Goal: Information Seeking & Learning: Learn about a topic

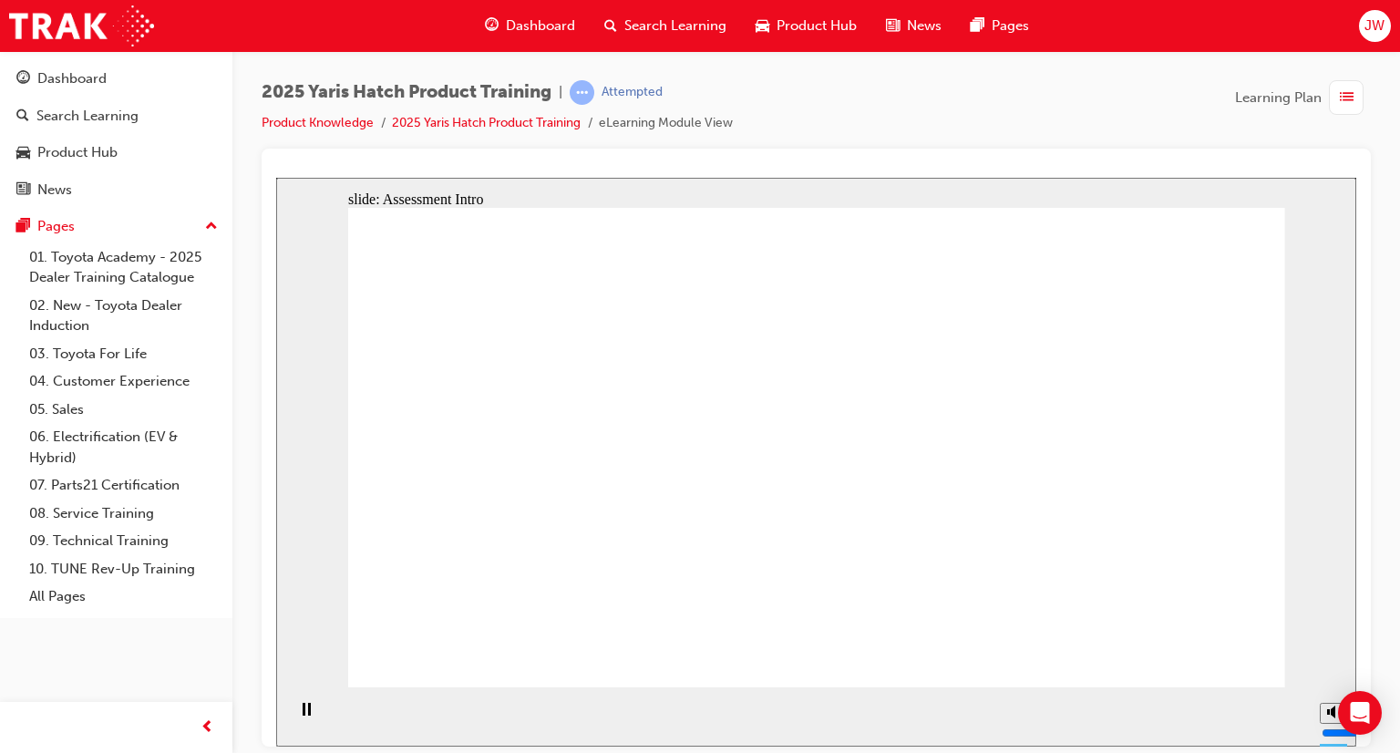
radio input "true"
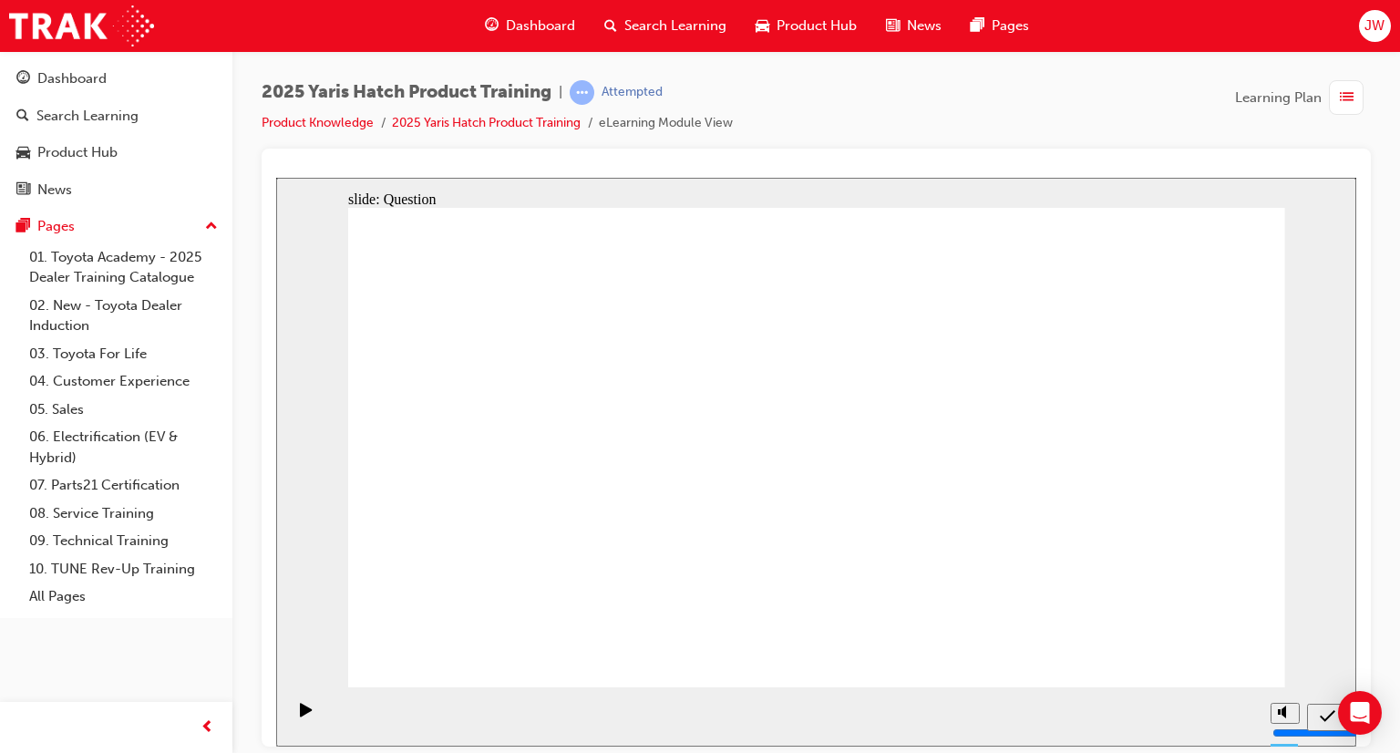
radio input "true"
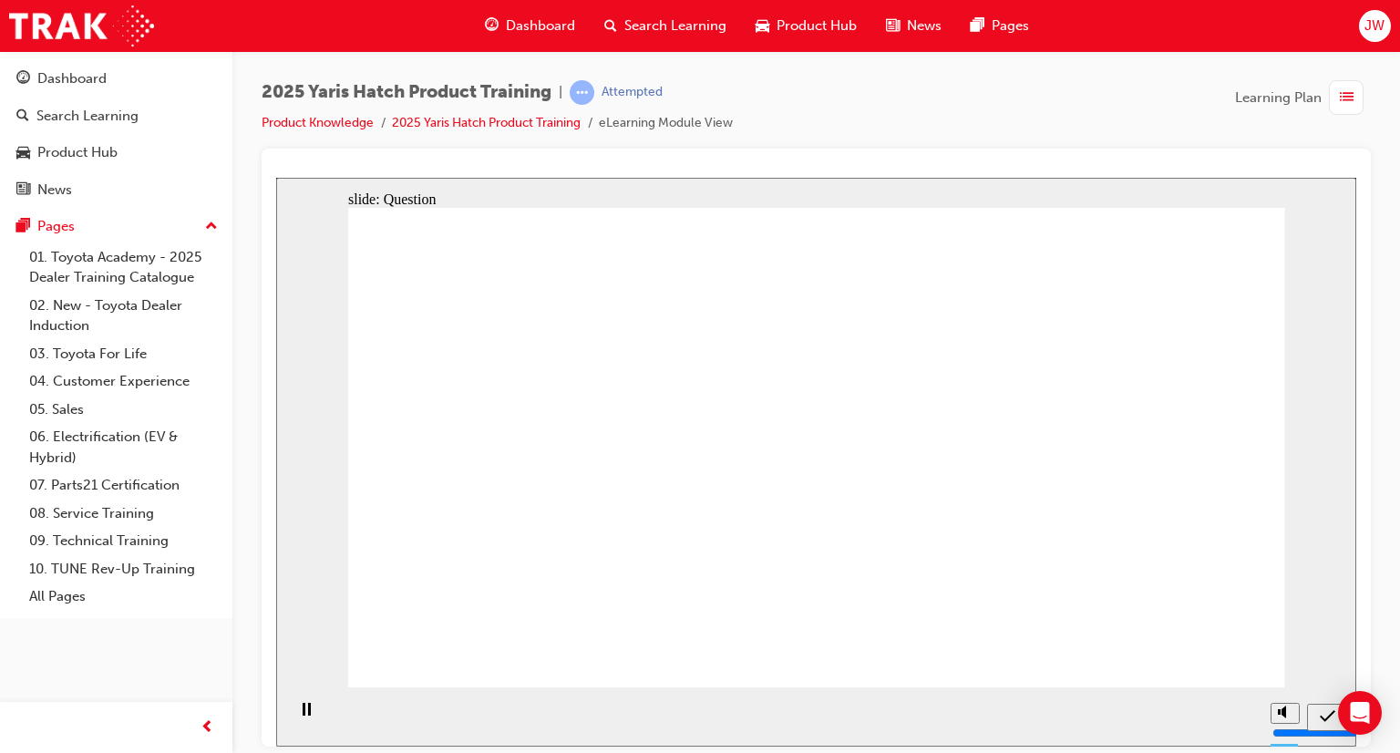
radio input "true"
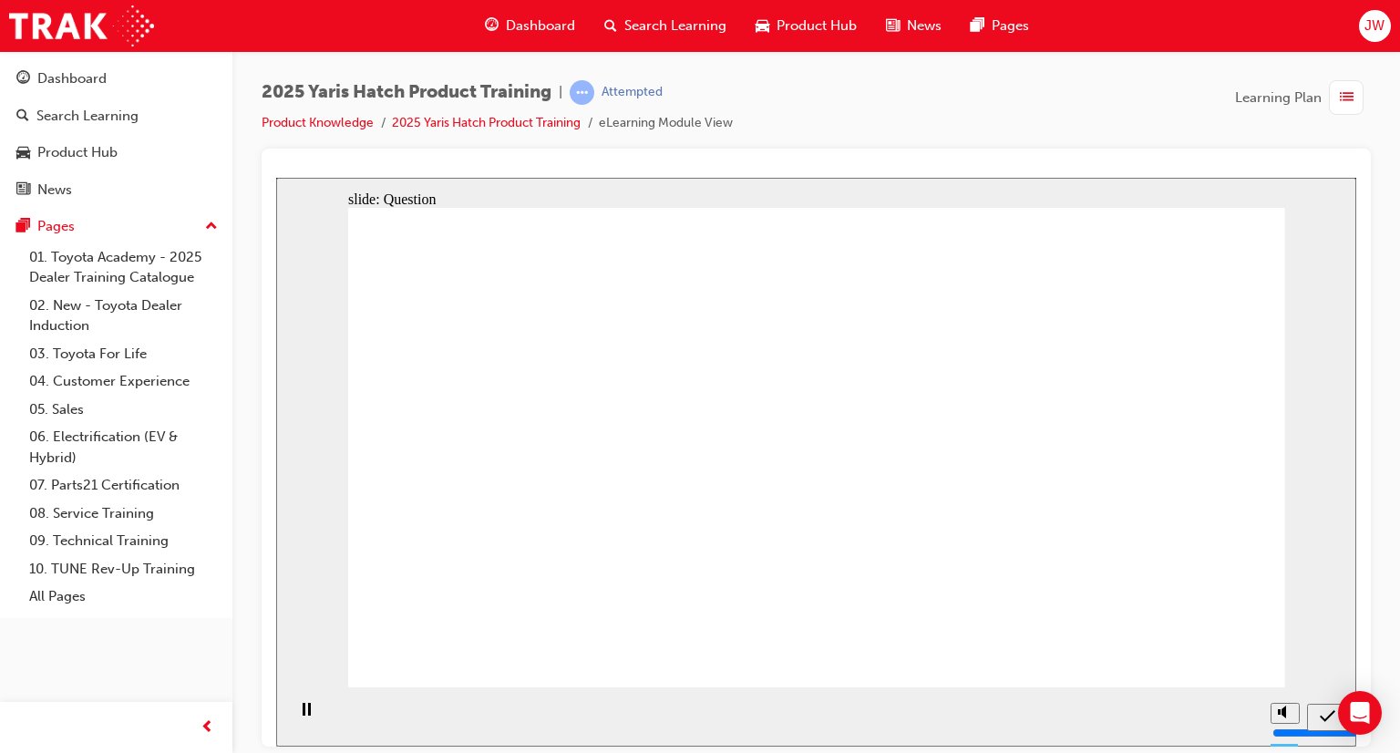
radio input "true"
drag, startPoint x: 967, startPoint y: 601, endPoint x: 965, endPoint y: 532, distance: 68.4
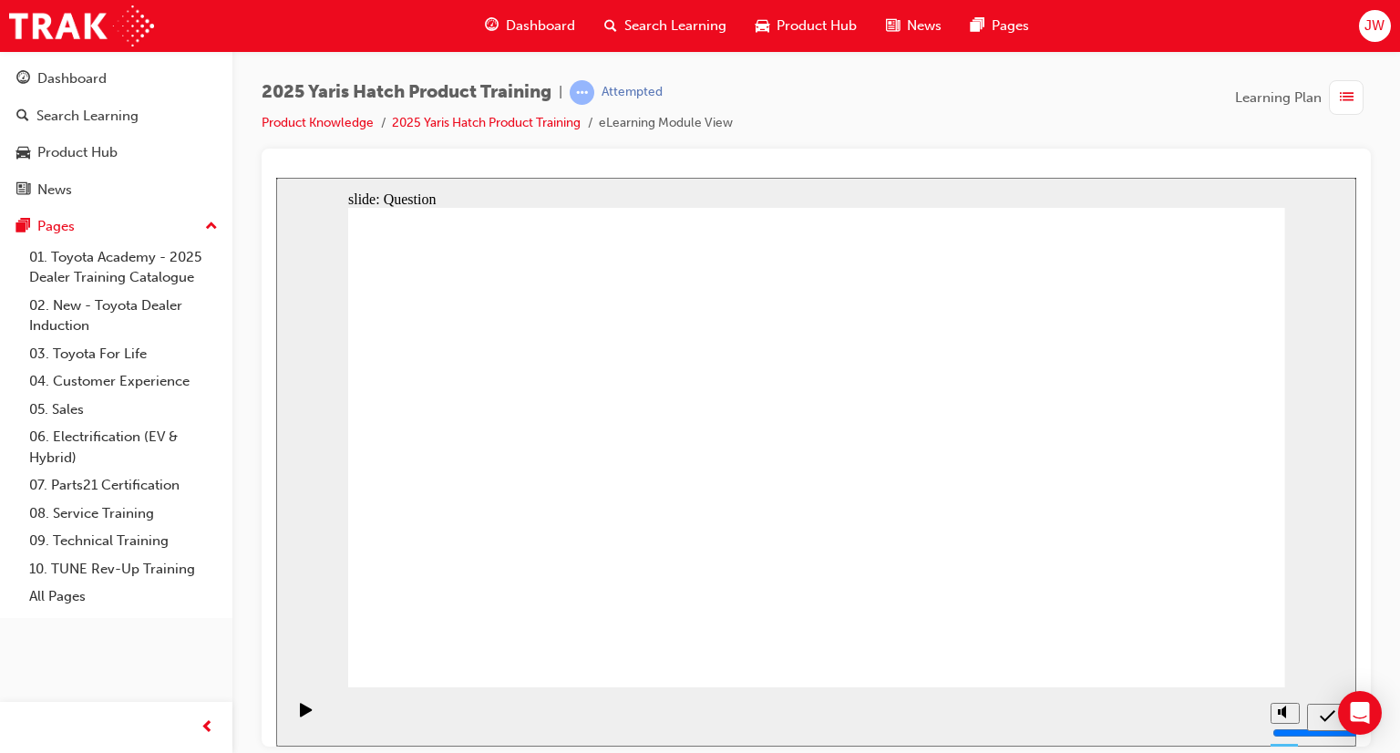
drag, startPoint x: 1148, startPoint y: 575, endPoint x: 1121, endPoint y: 517, distance: 64.4
drag, startPoint x: 976, startPoint y: 407, endPoint x: 671, endPoint y: 525, distance: 327.2
drag, startPoint x: 797, startPoint y: 427, endPoint x: 973, endPoint y: 554, distance: 217.5
drag, startPoint x: 454, startPoint y: 434, endPoint x: 1112, endPoint y: 575, distance: 673.0
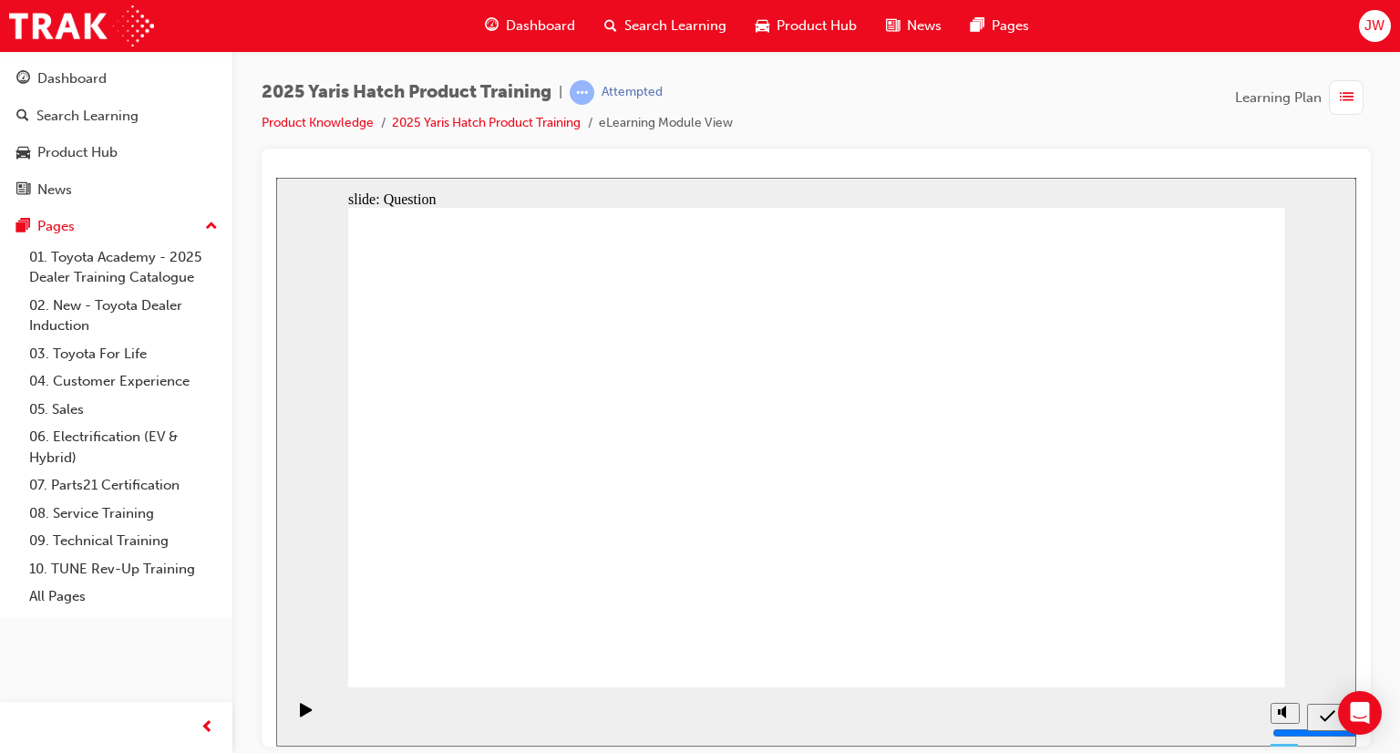
drag, startPoint x: 603, startPoint y: 433, endPoint x: 448, endPoint y: 567, distance: 204.8
drag, startPoint x: 1149, startPoint y: 417, endPoint x: 804, endPoint y: 565, distance: 375.7
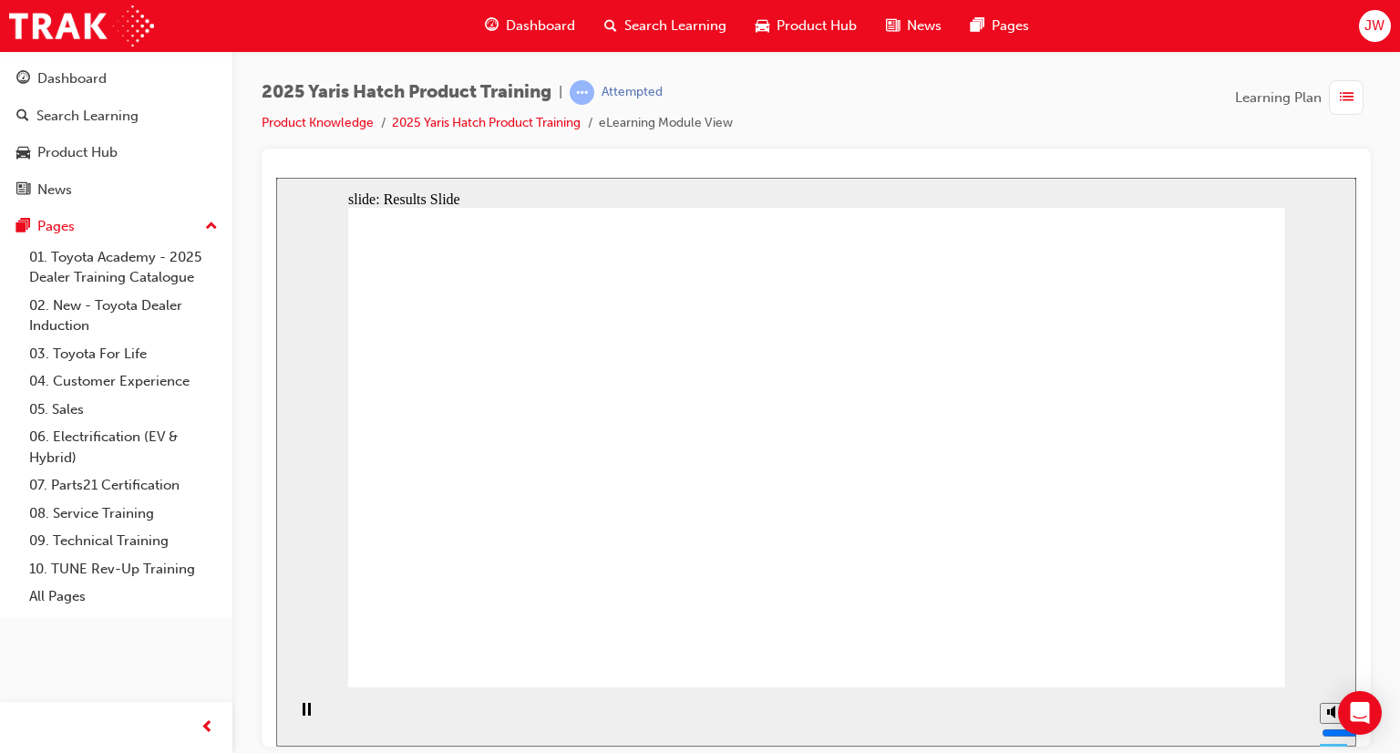
radio input "true"
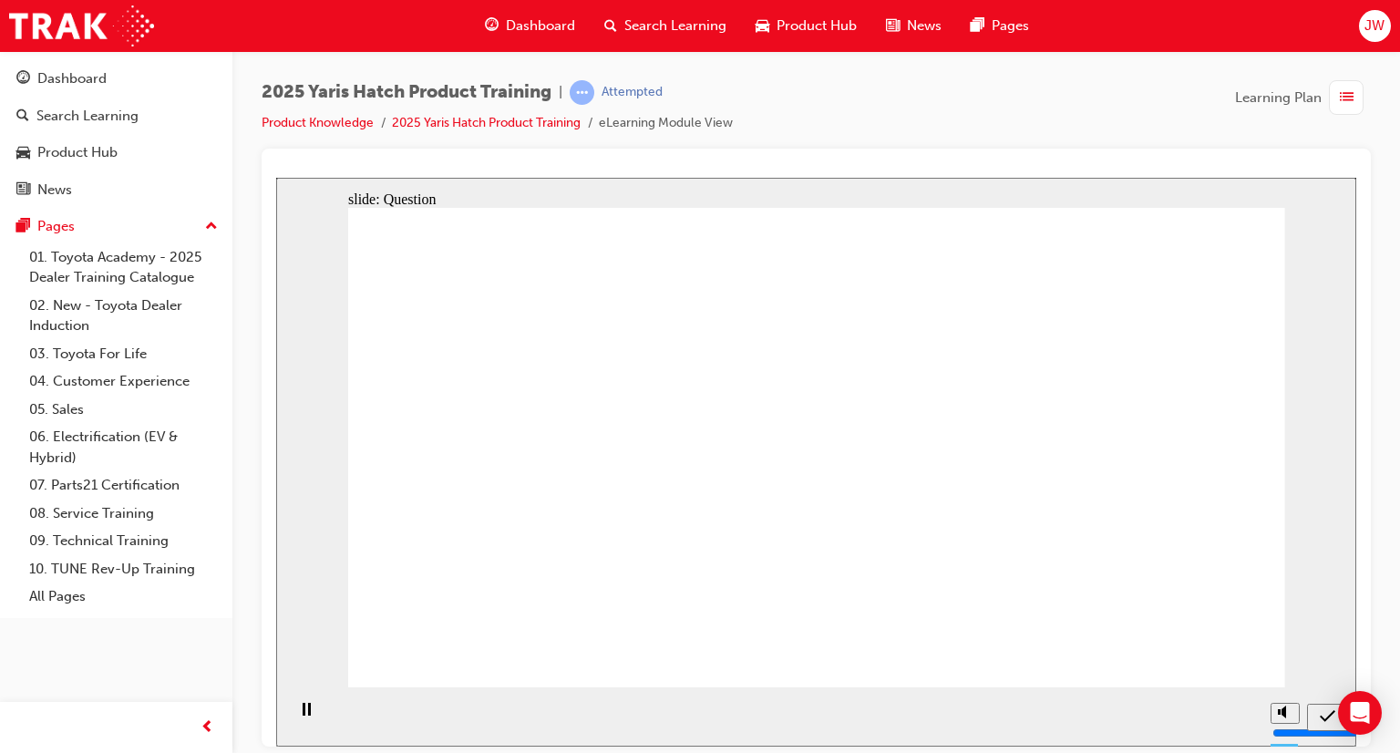
radio input "true"
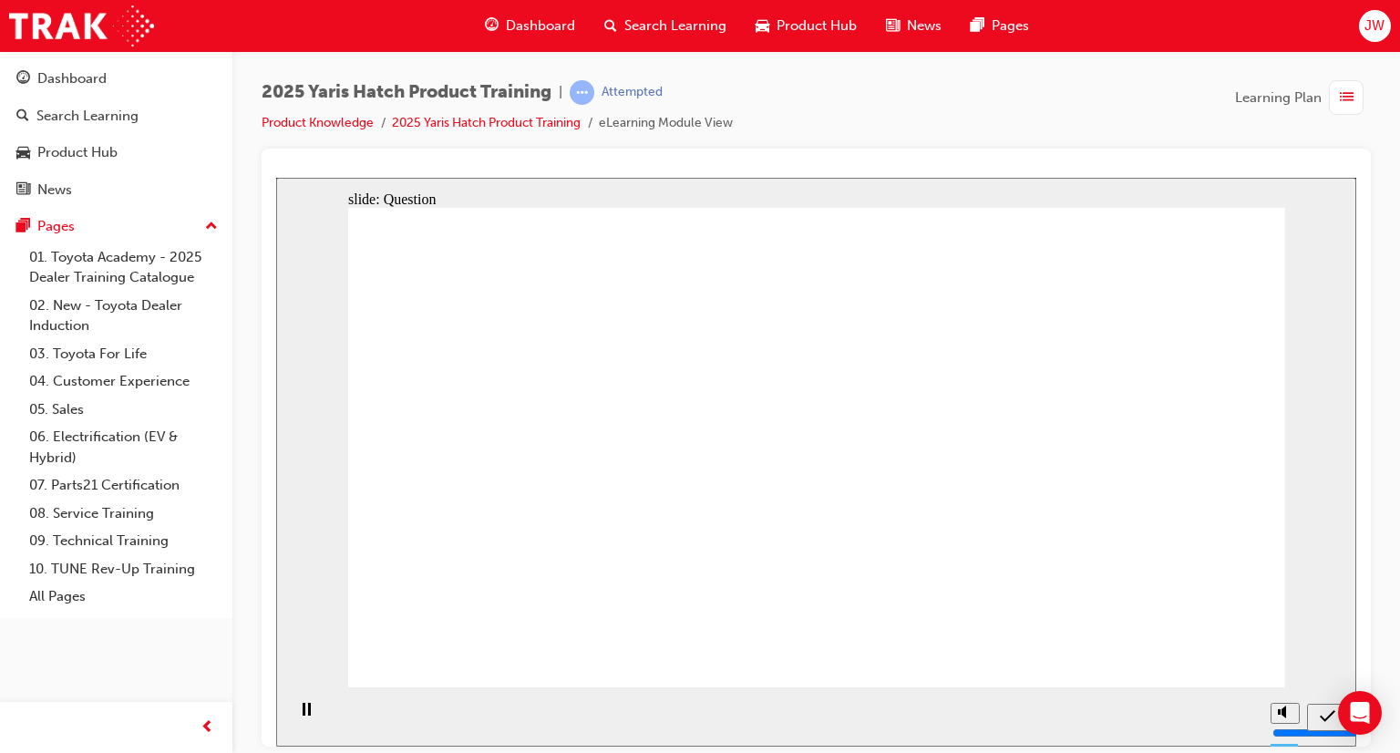
radio input "true"
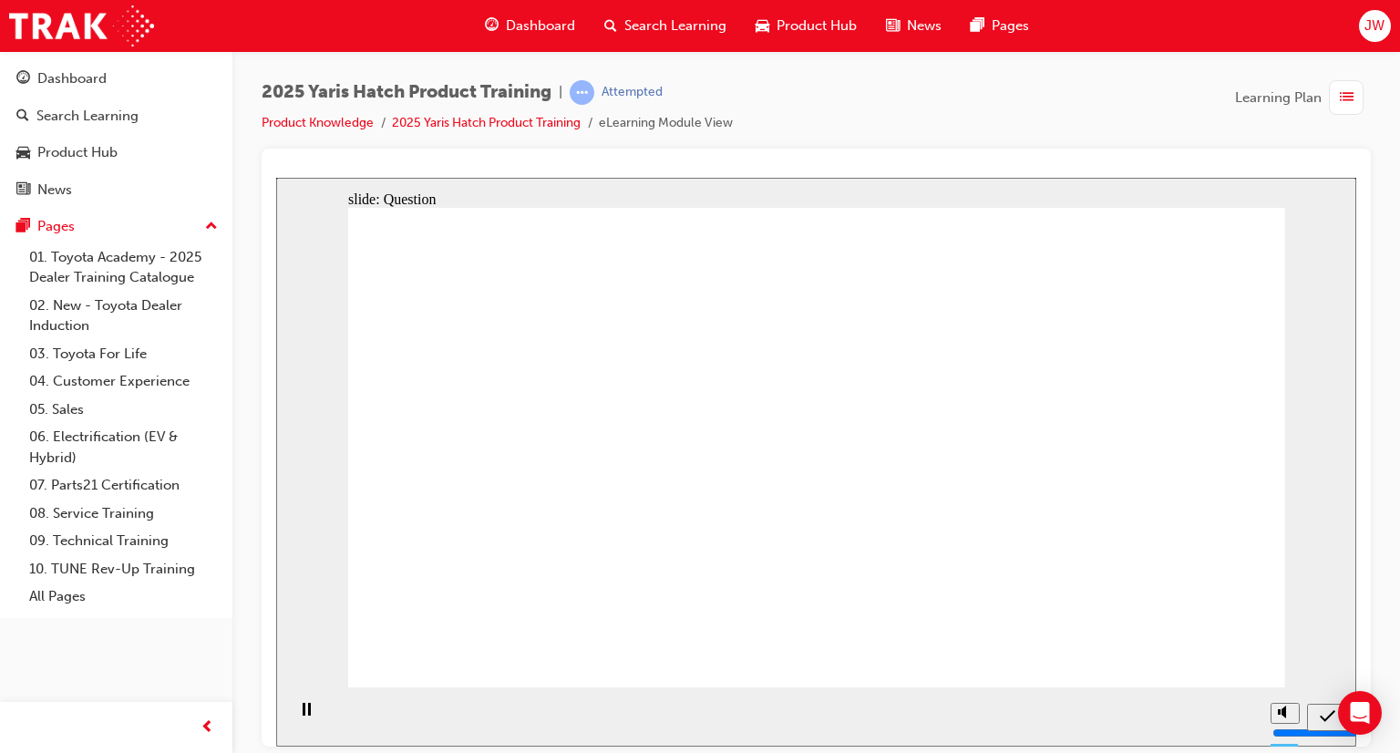
drag, startPoint x: 923, startPoint y: 447, endPoint x: 995, endPoint y: 565, distance: 137.9
drag, startPoint x: 1116, startPoint y: 433, endPoint x: 812, endPoint y: 558, distance: 328.2
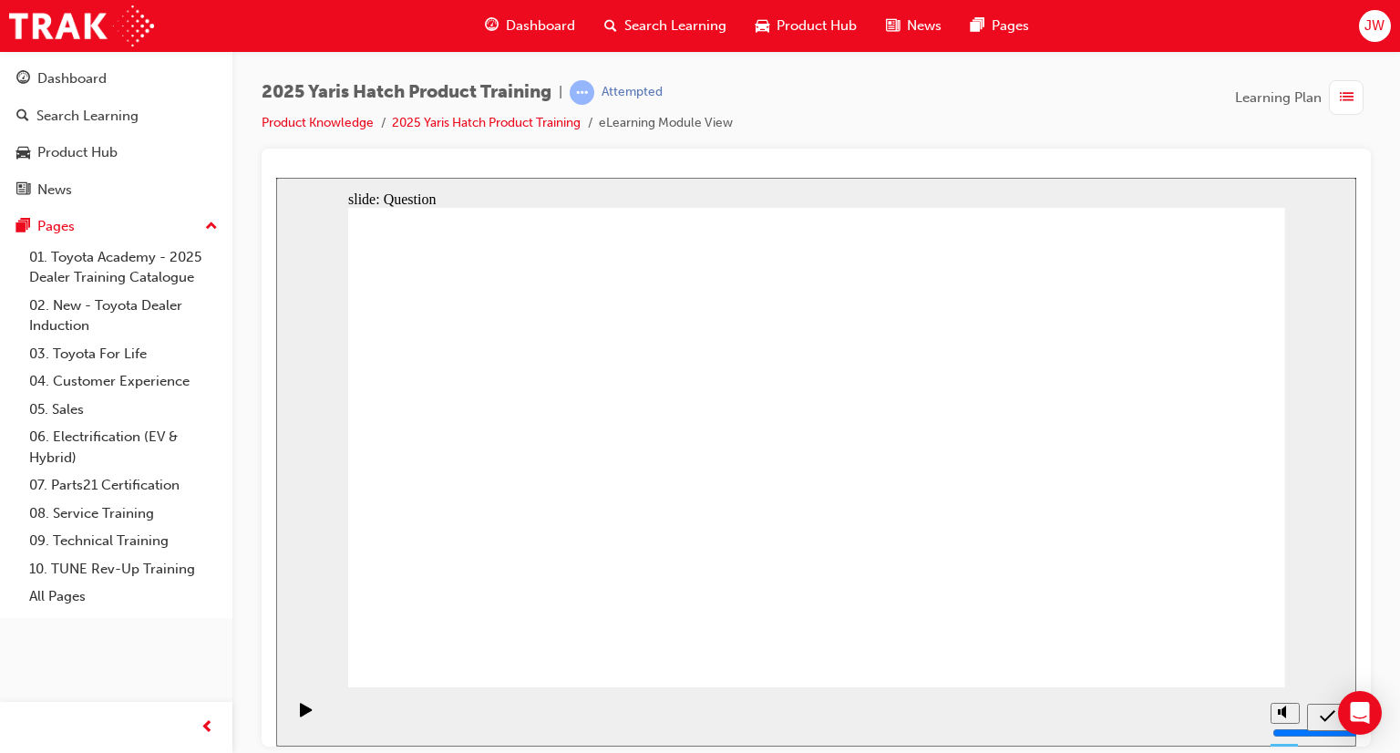
drag, startPoint x: 952, startPoint y: 437, endPoint x: 624, endPoint y: 579, distance: 357.6
drag, startPoint x: 476, startPoint y: 447, endPoint x: 1135, endPoint y: 576, distance: 671.4
drag, startPoint x: 672, startPoint y: 407, endPoint x: 509, endPoint y: 577, distance: 235.3
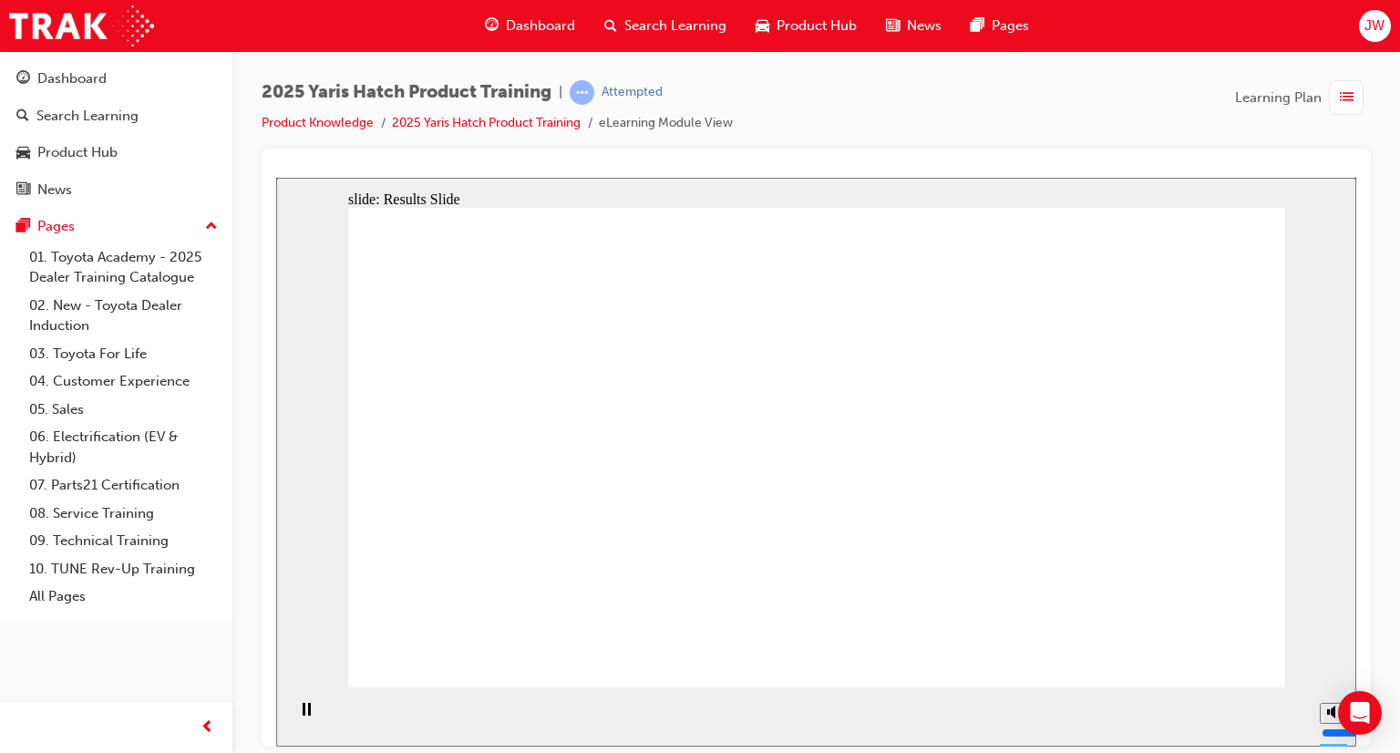
radio input "true"
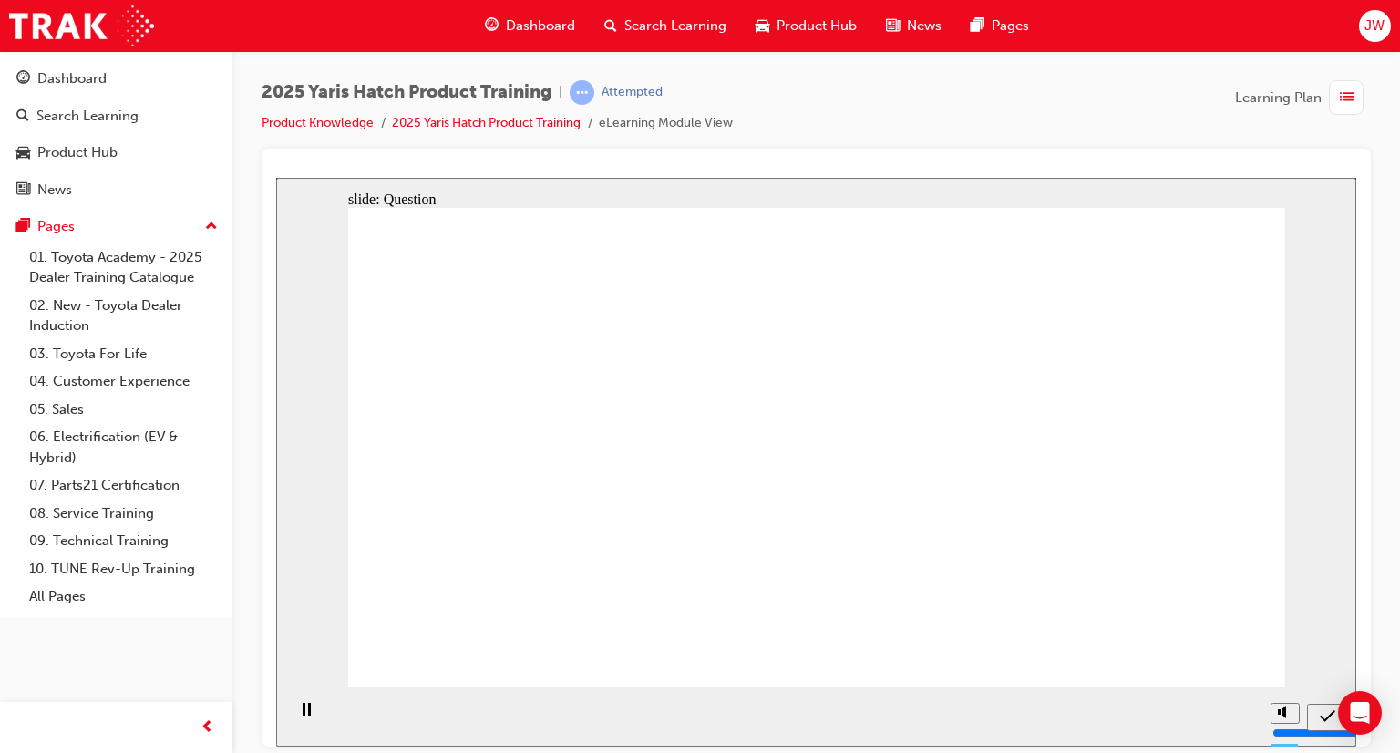
radio input "true"
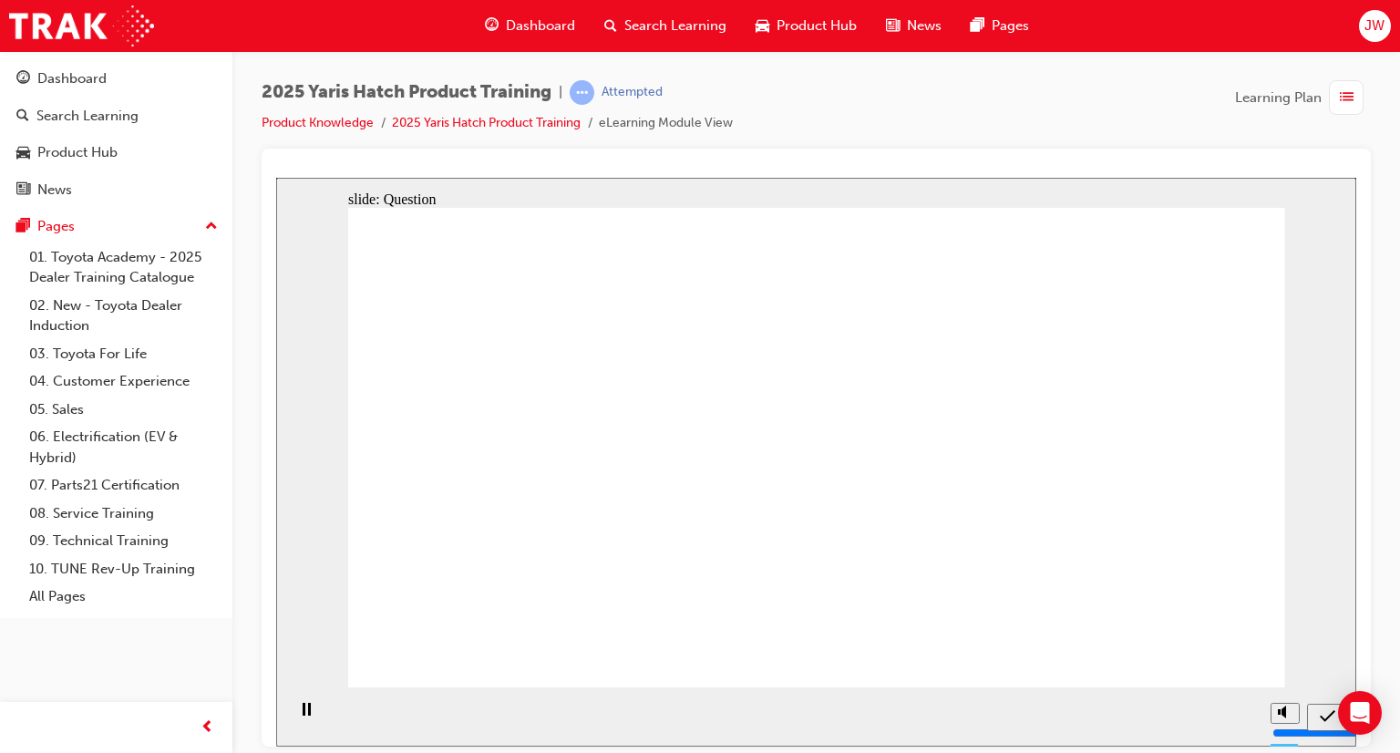
radio input "true"
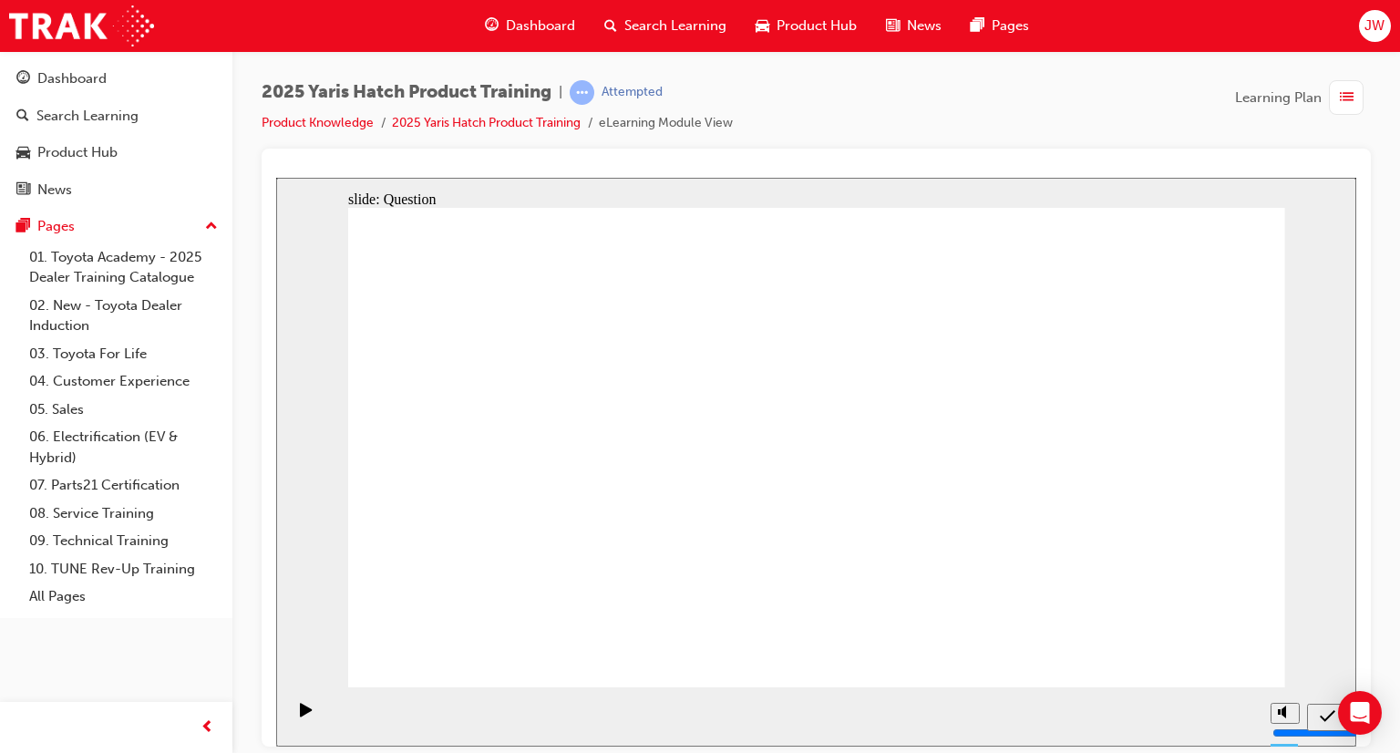
drag, startPoint x: 623, startPoint y: 415, endPoint x: 608, endPoint y: 427, distance: 20.1
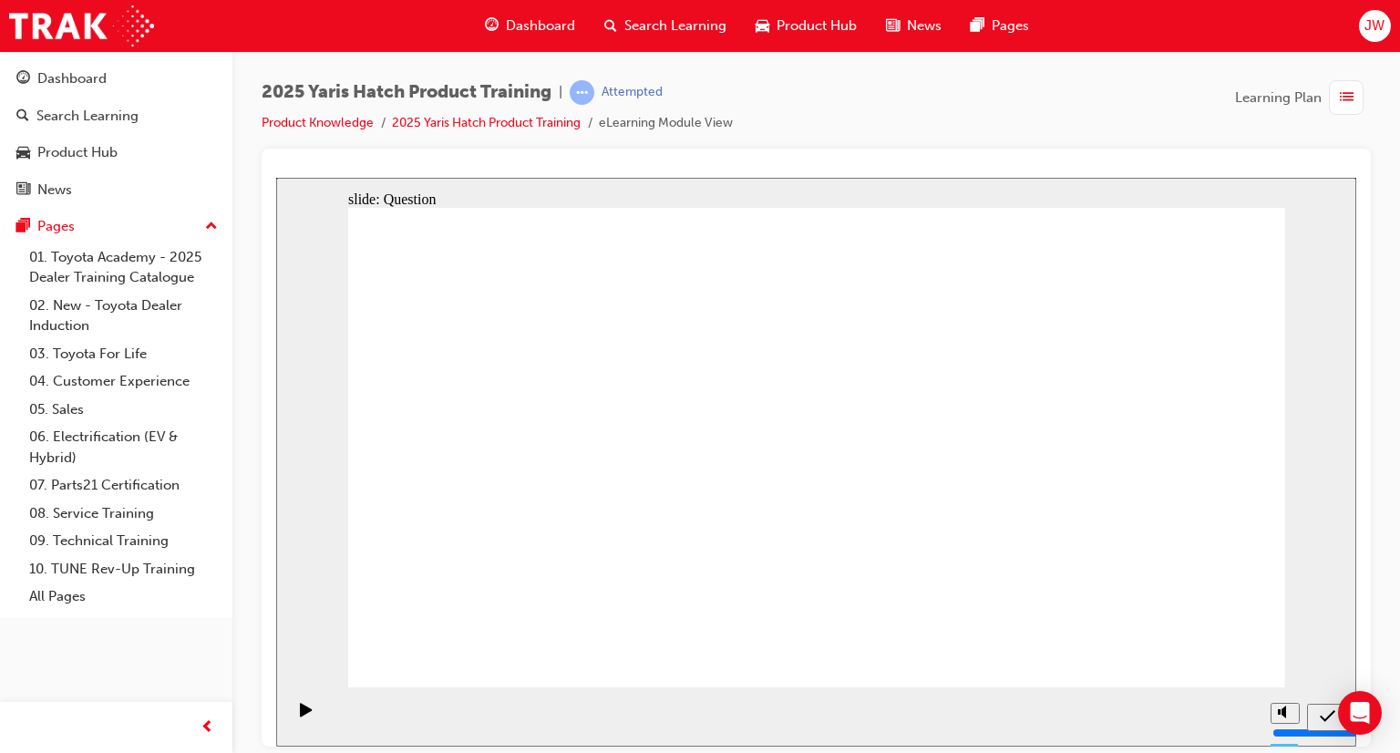
drag, startPoint x: 830, startPoint y: 413, endPoint x: 1016, endPoint y: 562, distance: 238.6
drag, startPoint x: 633, startPoint y: 462, endPoint x: 633, endPoint y: 447, distance: 14.6
click at [552, 19] on span "Dashboard" at bounding box center [540, 25] width 69 height 21
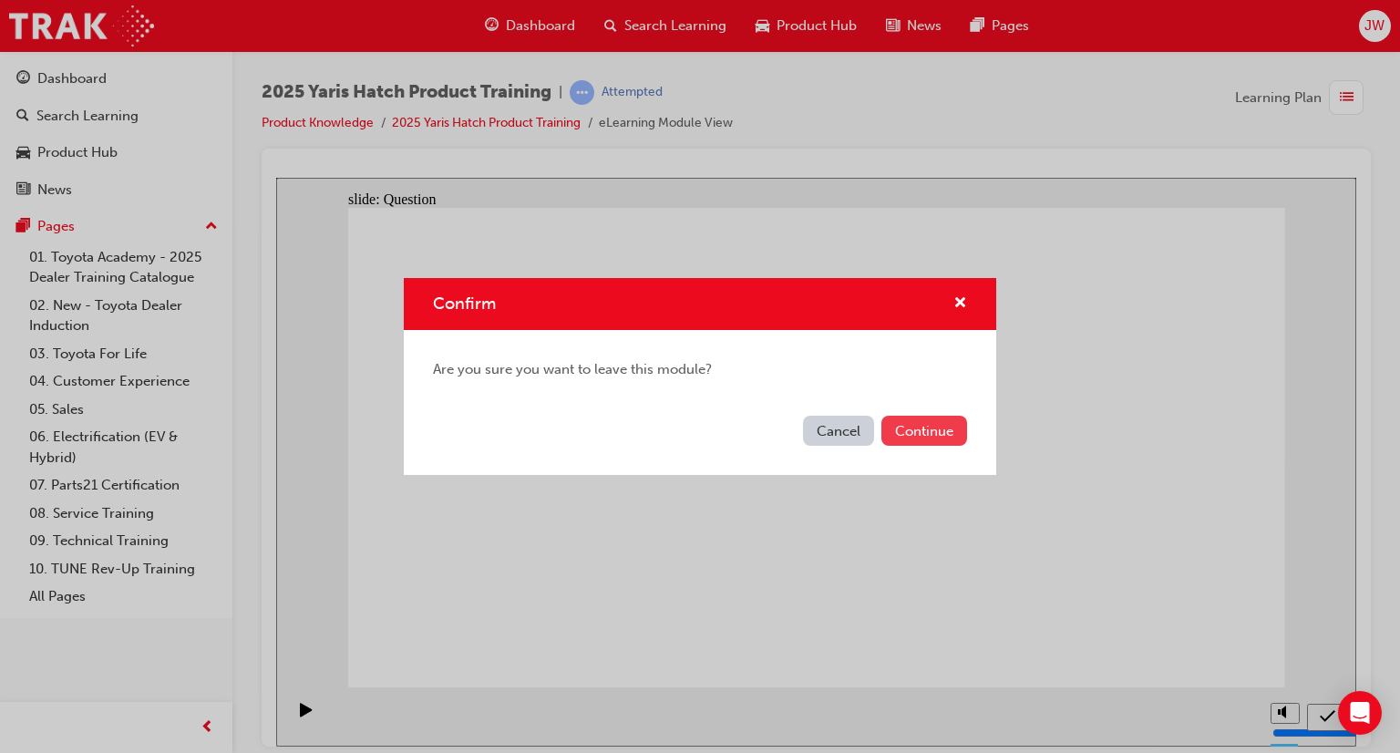
click at [951, 438] on button "Continue" at bounding box center [924, 431] width 86 height 30
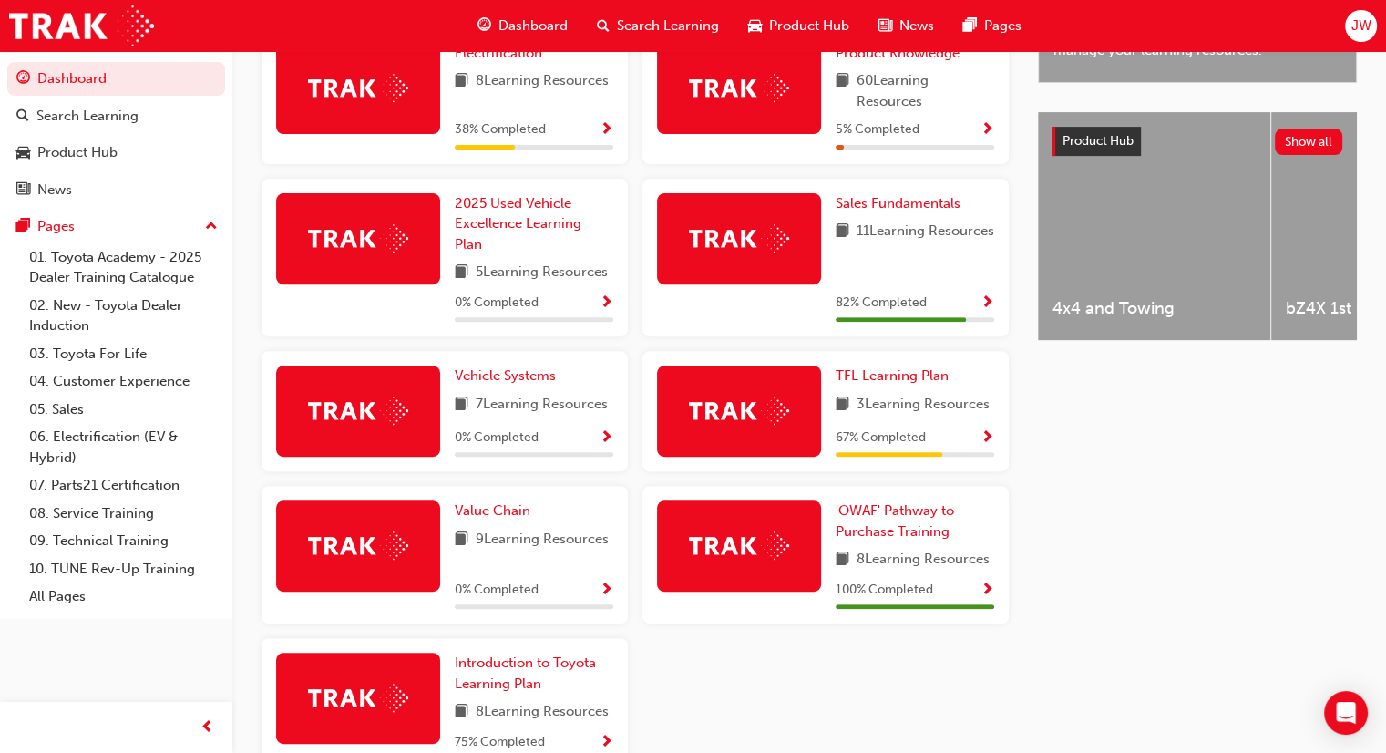
scroll to position [617, 0]
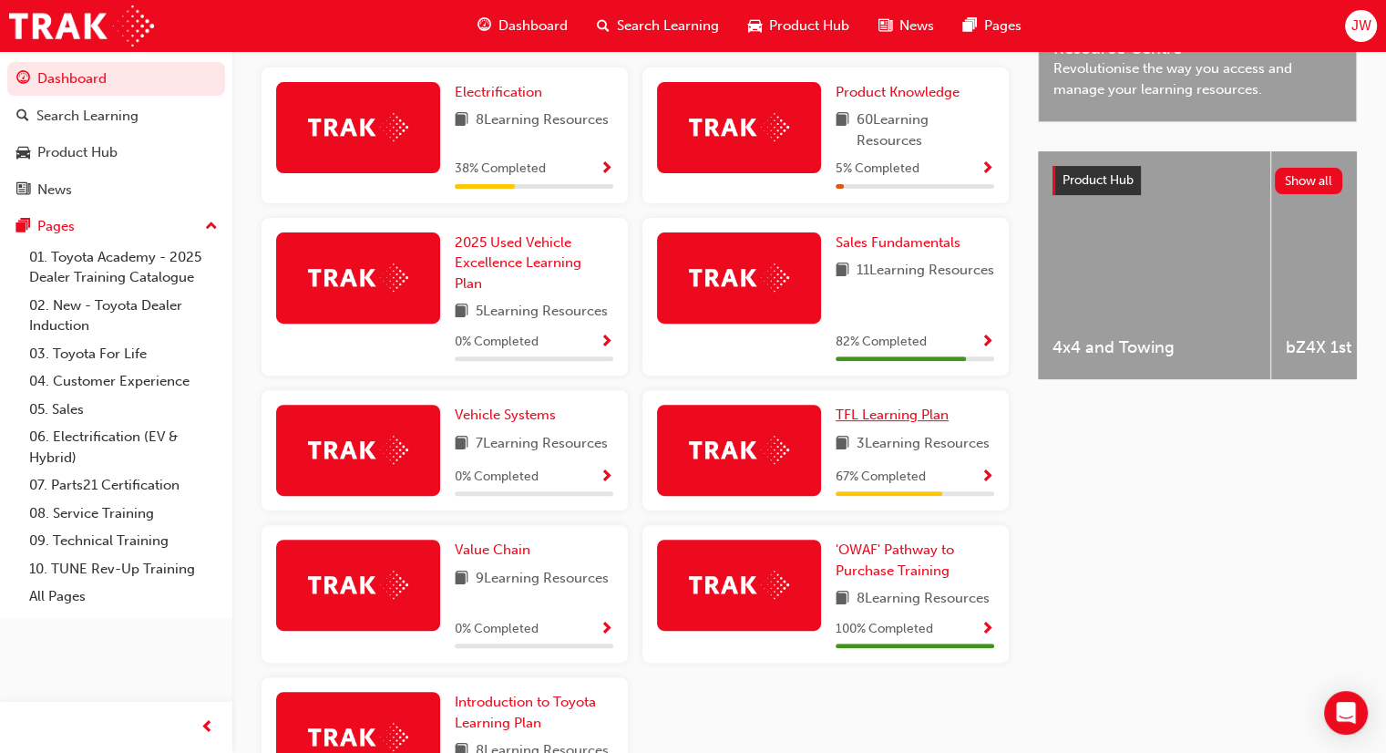
click at [891, 423] on span "TFL Learning Plan" at bounding box center [892, 414] width 113 height 16
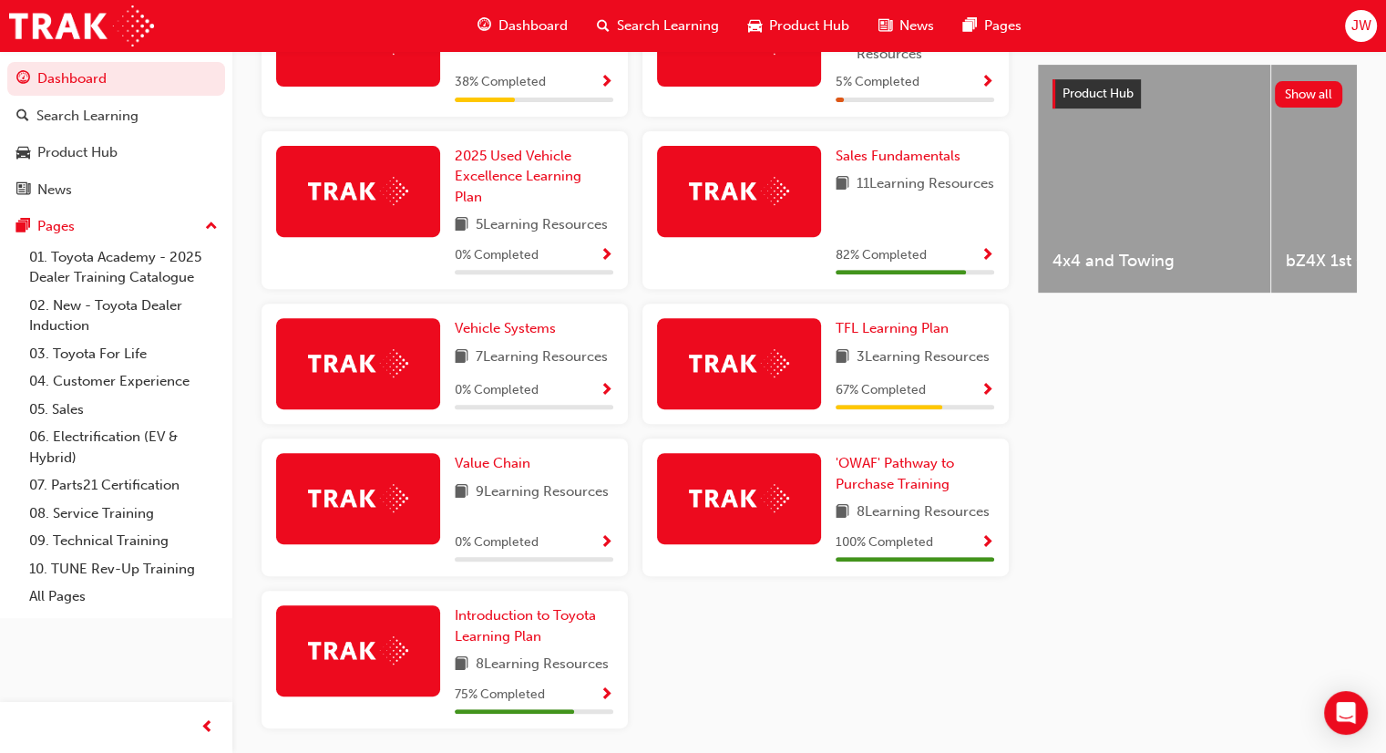
scroll to position [603, 0]
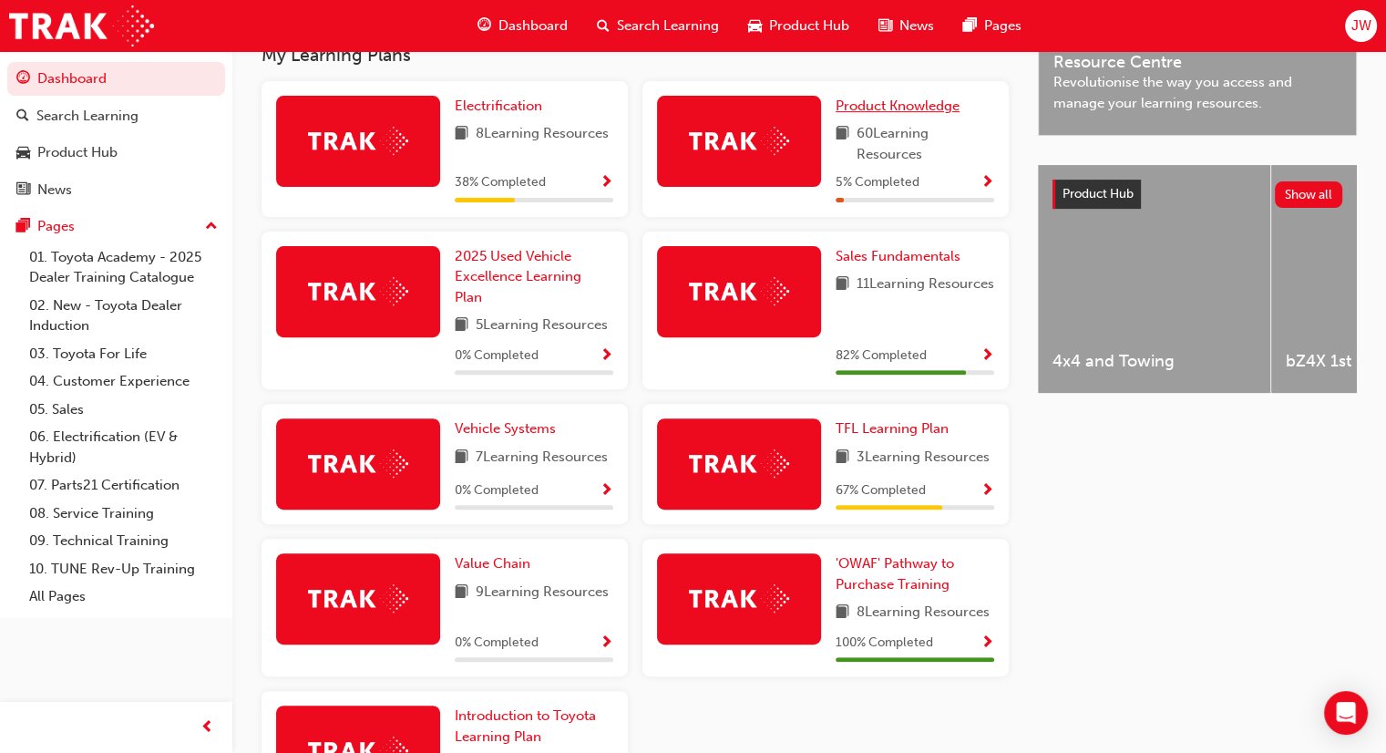
click at [922, 108] on span "Product Knowledge" at bounding box center [898, 106] width 124 height 16
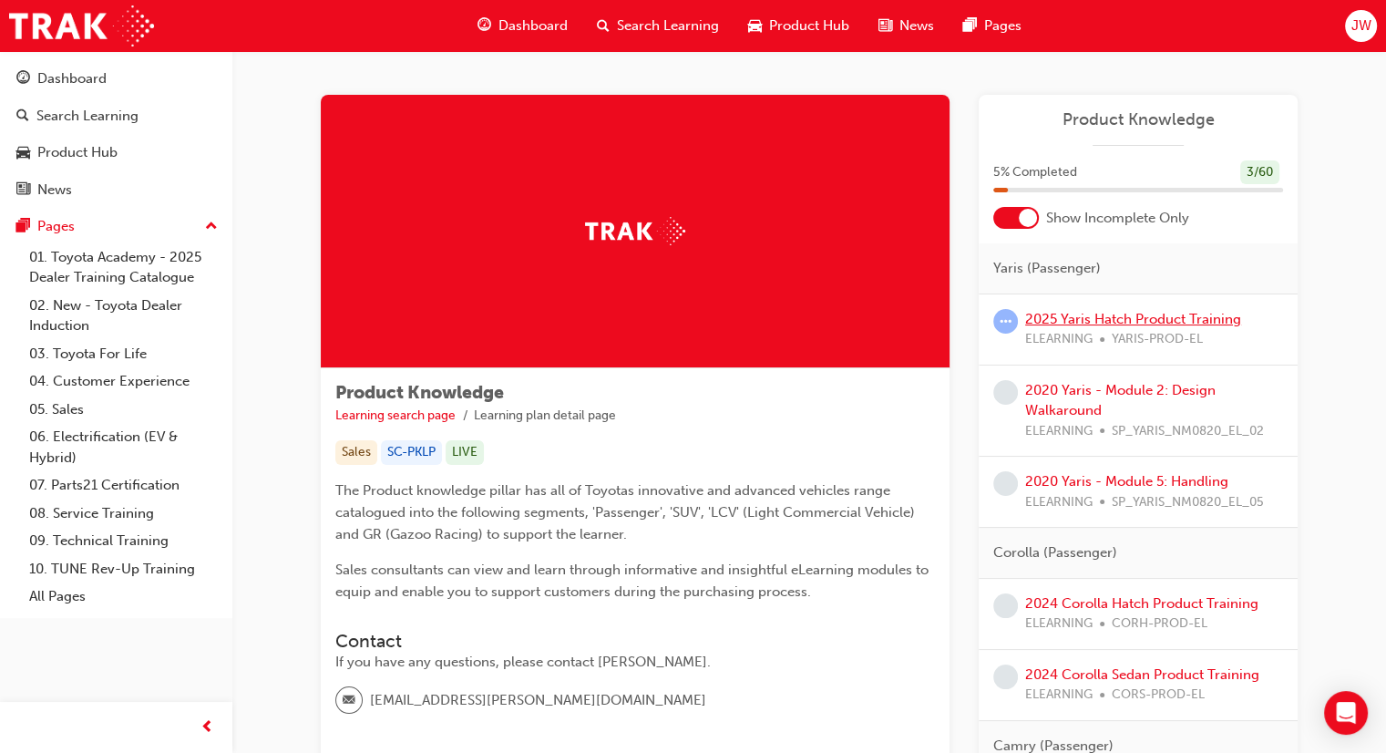
click at [1143, 323] on link "2025 Yaris Hatch Product Training" at bounding box center [1133, 319] width 216 height 16
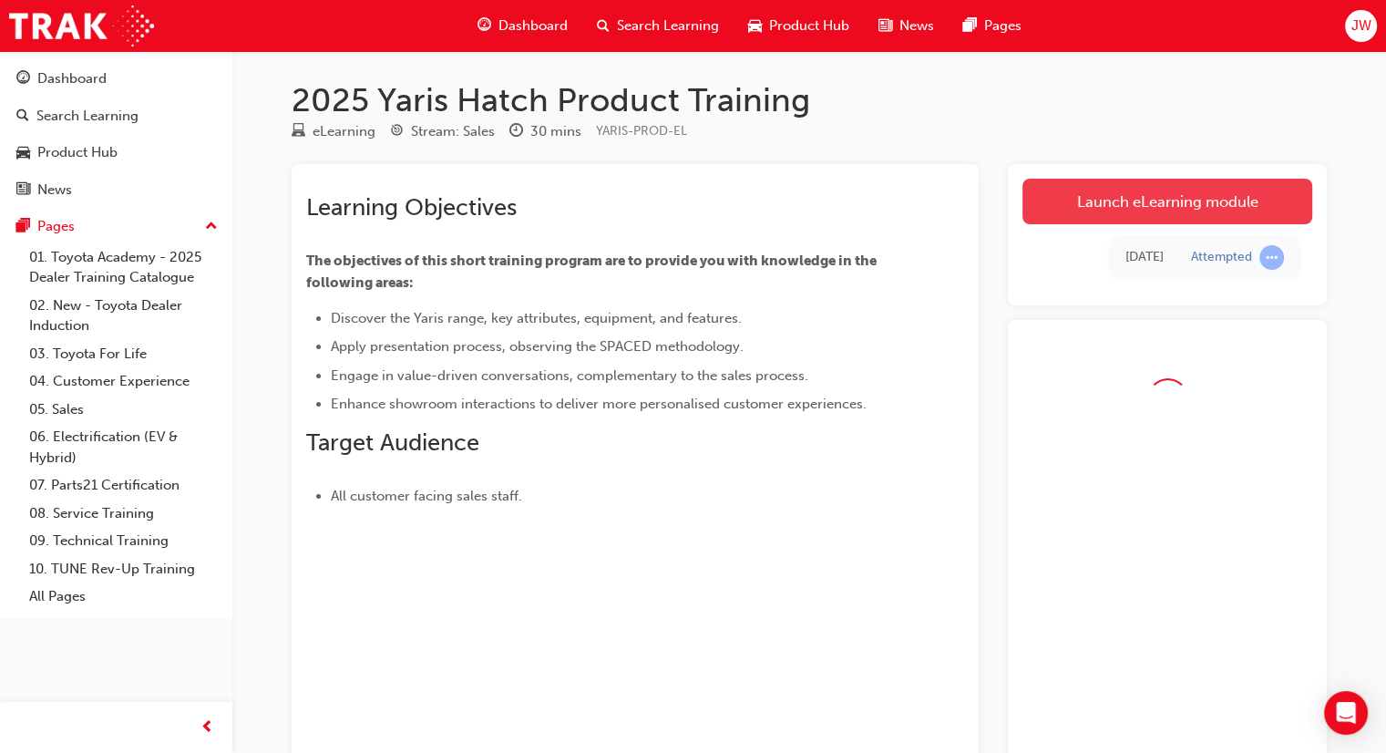
click at [1126, 205] on link "Launch eLearning module" at bounding box center [1168, 202] width 290 height 46
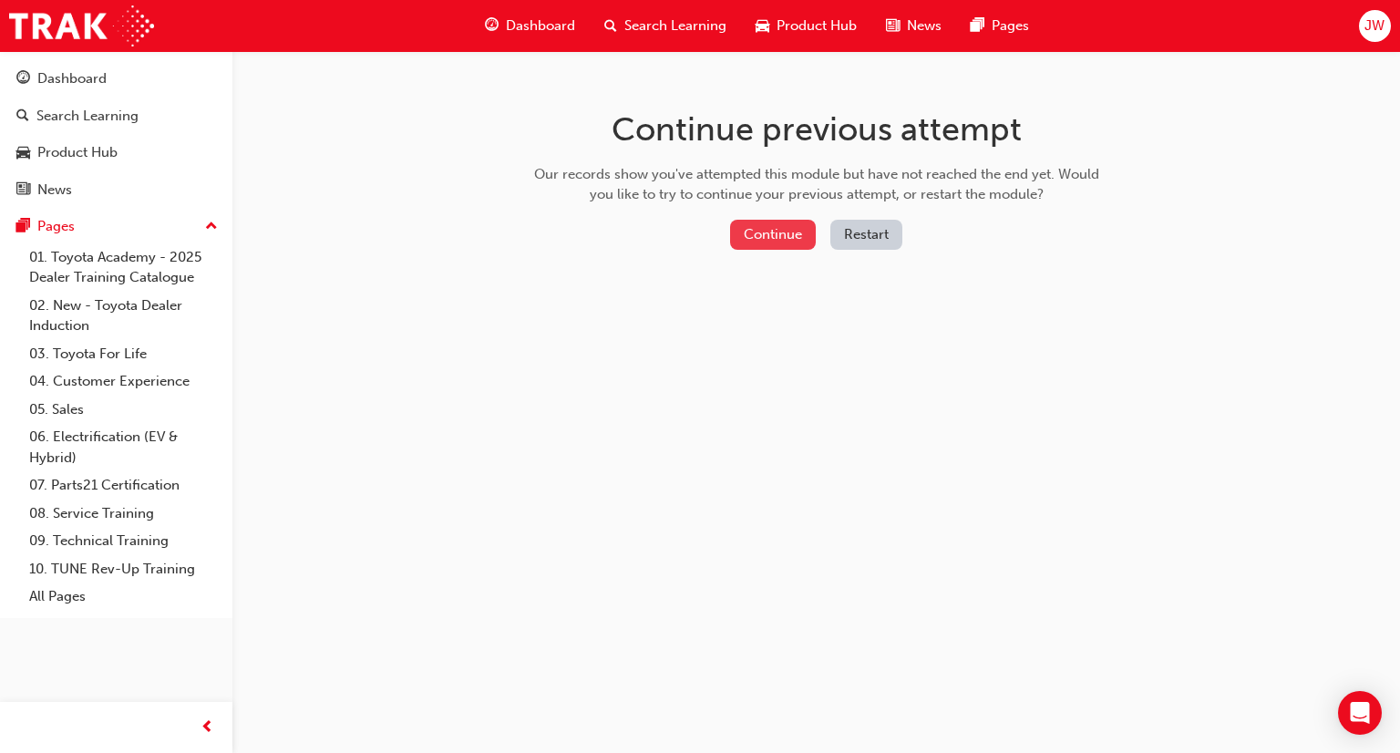
click at [787, 231] on button "Continue" at bounding box center [773, 235] width 86 height 30
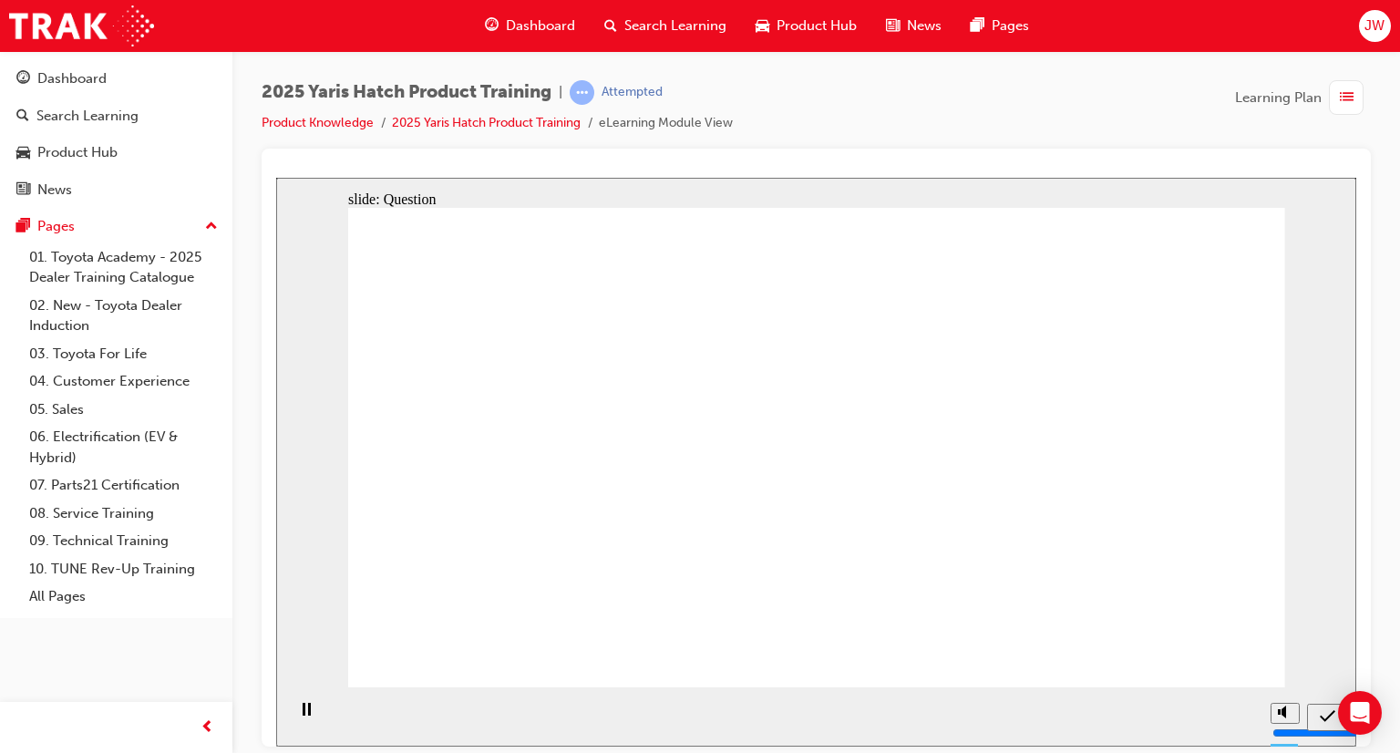
drag, startPoint x: 817, startPoint y: 416, endPoint x: 972, endPoint y: 571, distance: 219.8
drag, startPoint x: 1123, startPoint y: 417, endPoint x: 1114, endPoint y: 550, distance: 133.4
drag, startPoint x: 846, startPoint y: 441, endPoint x: 606, endPoint y: 546, distance: 261.6
drag, startPoint x: 625, startPoint y: 405, endPoint x: 794, endPoint y: 531, distance: 210.9
drag, startPoint x: 499, startPoint y: 407, endPoint x: 481, endPoint y: 588, distance: 181.3
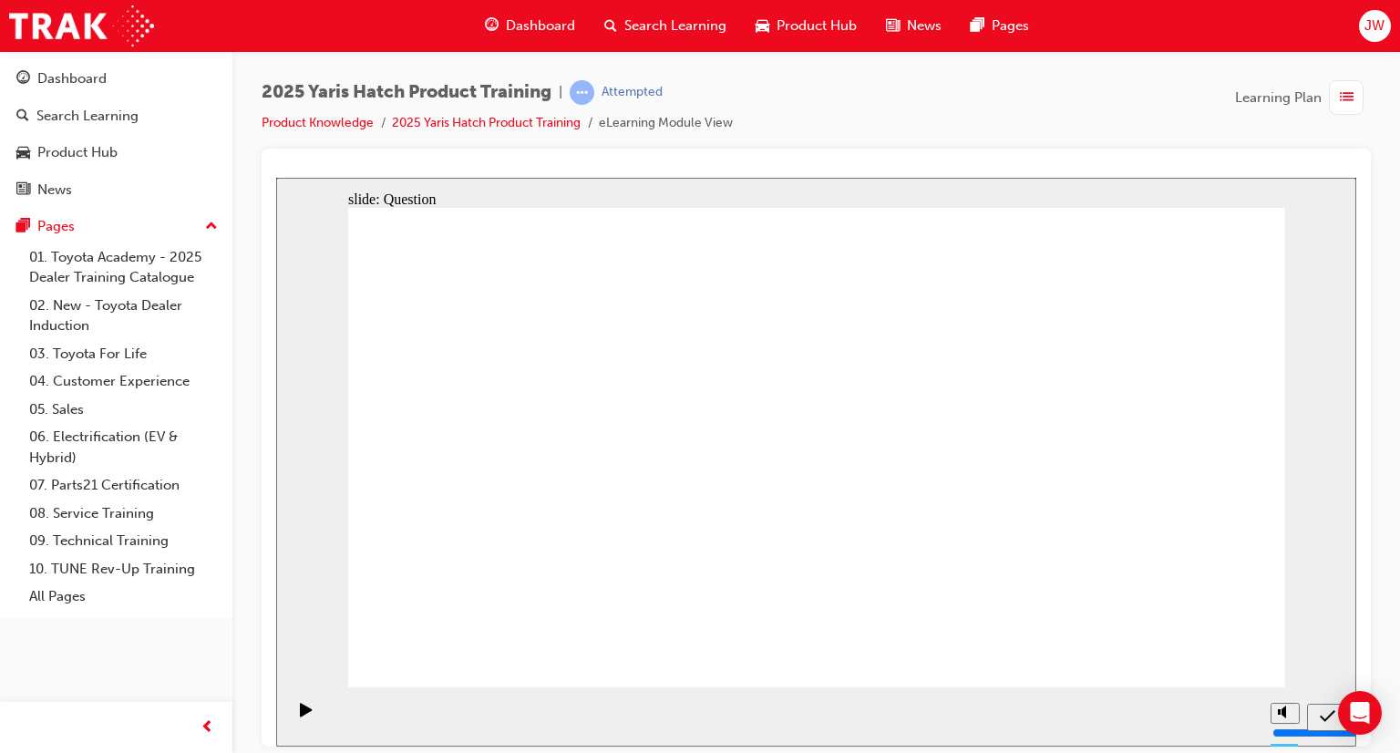
radio input "true"
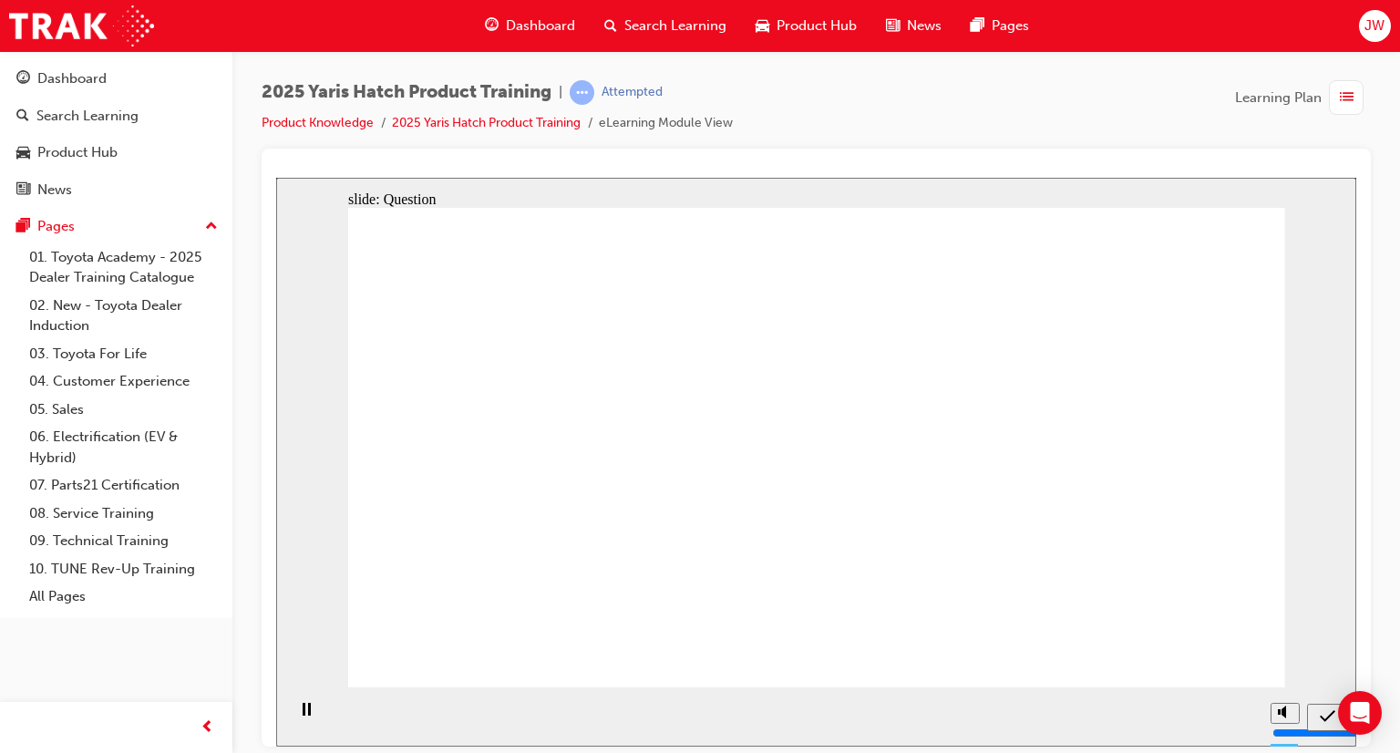
radio input "true"
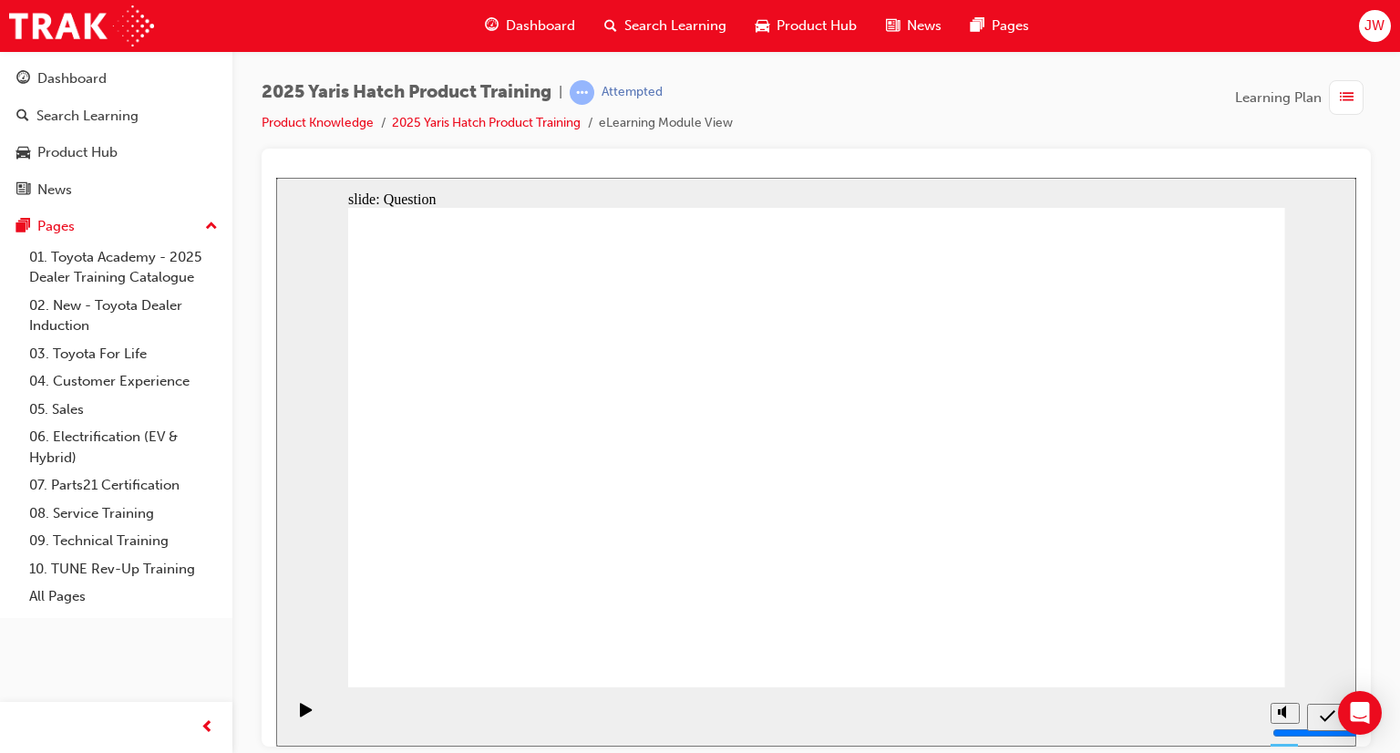
radio input "true"
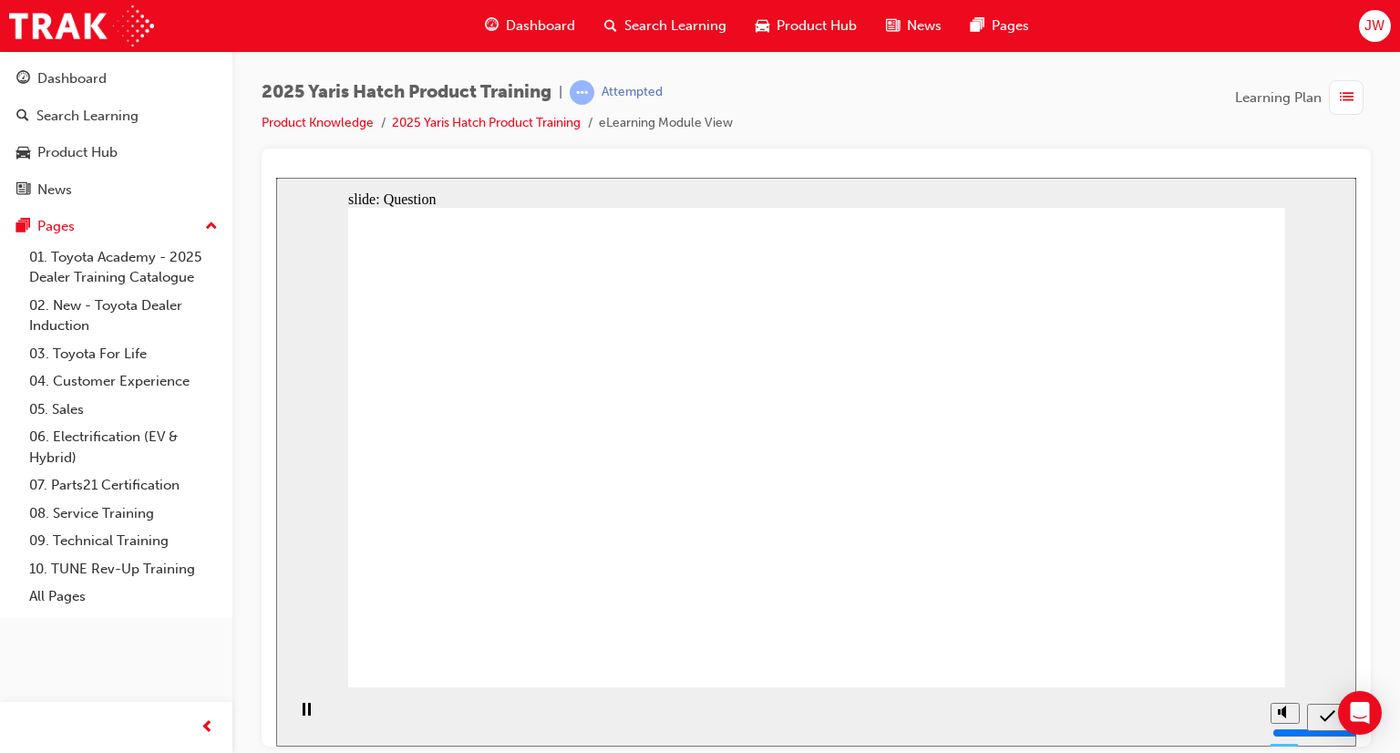
radio input "true"
drag, startPoint x: 612, startPoint y: 397, endPoint x: 458, endPoint y: 571, distance: 232.4
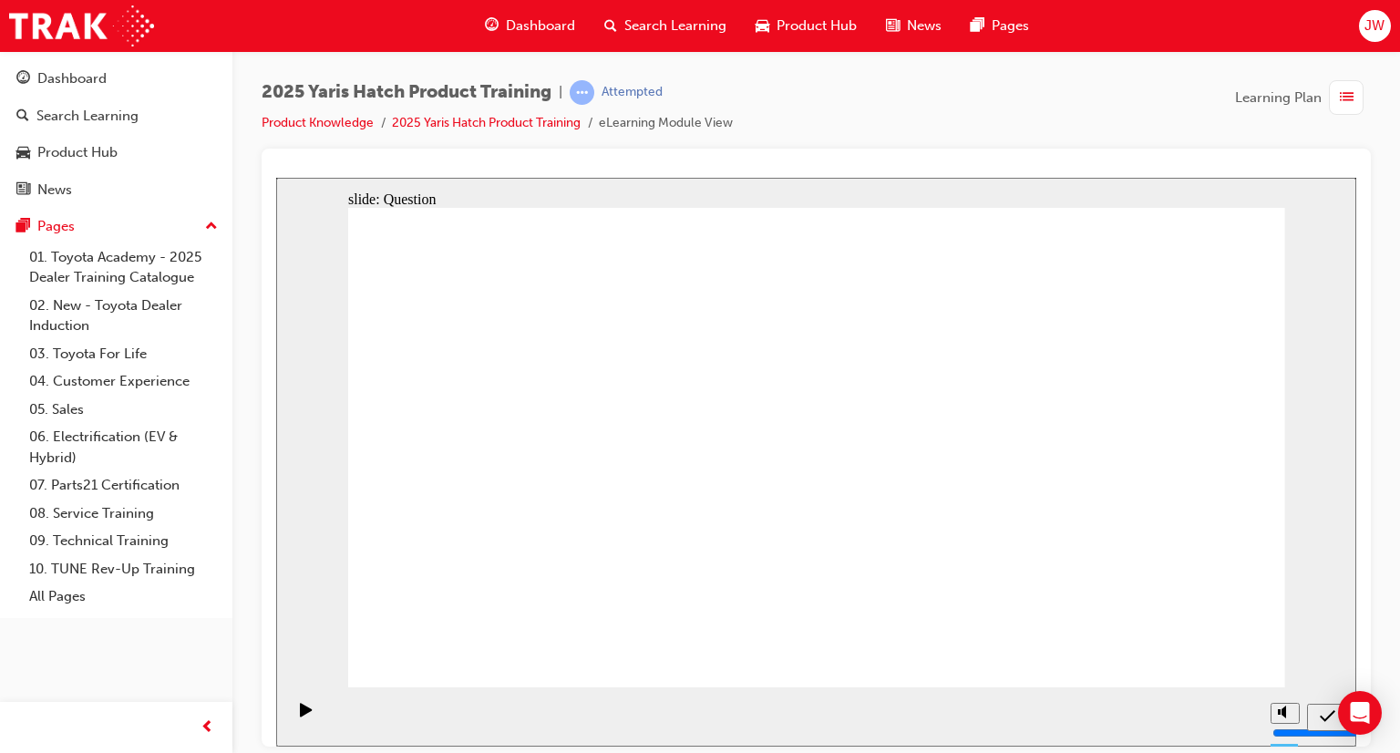
drag, startPoint x: 1000, startPoint y: 427, endPoint x: 660, endPoint y: 555, distance: 363.1
drag, startPoint x: 1117, startPoint y: 433, endPoint x: 779, endPoint y: 592, distance: 373.9
drag, startPoint x: 784, startPoint y: 426, endPoint x: 959, endPoint y: 547, distance: 212.9
drag, startPoint x: 621, startPoint y: 410, endPoint x: 1169, endPoint y: 519, distance: 559.3
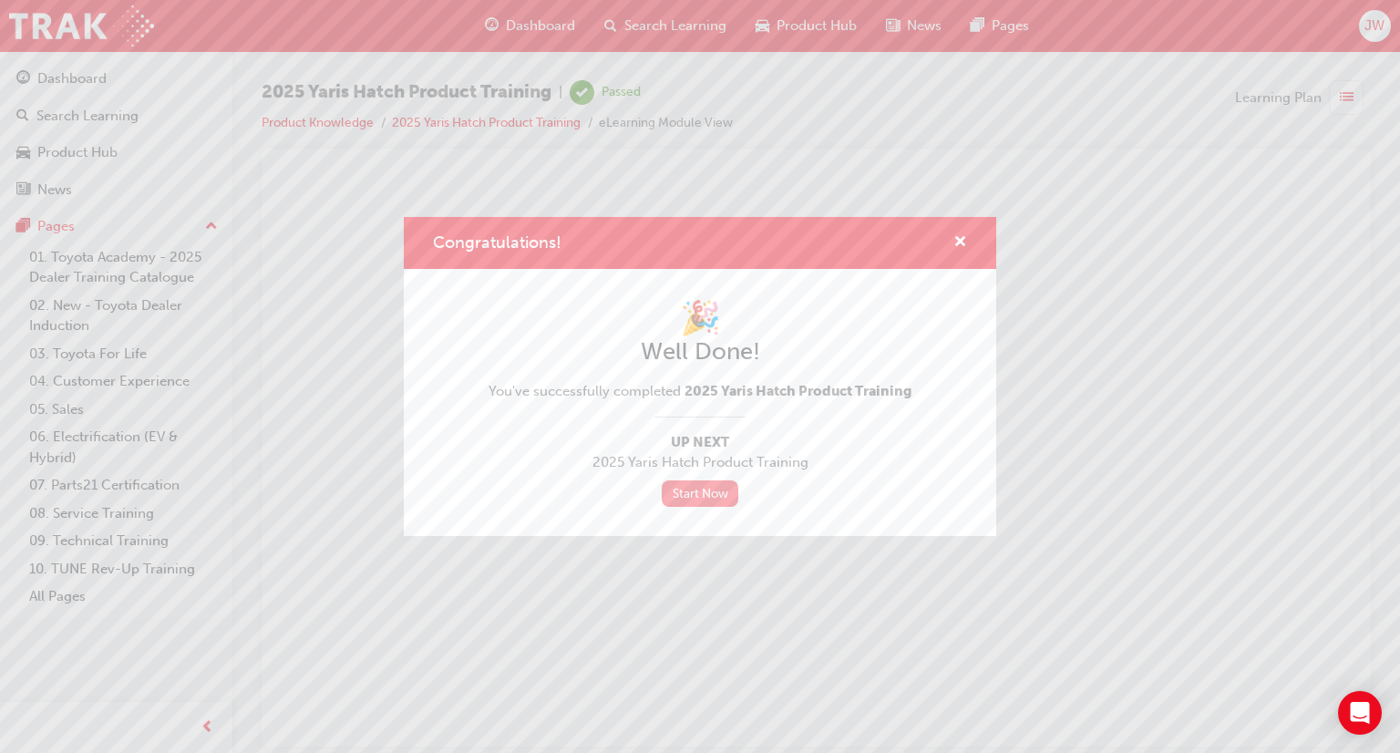
click at [717, 496] on link "Start Now" at bounding box center [700, 493] width 77 height 26
click at [698, 497] on link "Start Now" at bounding box center [700, 493] width 77 height 26
click at [962, 239] on span "cross-icon" at bounding box center [960, 243] width 14 height 16
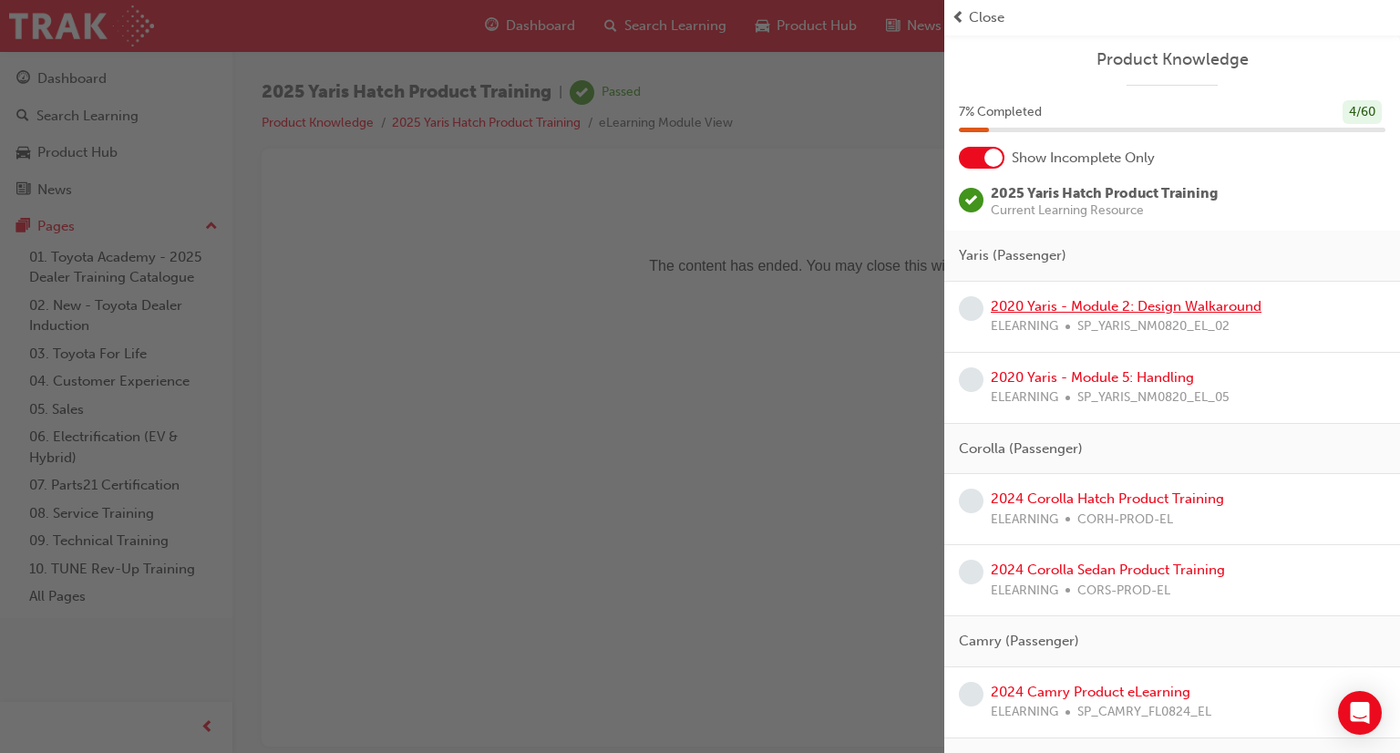
click at [1117, 310] on link "2020 Yaris - Module 2: Design Walkaround" at bounding box center [1126, 306] width 271 height 16
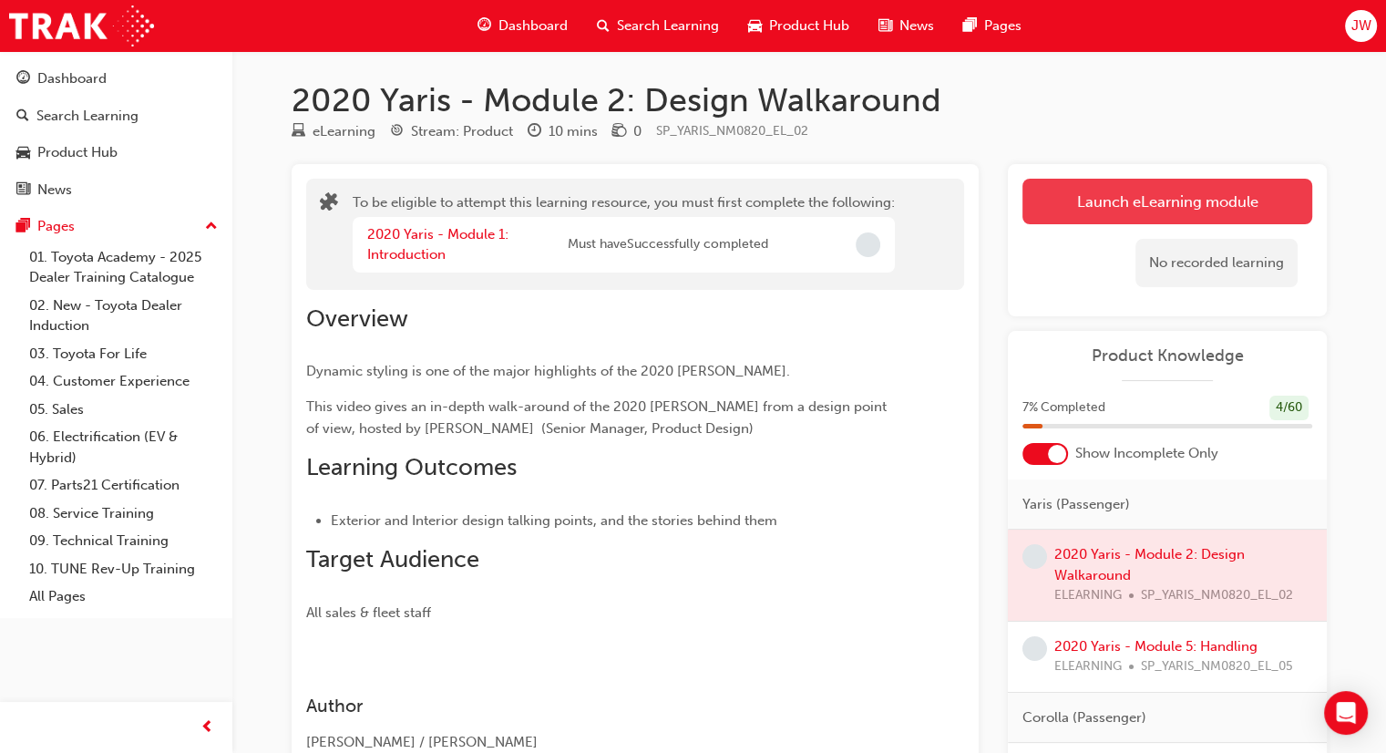
click at [1117, 214] on button "Launch eLearning module" at bounding box center [1168, 202] width 290 height 46
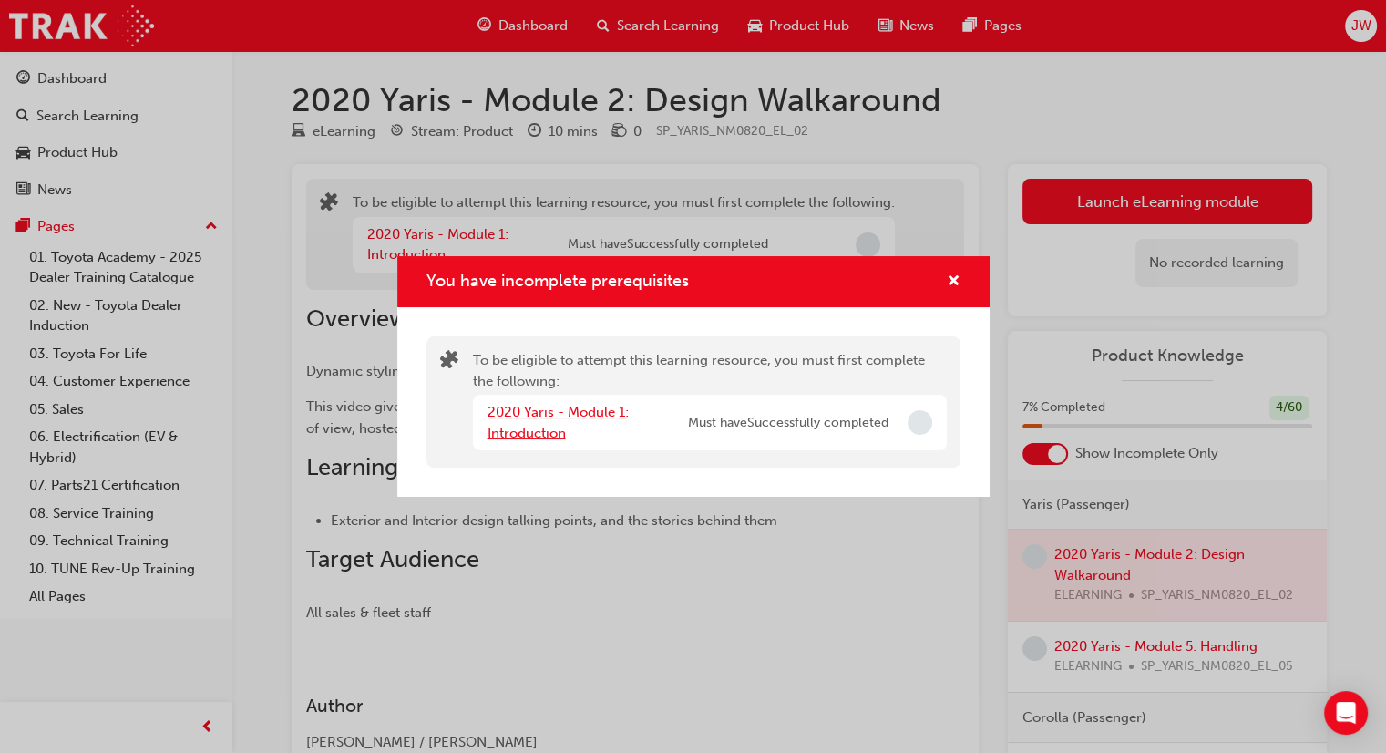
click at [585, 409] on link "2020 Yaris - Module 1: Introduction" at bounding box center [558, 422] width 141 height 37
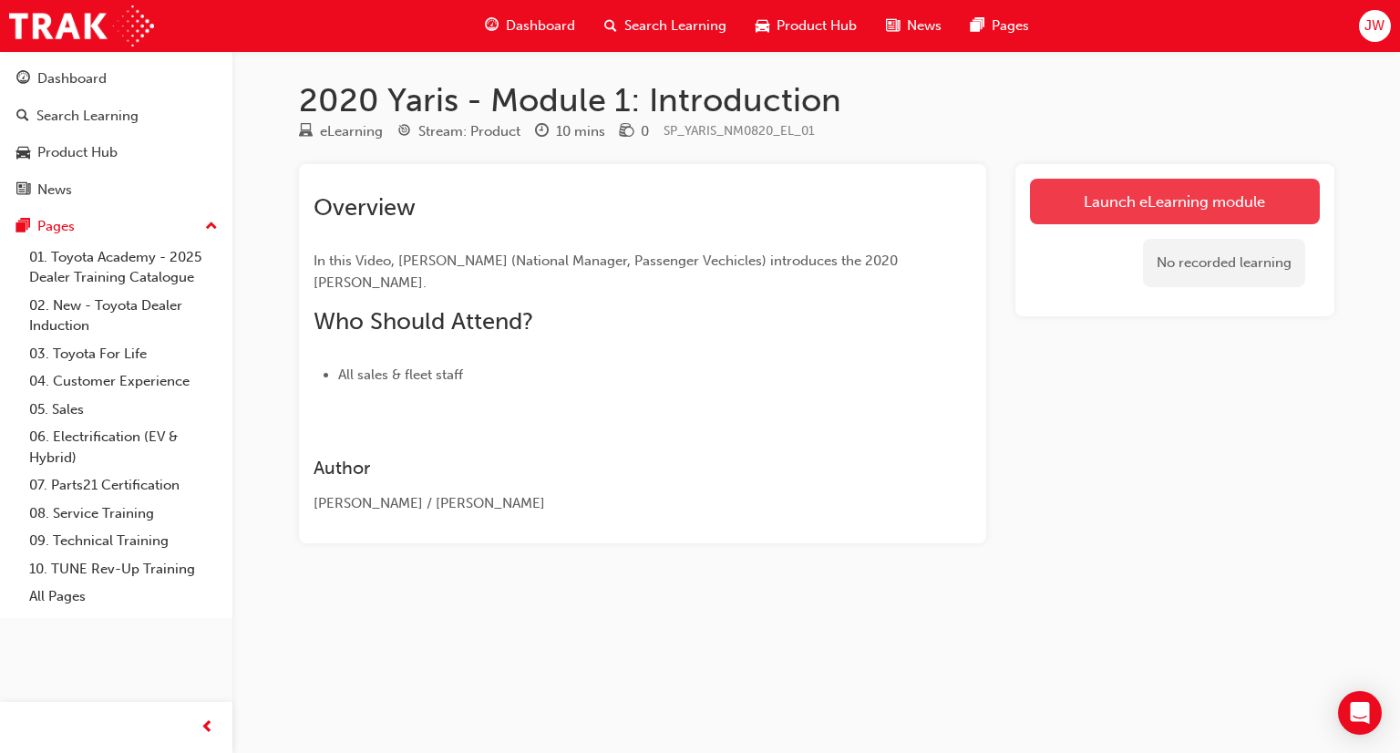
click at [1210, 189] on link "Launch eLearning module" at bounding box center [1175, 202] width 290 height 46
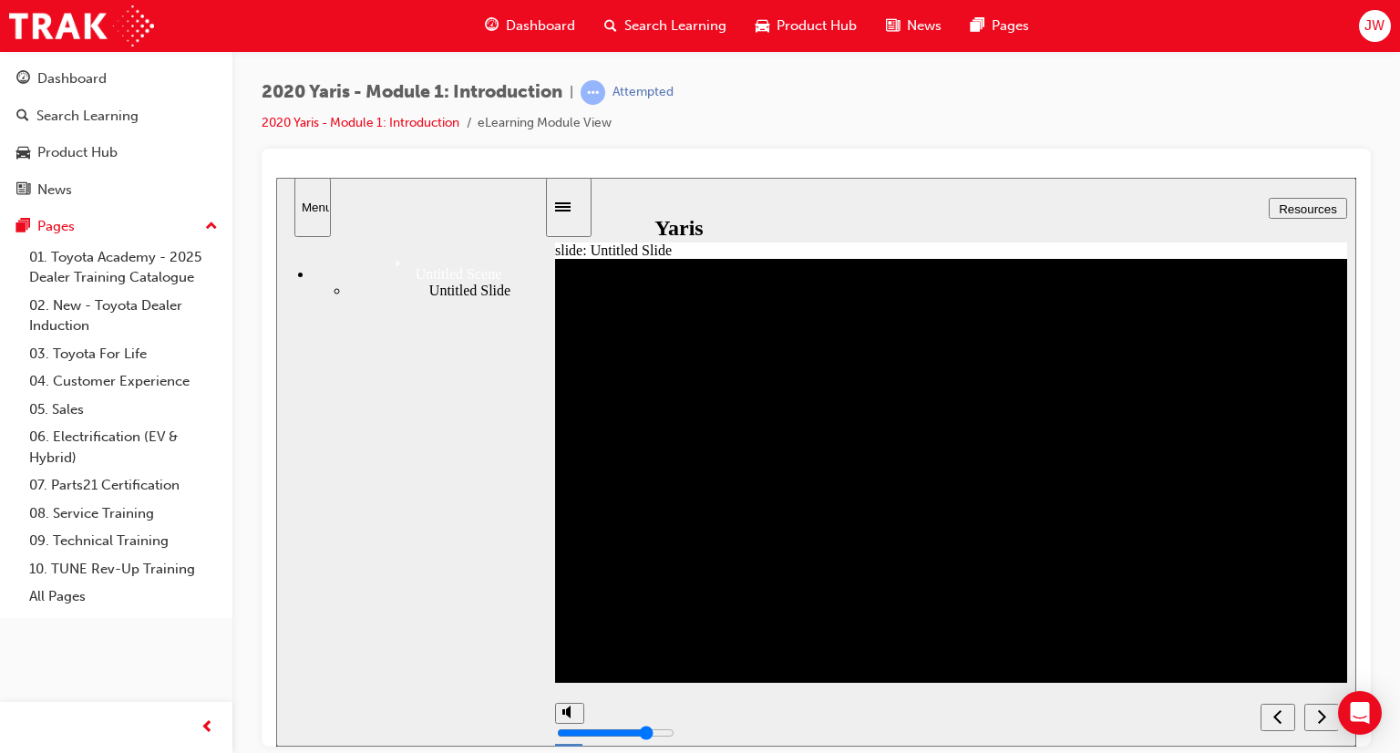
click at [573, 213] on div "Sidebar Toggle" at bounding box center [568, 207] width 31 height 14
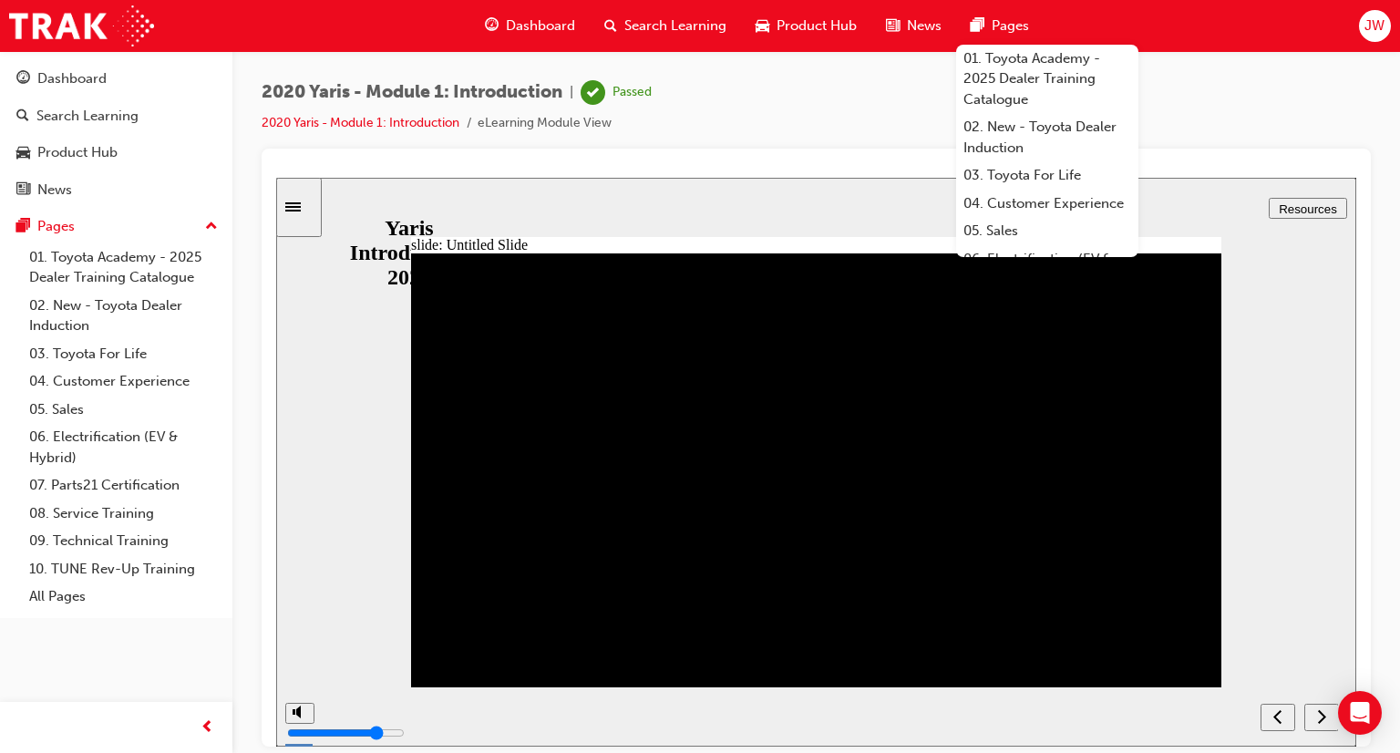
click at [786, 139] on div "2020 Yaris - Module 1: Introduction | Passed 2020 Yaris - Module 1: Introductio…" at bounding box center [816, 114] width 1109 height 68
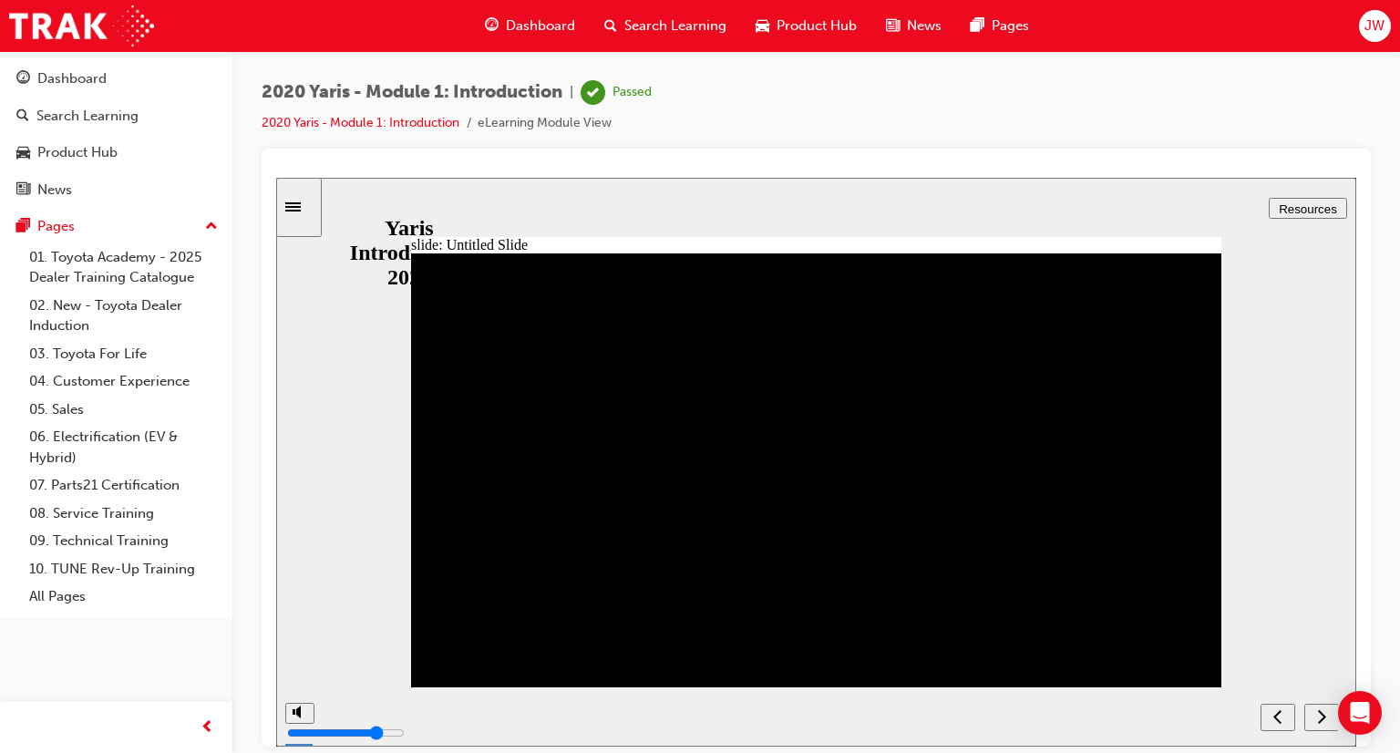
click at [1312, 722] on div "next" at bounding box center [1322, 716] width 20 height 19
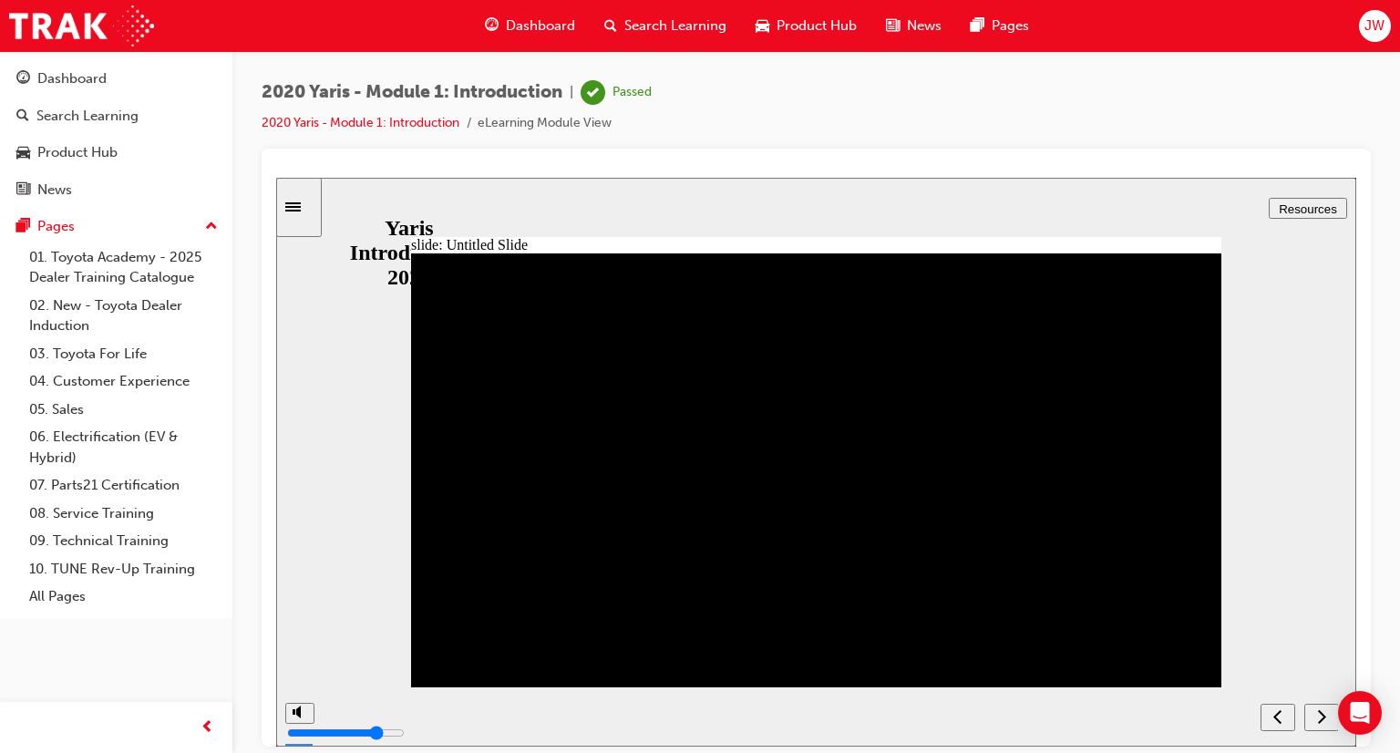
click at [1323, 720] on icon "next" at bounding box center [1321, 715] width 9 height 16
click at [507, 26] on span "Dashboard" at bounding box center [540, 25] width 69 height 21
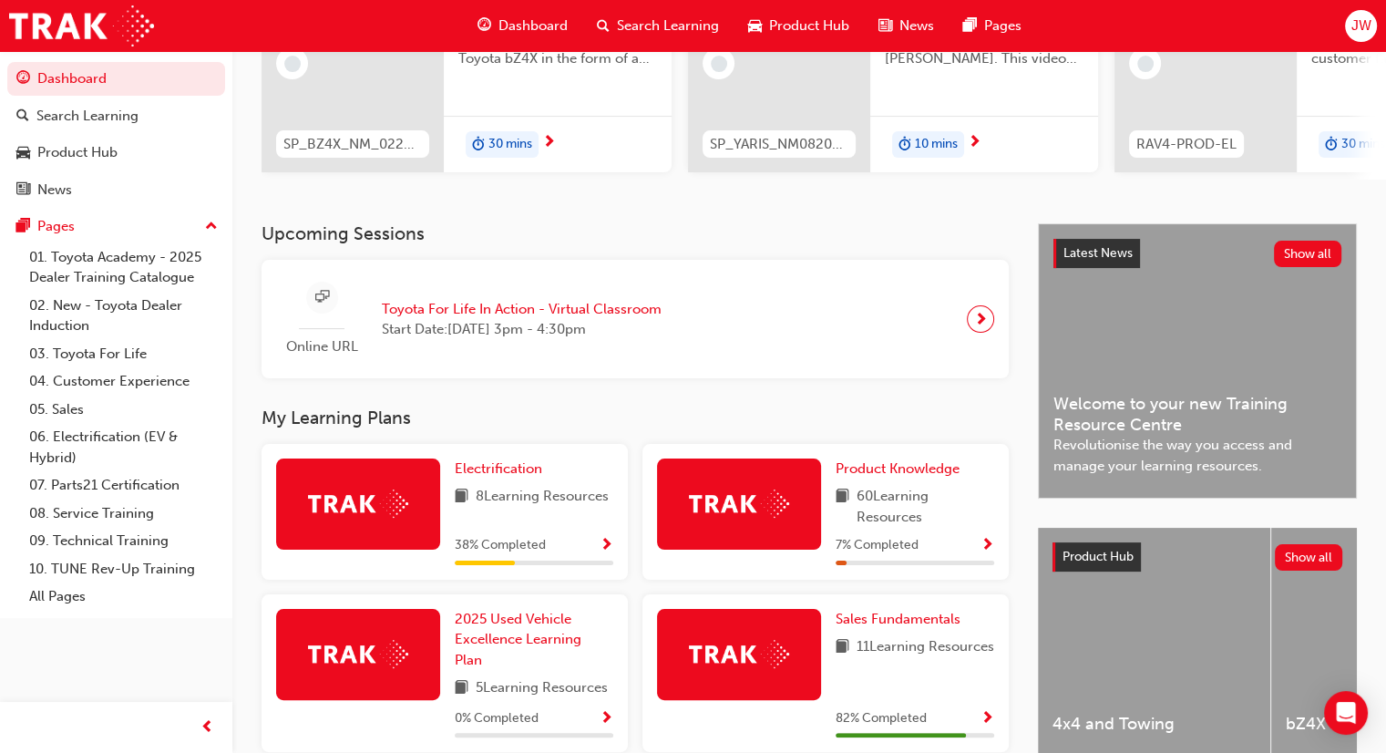
scroll to position [266, 0]
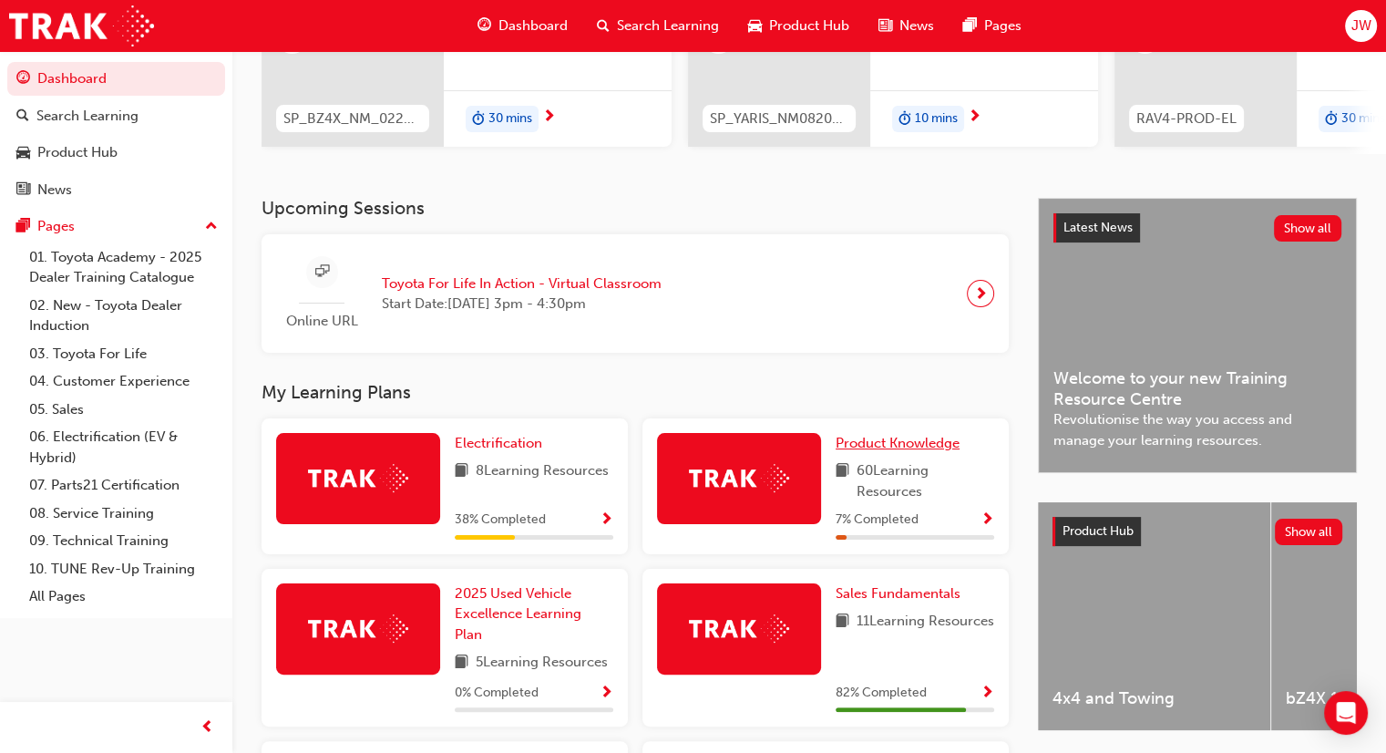
click at [916, 446] on span "Product Knowledge" at bounding box center [898, 443] width 124 height 16
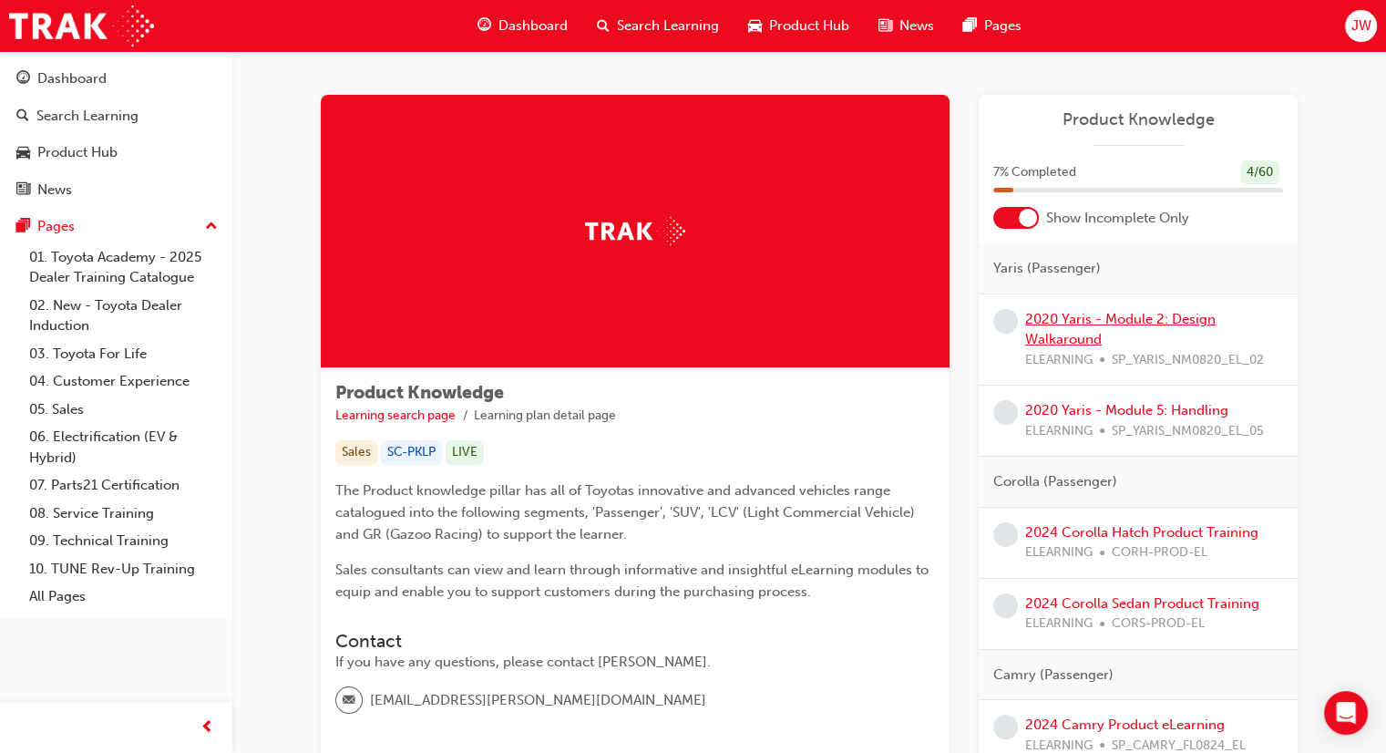
click at [1150, 325] on link "2020 Yaris - Module 2: Design Walkaround" at bounding box center [1120, 329] width 190 height 37
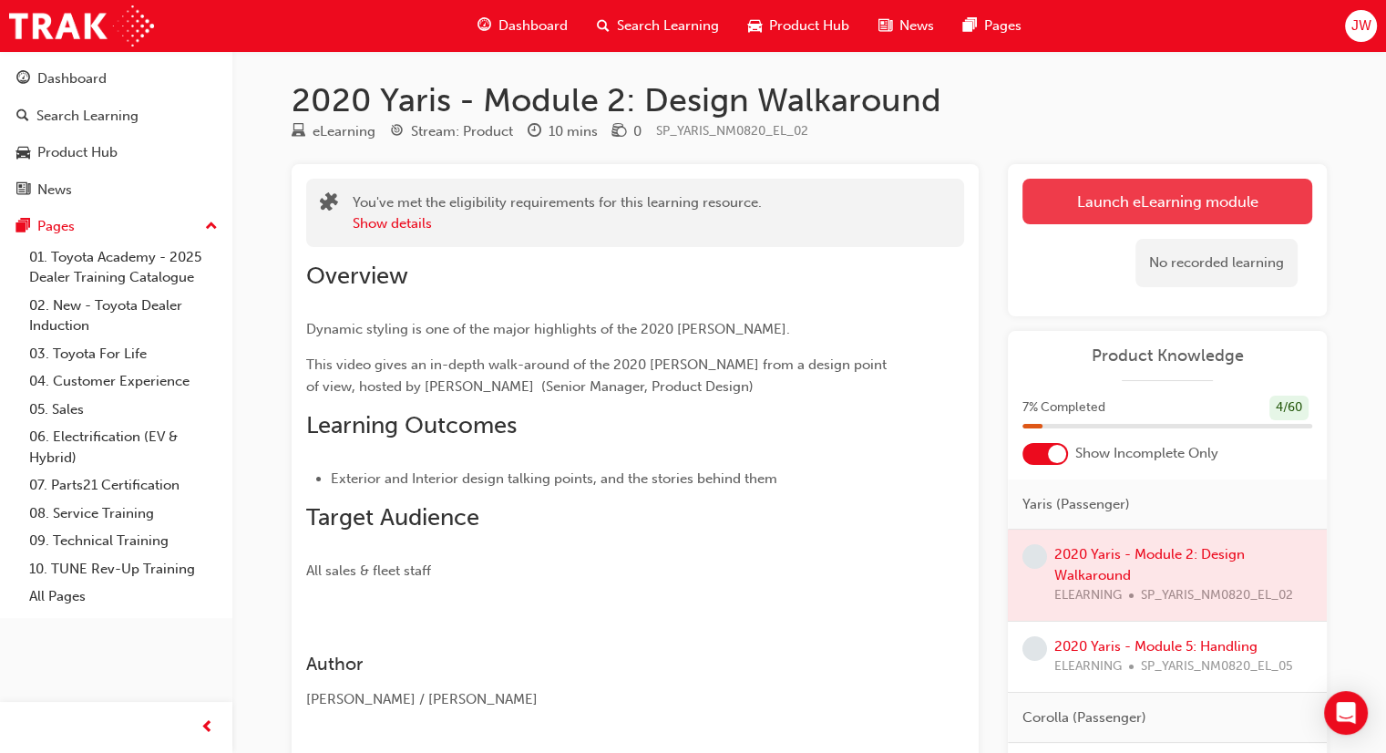
click at [1160, 189] on link "Launch eLearning module" at bounding box center [1168, 202] width 290 height 46
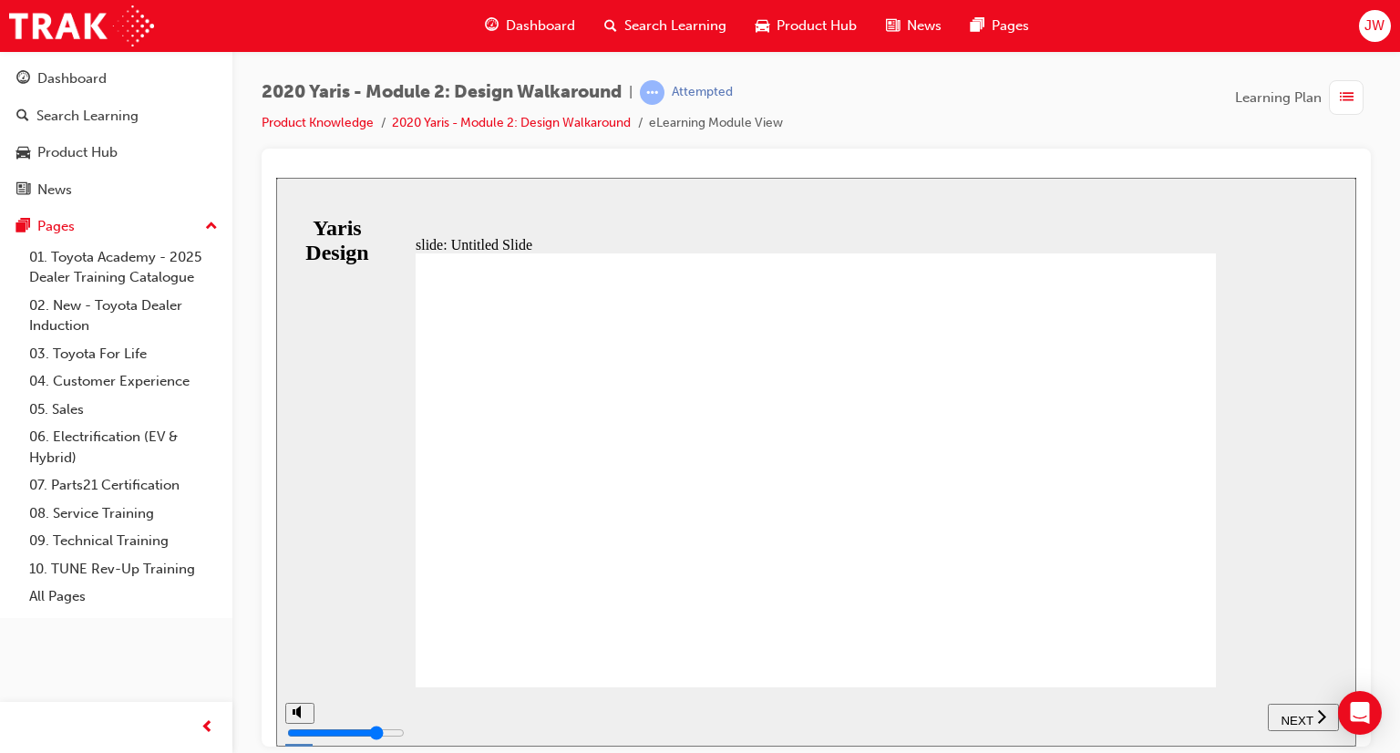
click at [1290, 713] on span "NEXT" at bounding box center [1297, 720] width 32 height 14
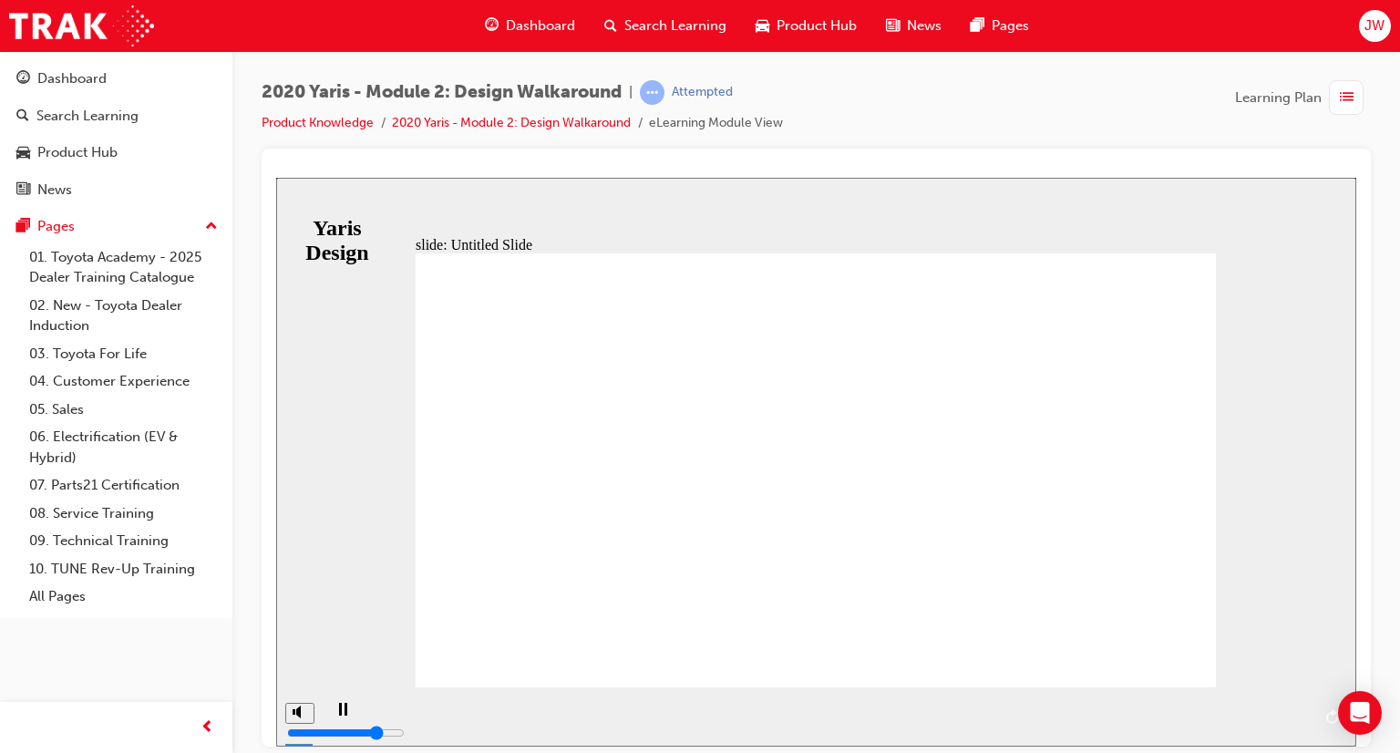
click at [350, 629] on div "slide: Untitled Slide Back to top SUBMIT NEXT PREV Yaris Design" at bounding box center [816, 461] width 1080 height 569
click at [1315, 722] on span "NEXT" at bounding box center [1306, 720] width 32 height 14
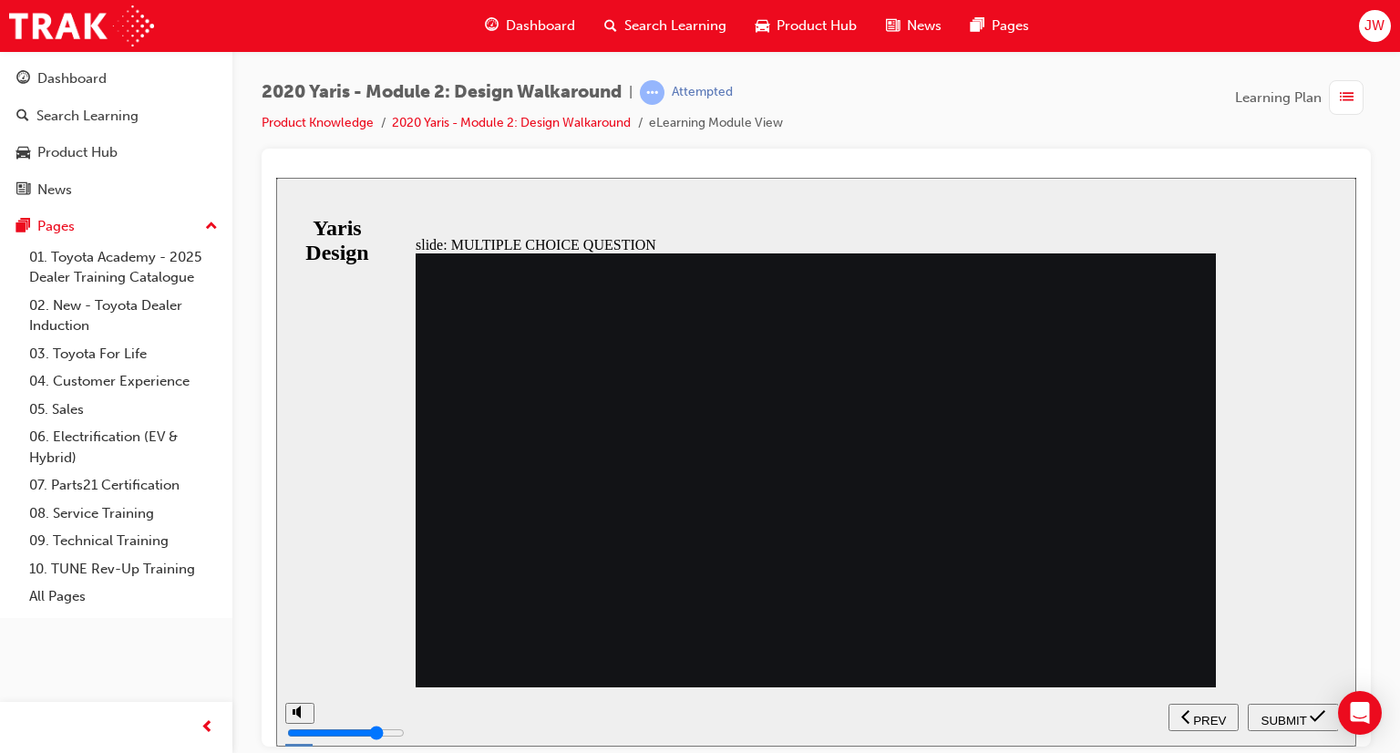
radio input "true"
click at [1276, 721] on span "SUBMIT" at bounding box center [1284, 720] width 46 height 14
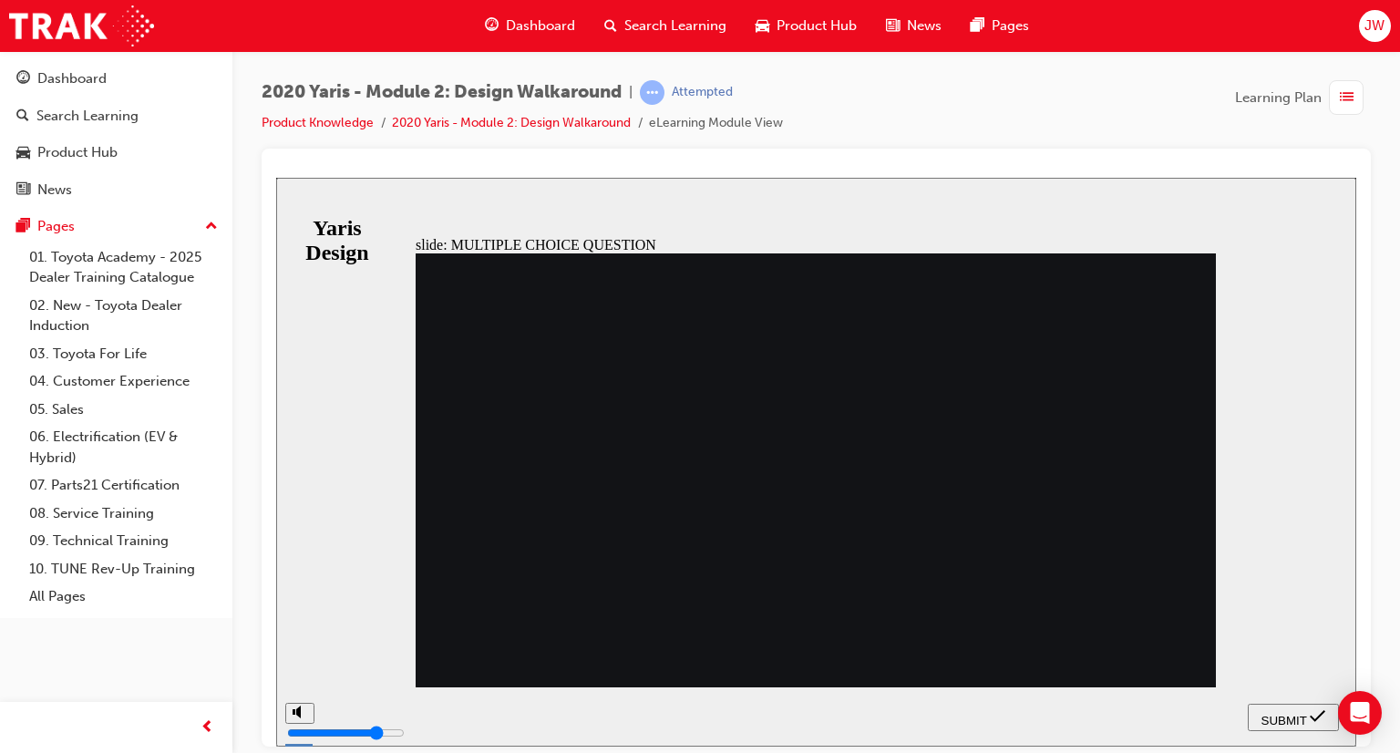
radio input "true"
click at [1300, 715] on span "SUBMIT" at bounding box center [1284, 720] width 46 height 14
click at [1294, 717] on span "SUBMIT" at bounding box center [1284, 720] width 46 height 14
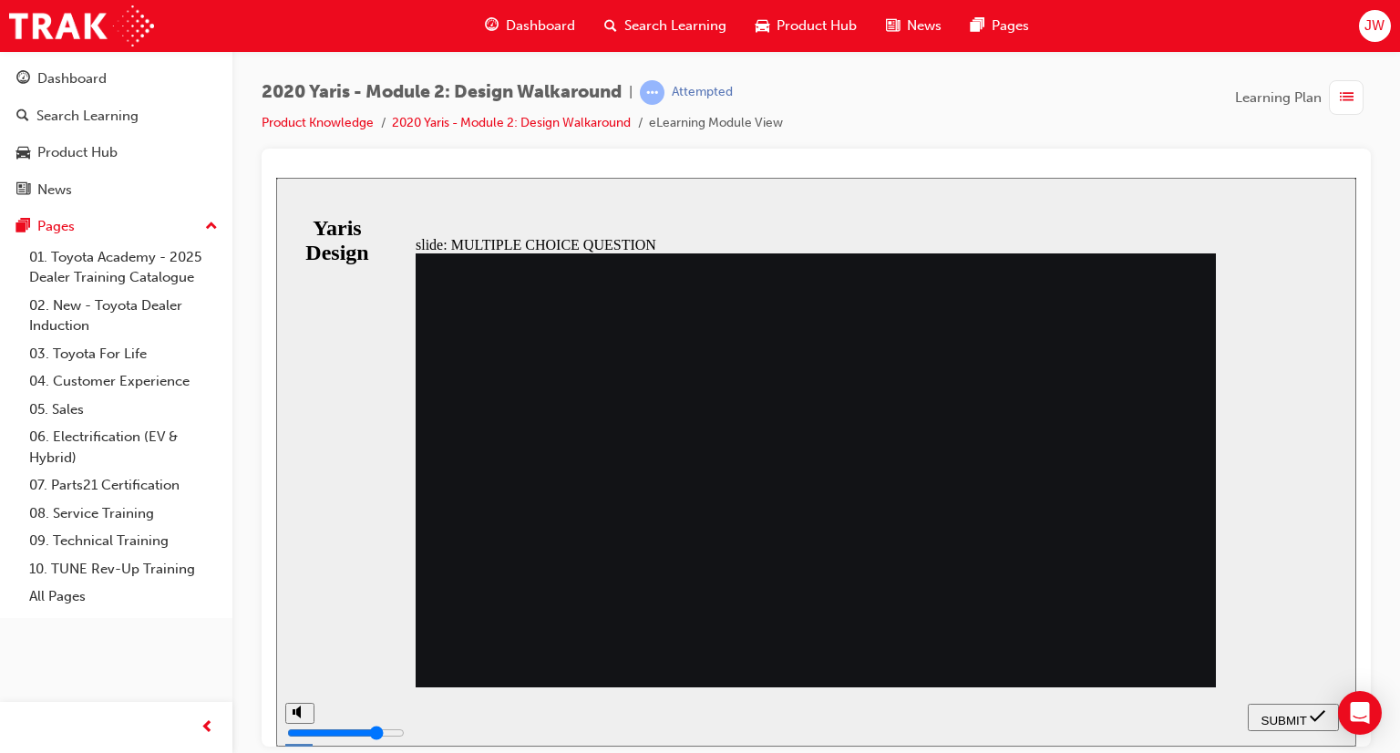
radio input "false"
radio input "true"
click at [1269, 713] on span "SUBMIT" at bounding box center [1284, 720] width 46 height 14
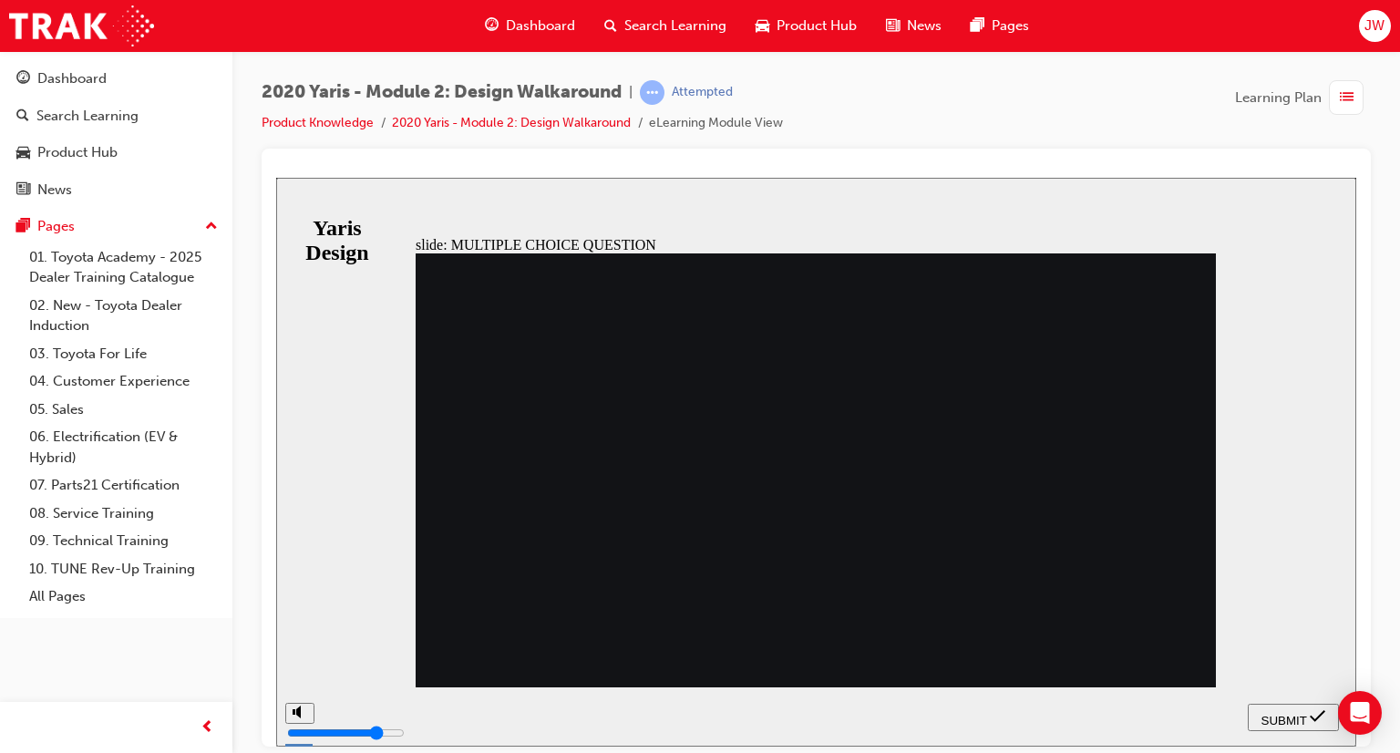
radio input "true"
click at [1255, 708] on div "SUBMIT" at bounding box center [1293, 716] width 77 height 19
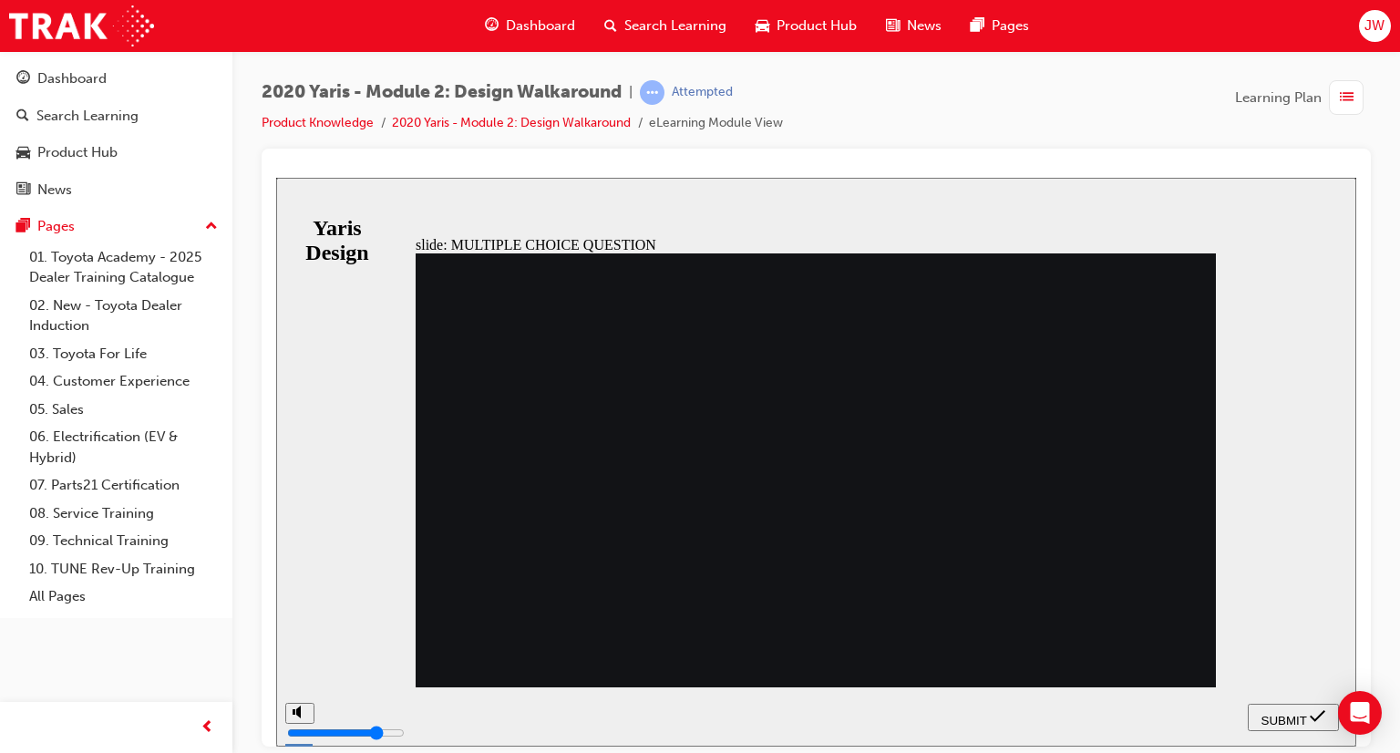
radio input "true"
click at [1305, 722] on div "SUBMIT" at bounding box center [1293, 716] width 77 height 19
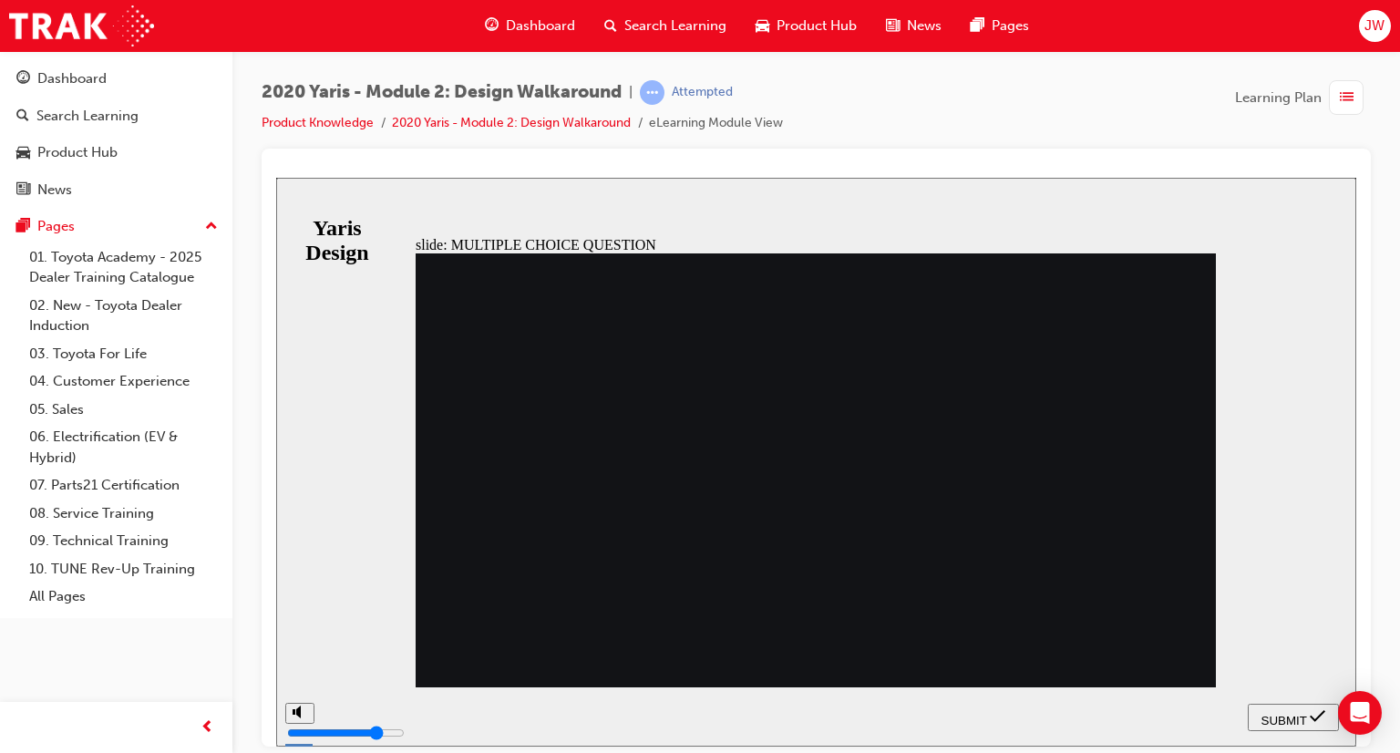
click at [1267, 713] on span "SUBMIT" at bounding box center [1284, 720] width 46 height 14
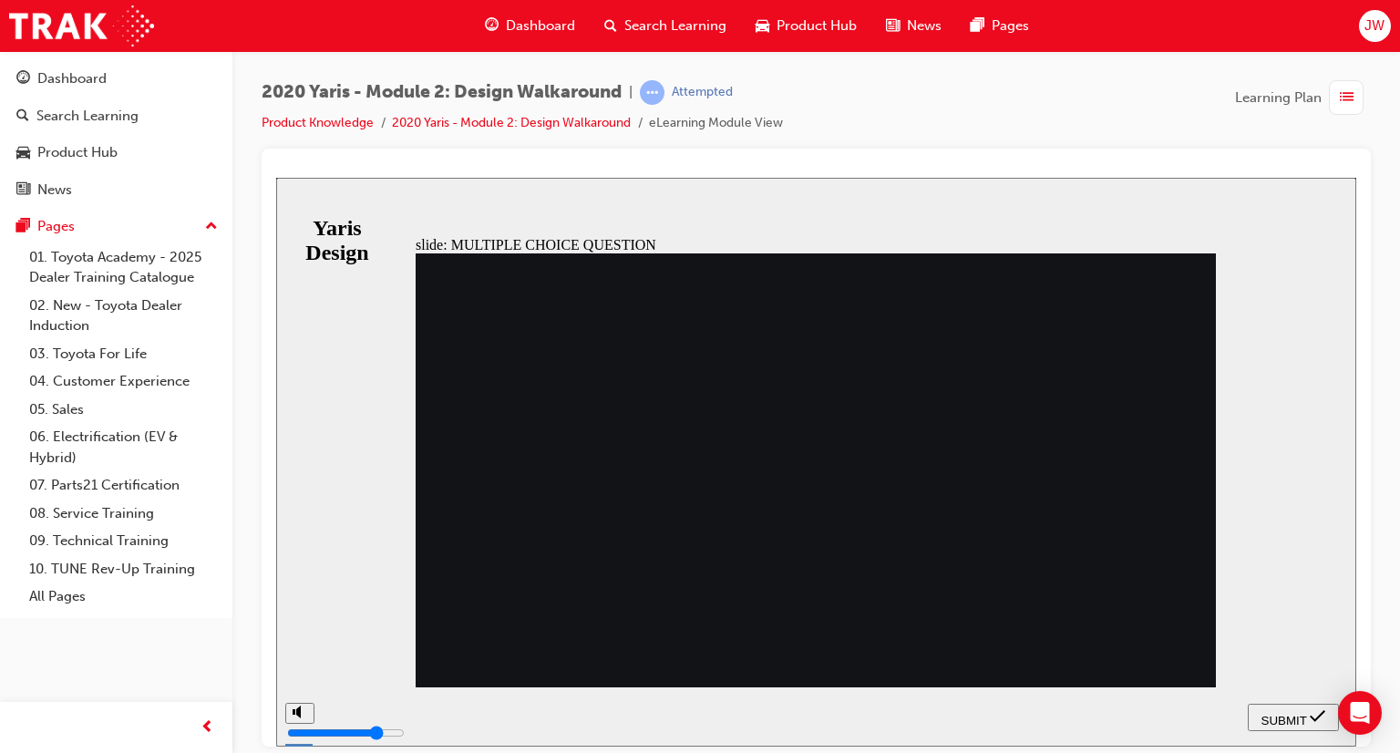
radio input "false"
radio input "true"
click at [1281, 713] on span "SUBMIT" at bounding box center [1284, 720] width 46 height 14
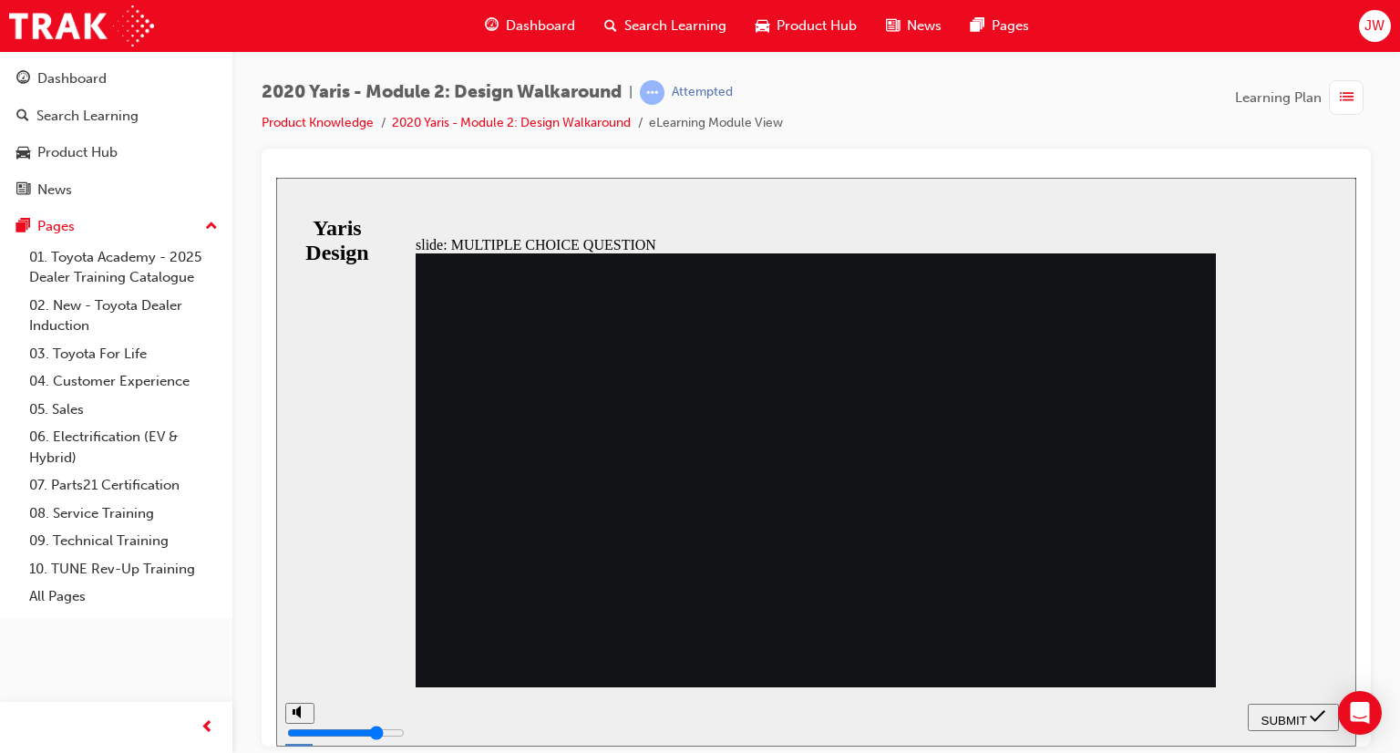
click at [1299, 713] on span "SUBMIT" at bounding box center [1284, 720] width 46 height 14
radio input "false"
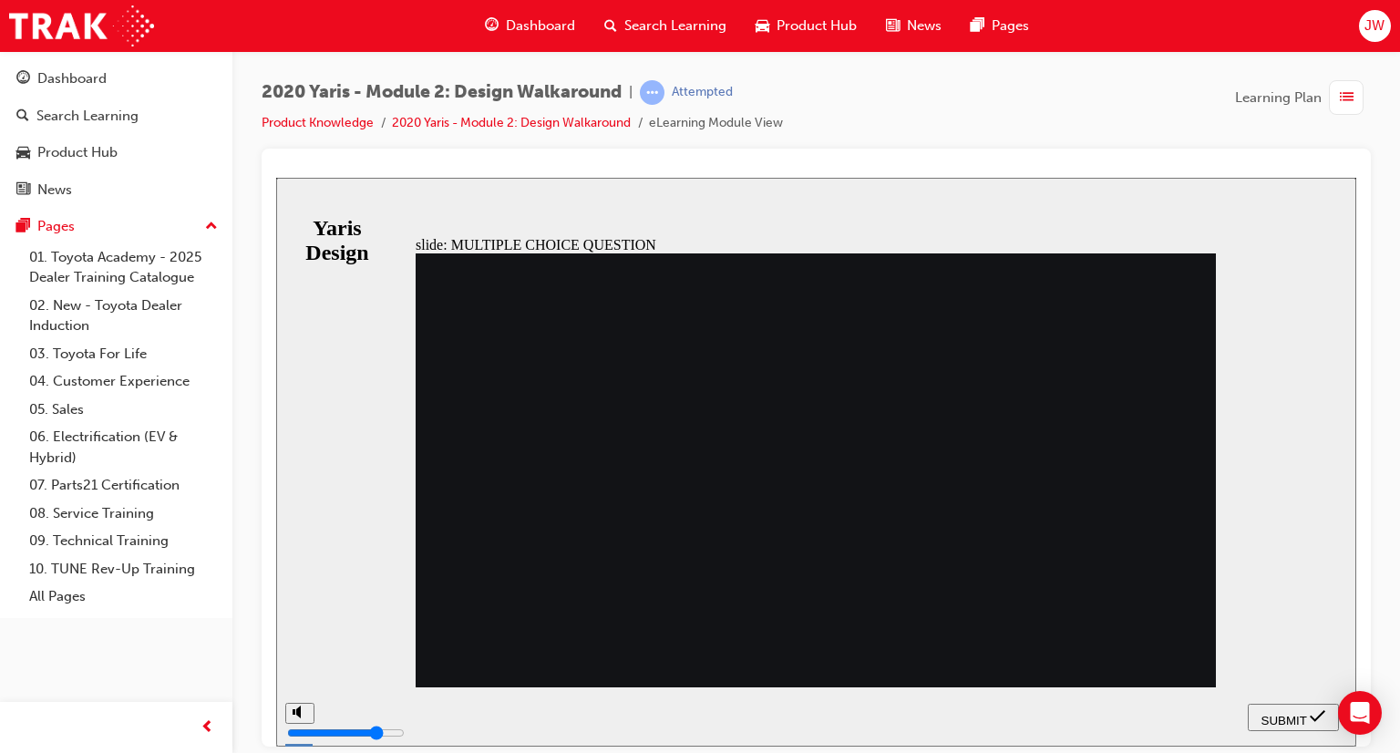
radio input "true"
click at [1303, 715] on span "SUBMIT" at bounding box center [1284, 720] width 46 height 14
radio input "true"
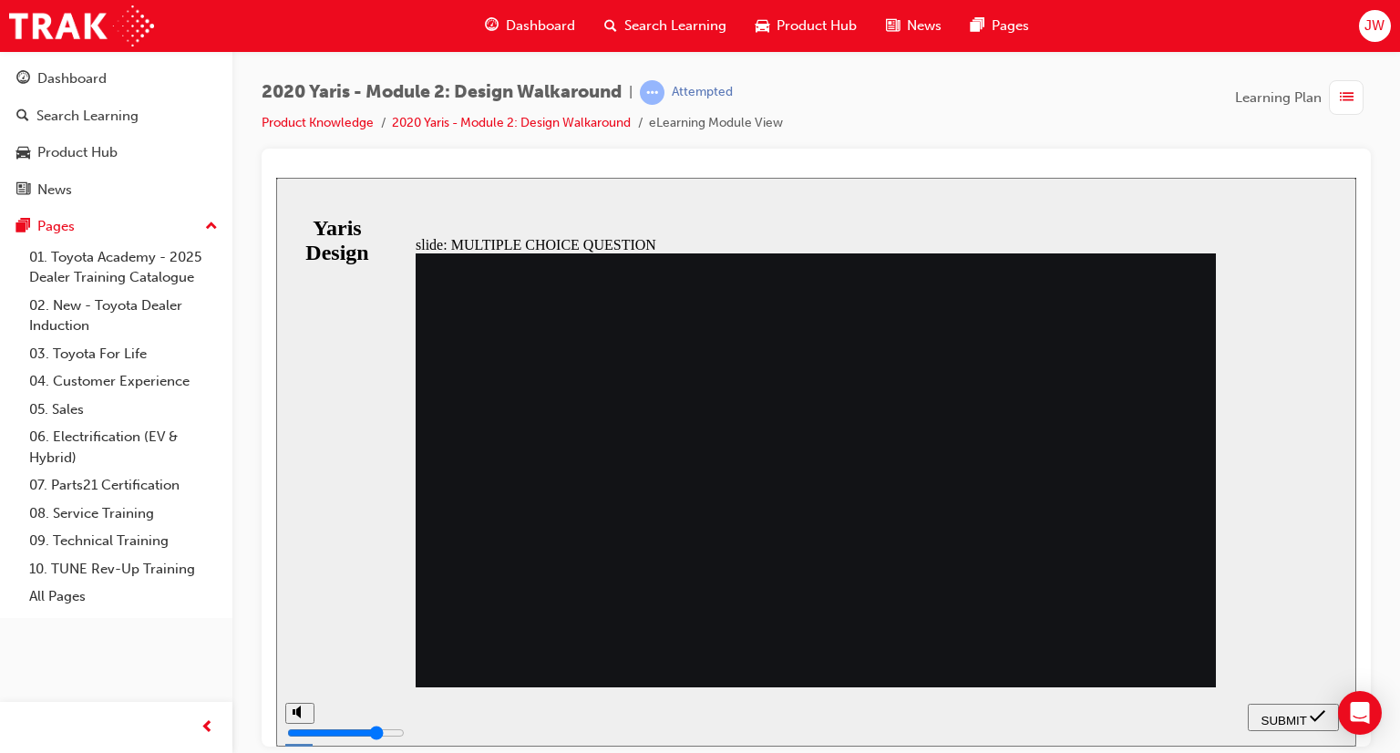
click at [1286, 713] on span "SUBMIT" at bounding box center [1284, 720] width 46 height 14
radio input "true"
click at [1299, 721] on span "SUBMIT" at bounding box center [1284, 720] width 46 height 14
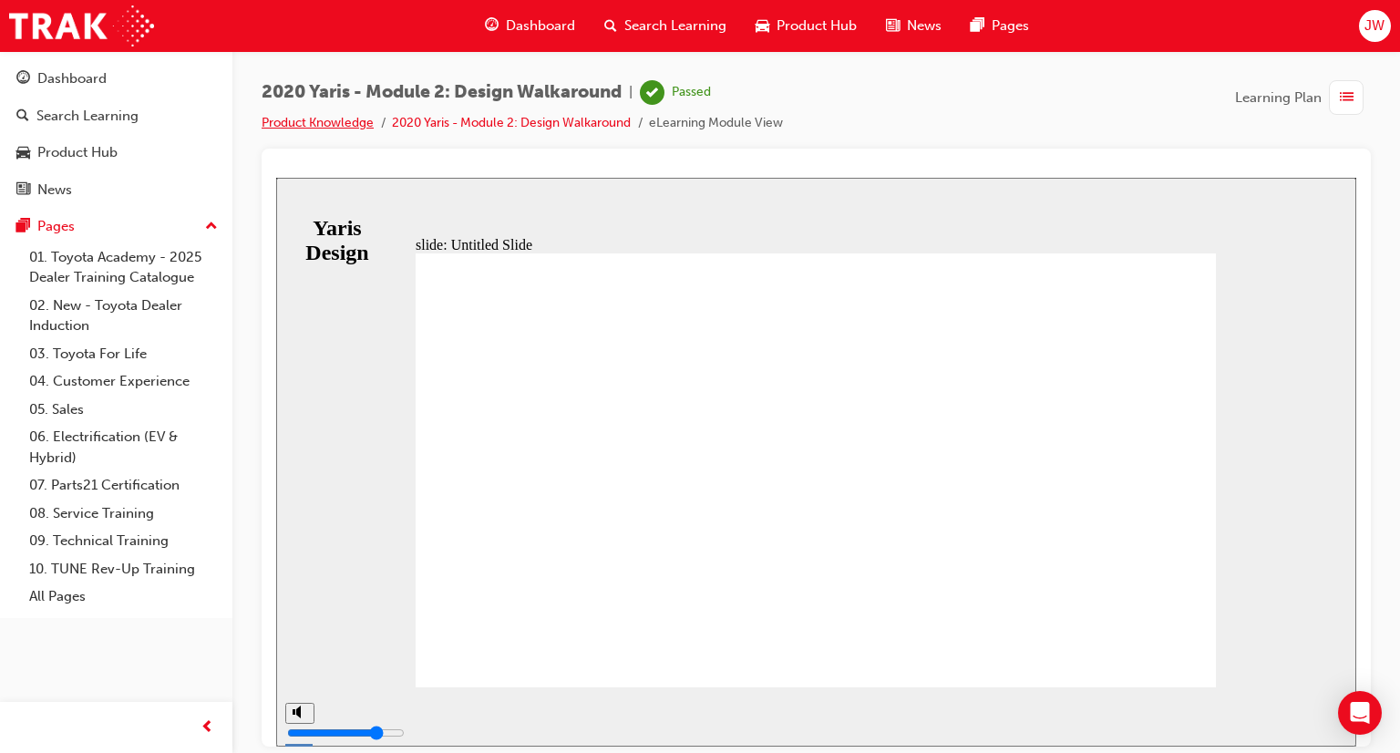
click at [343, 125] on link "Product Knowledge" at bounding box center [318, 122] width 112 height 15
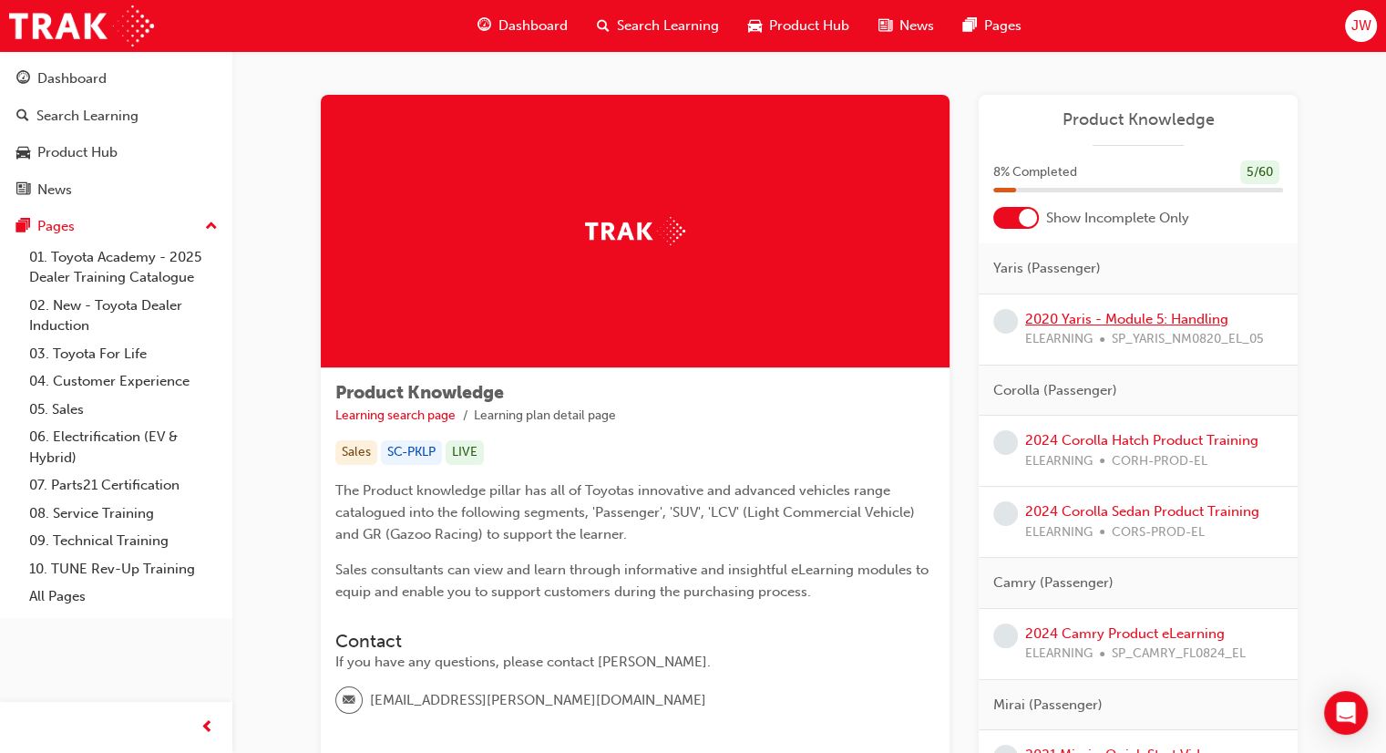
click at [1126, 322] on link "2020 Yaris - Module 5: Handling" at bounding box center [1126, 319] width 203 height 16
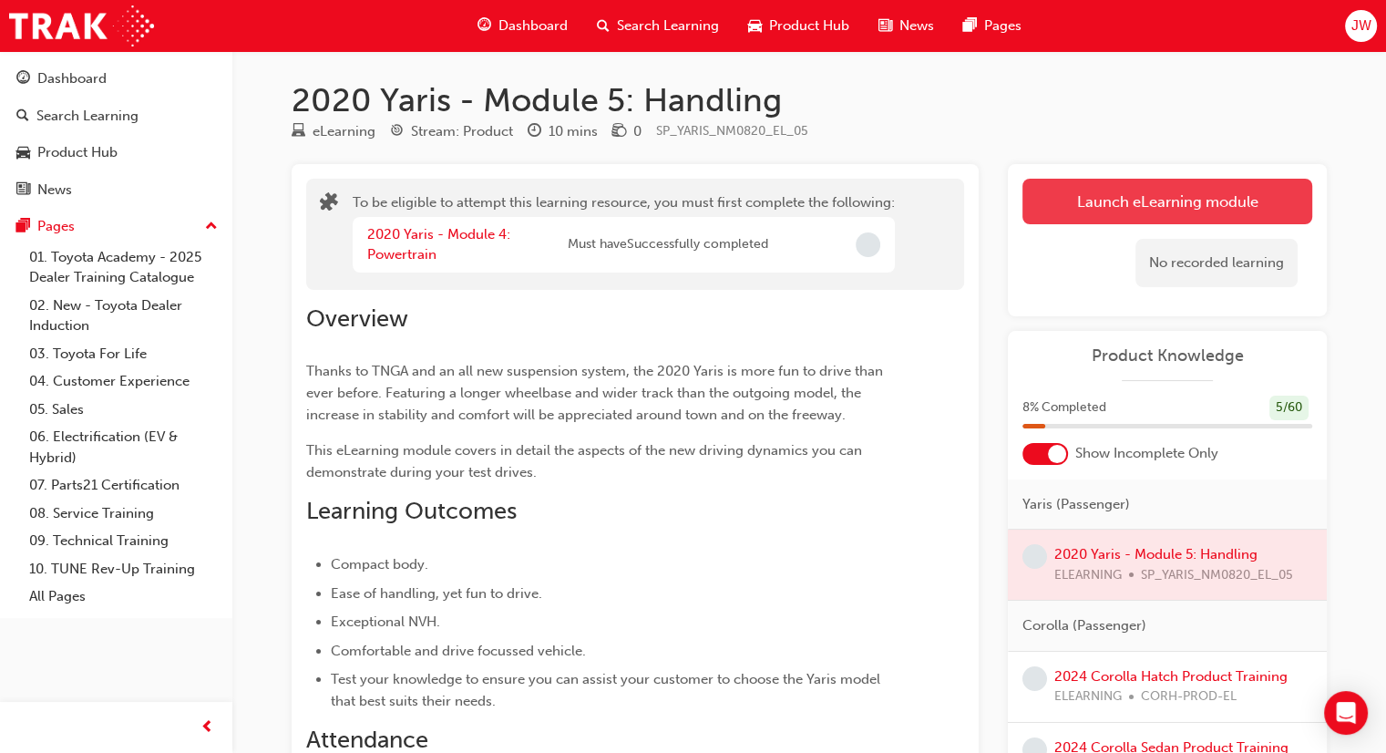
click at [1095, 201] on button "Launch eLearning module" at bounding box center [1168, 202] width 290 height 46
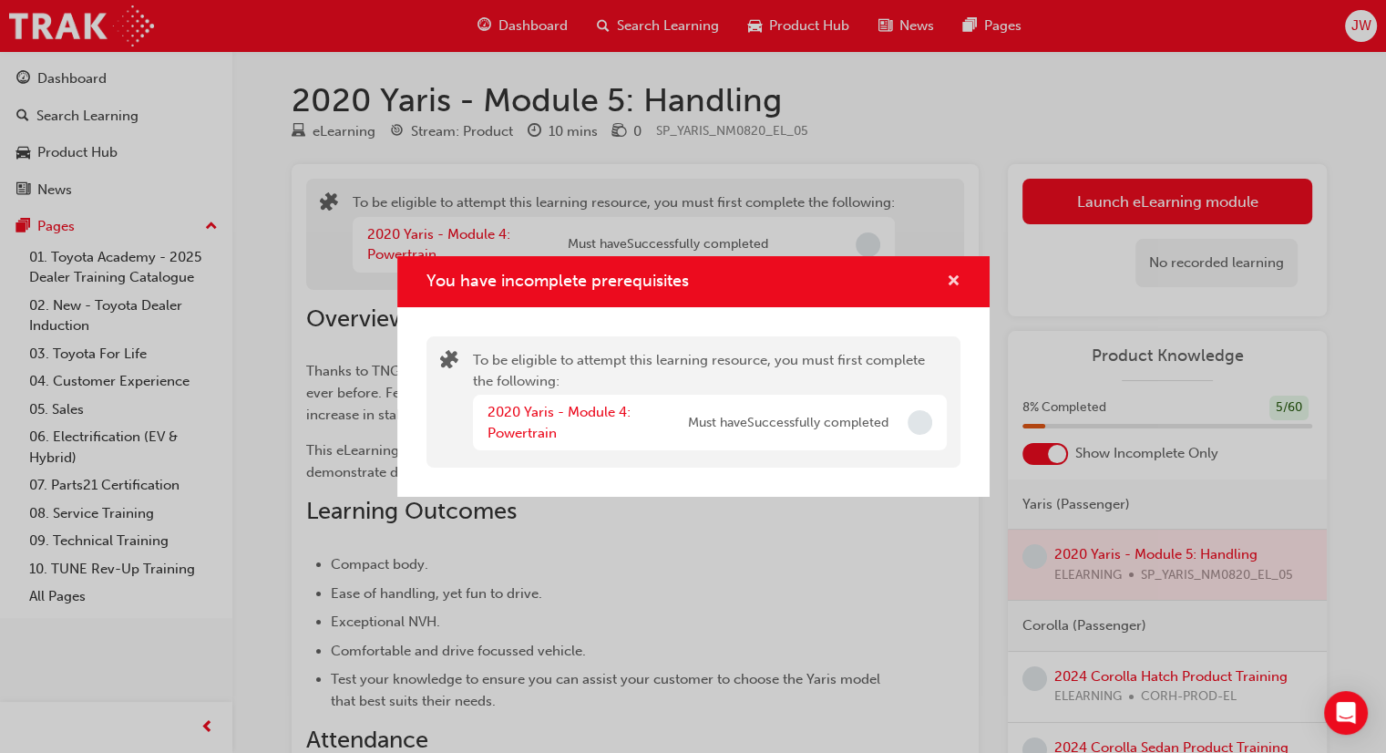
click at [958, 278] on span "cross-icon" at bounding box center [954, 282] width 14 height 16
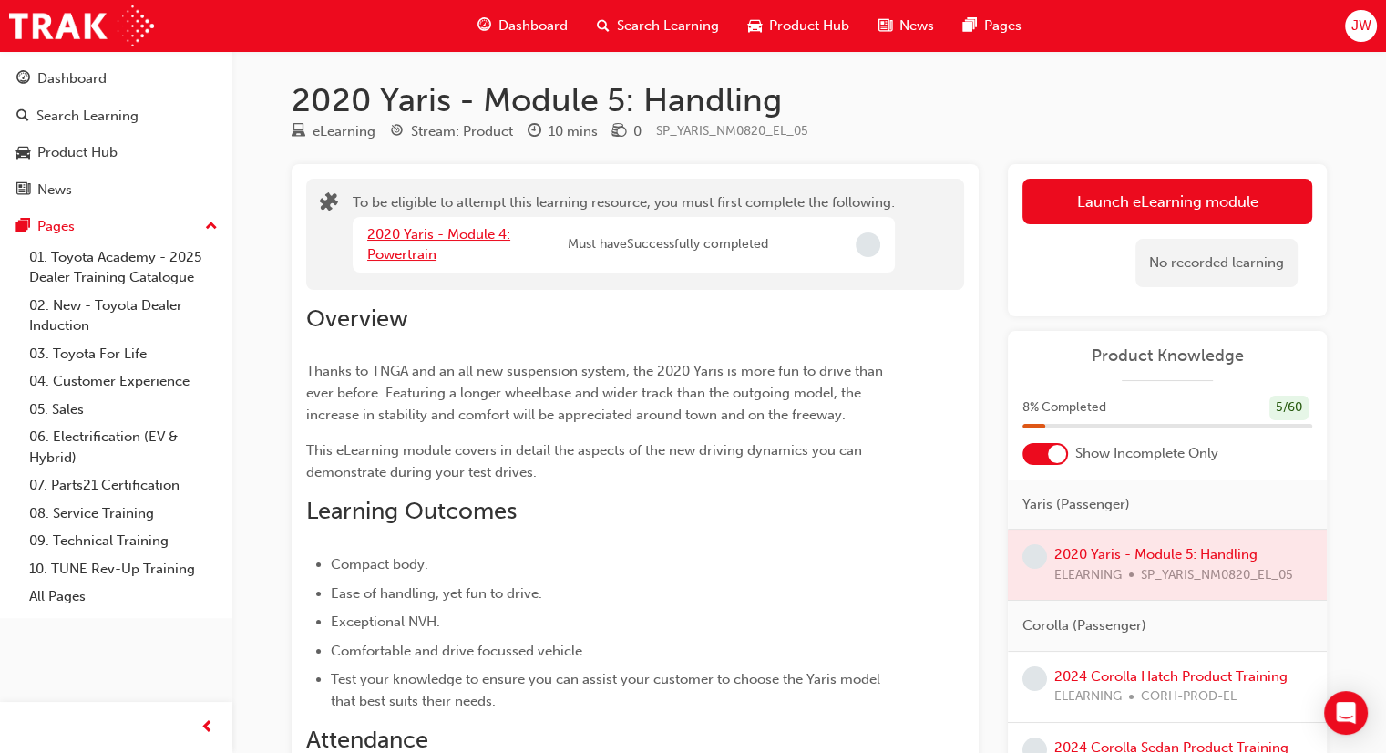
click at [478, 234] on link "2020 Yaris - Module 4: Powertrain" at bounding box center [438, 244] width 143 height 37
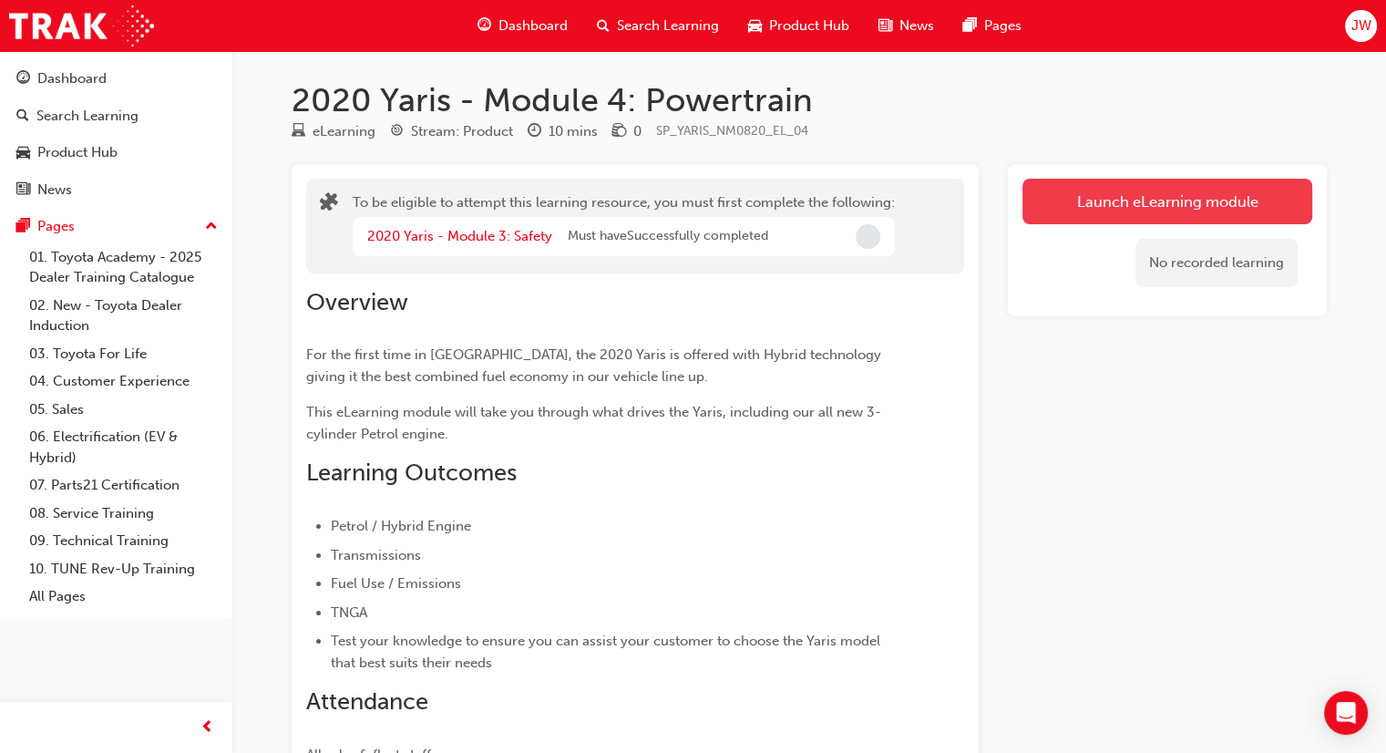
click at [1190, 196] on button "Launch eLearning module" at bounding box center [1168, 202] width 290 height 46
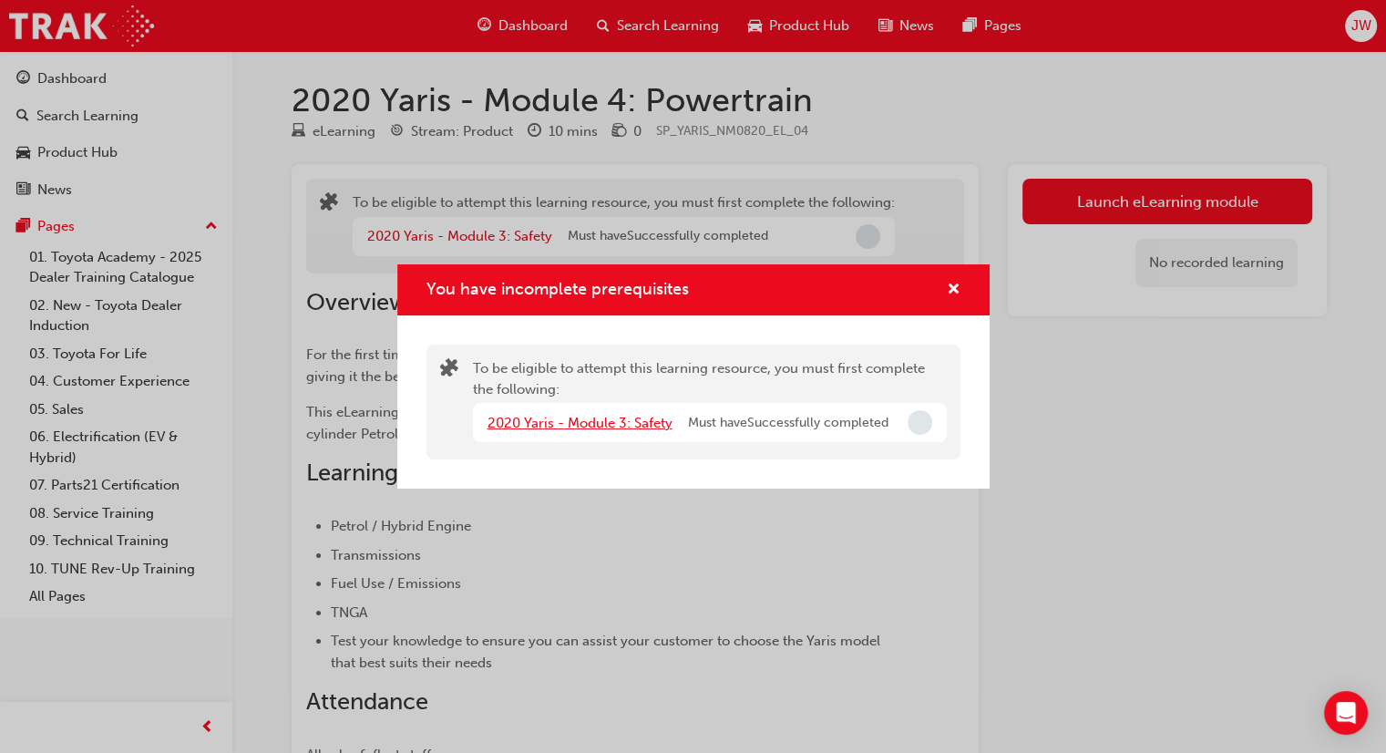
click at [624, 427] on link "2020 Yaris - Module 3: Safety" at bounding box center [580, 423] width 185 height 16
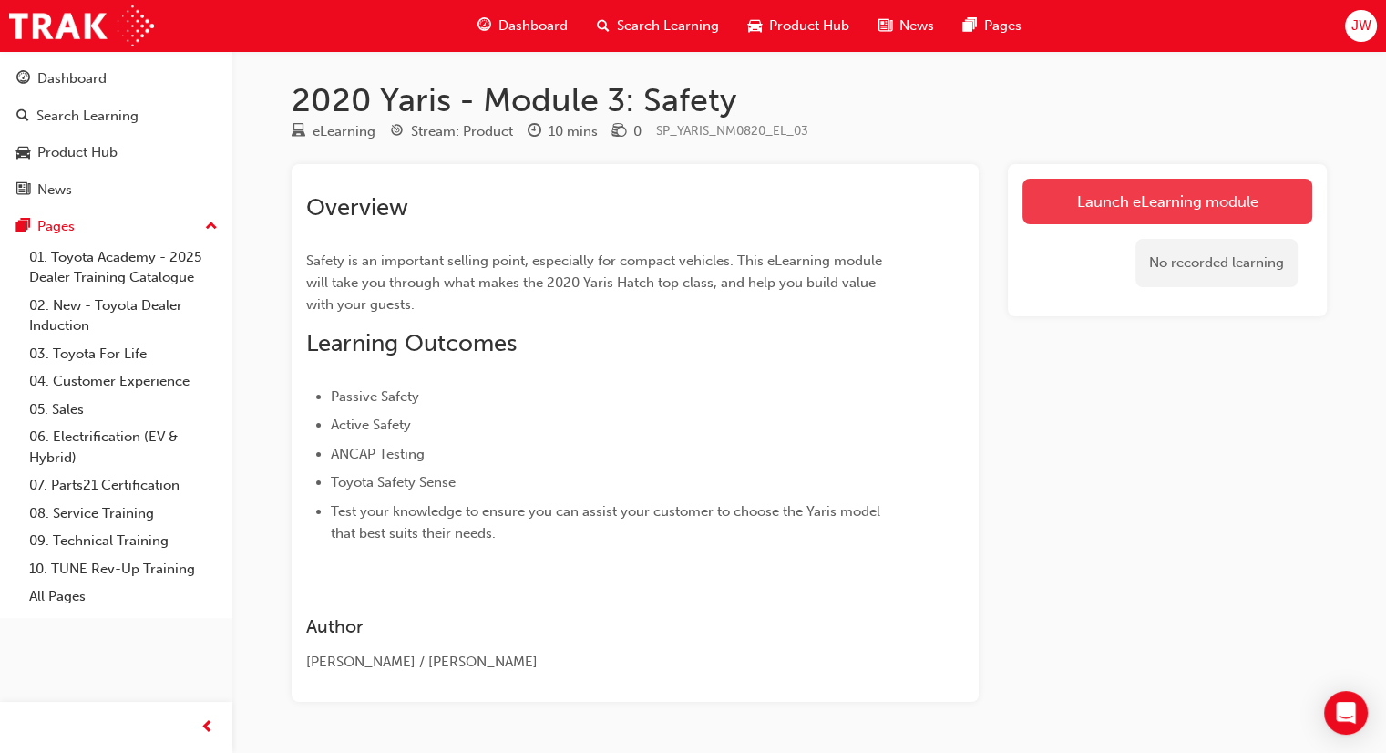
click at [1138, 223] on link "Launch eLearning module" at bounding box center [1168, 202] width 290 height 46
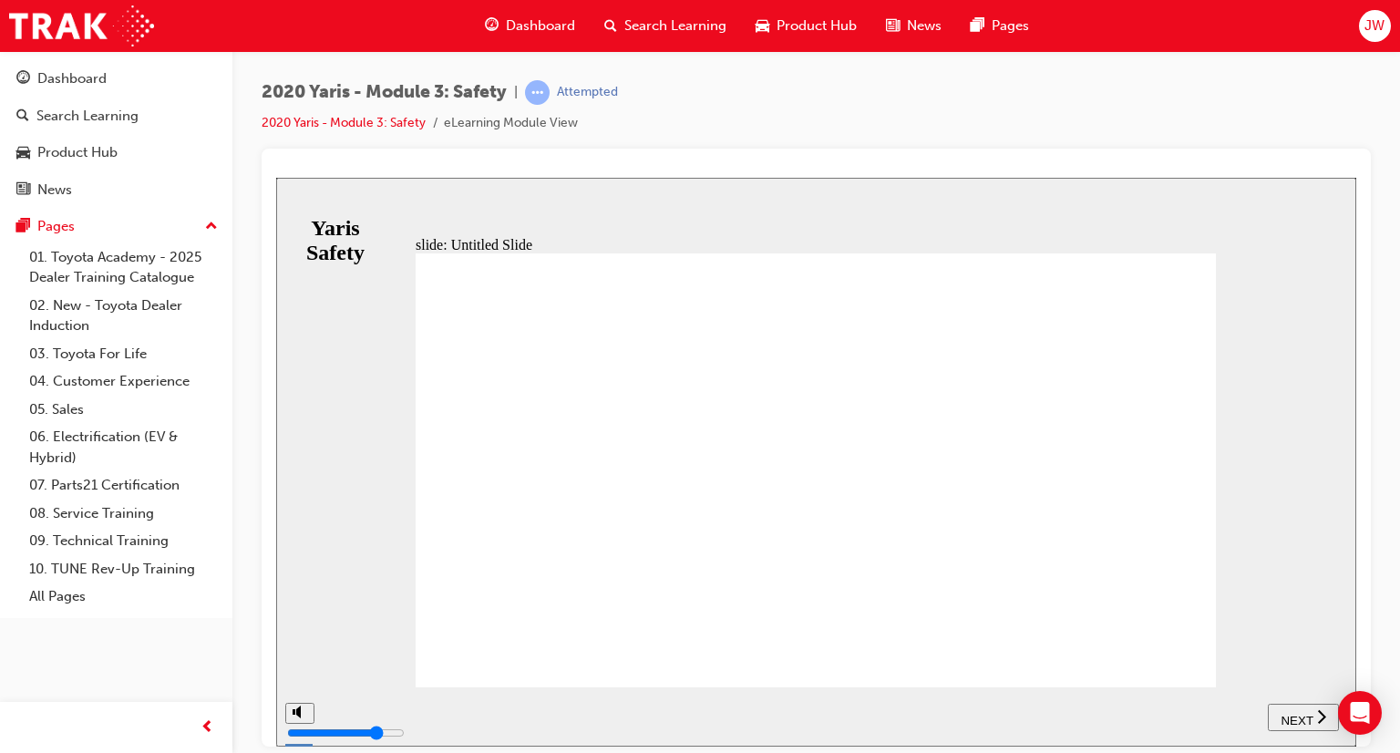
click at [1305, 717] on span "NEXT" at bounding box center [1297, 720] width 32 height 14
click at [1294, 718] on span "NEXT" at bounding box center [1297, 720] width 32 height 14
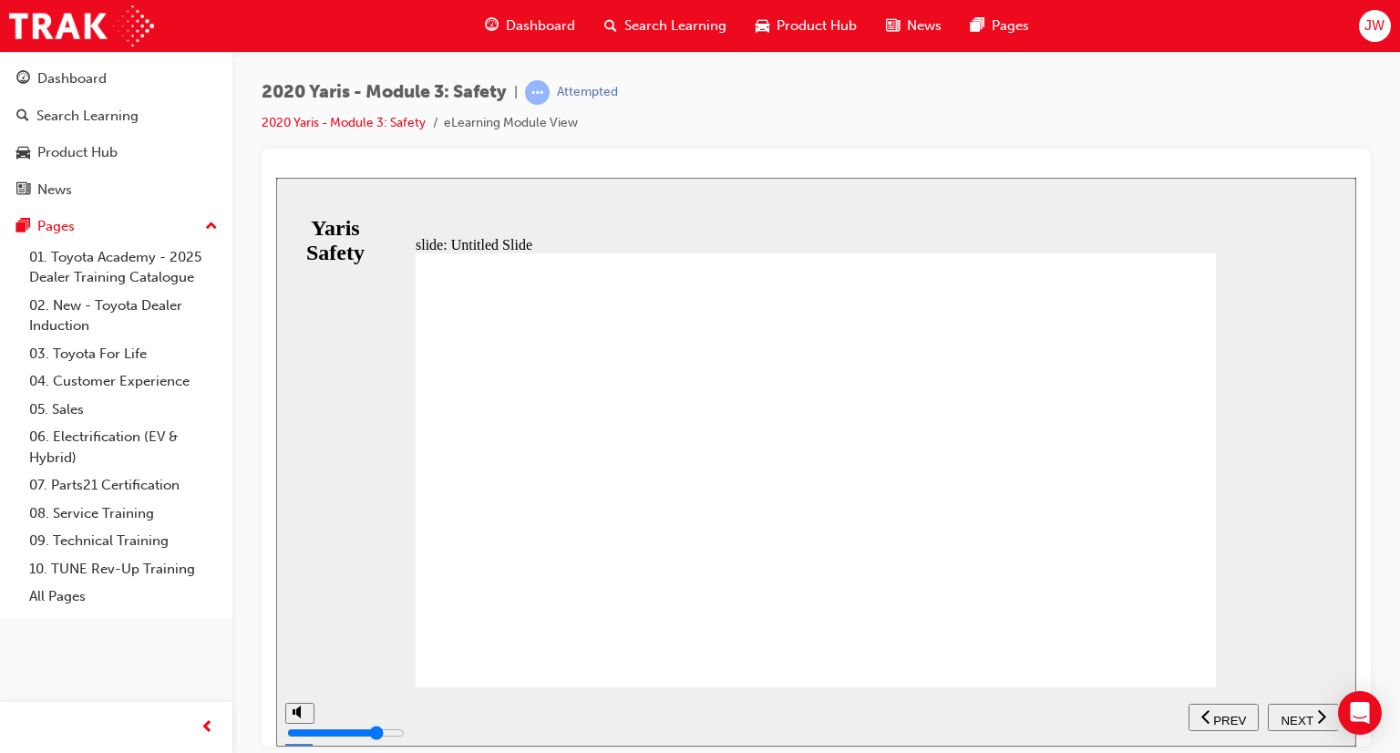
click at [1291, 713] on span "NEXT" at bounding box center [1297, 720] width 32 height 14
click at [1317, 717] on icon "next" at bounding box center [1321, 715] width 9 height 16
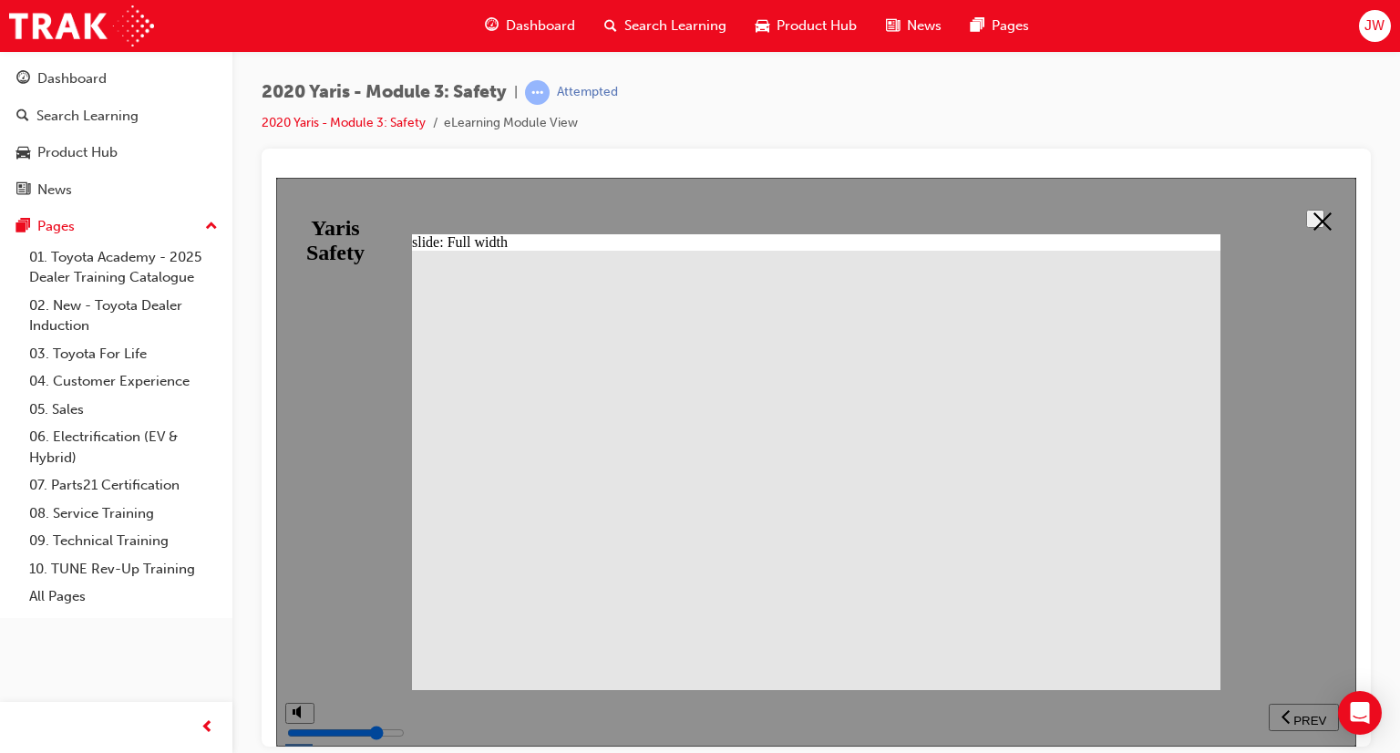
click at [1314, 209] on button at bounding box center [1315, 218] width 18 height 18
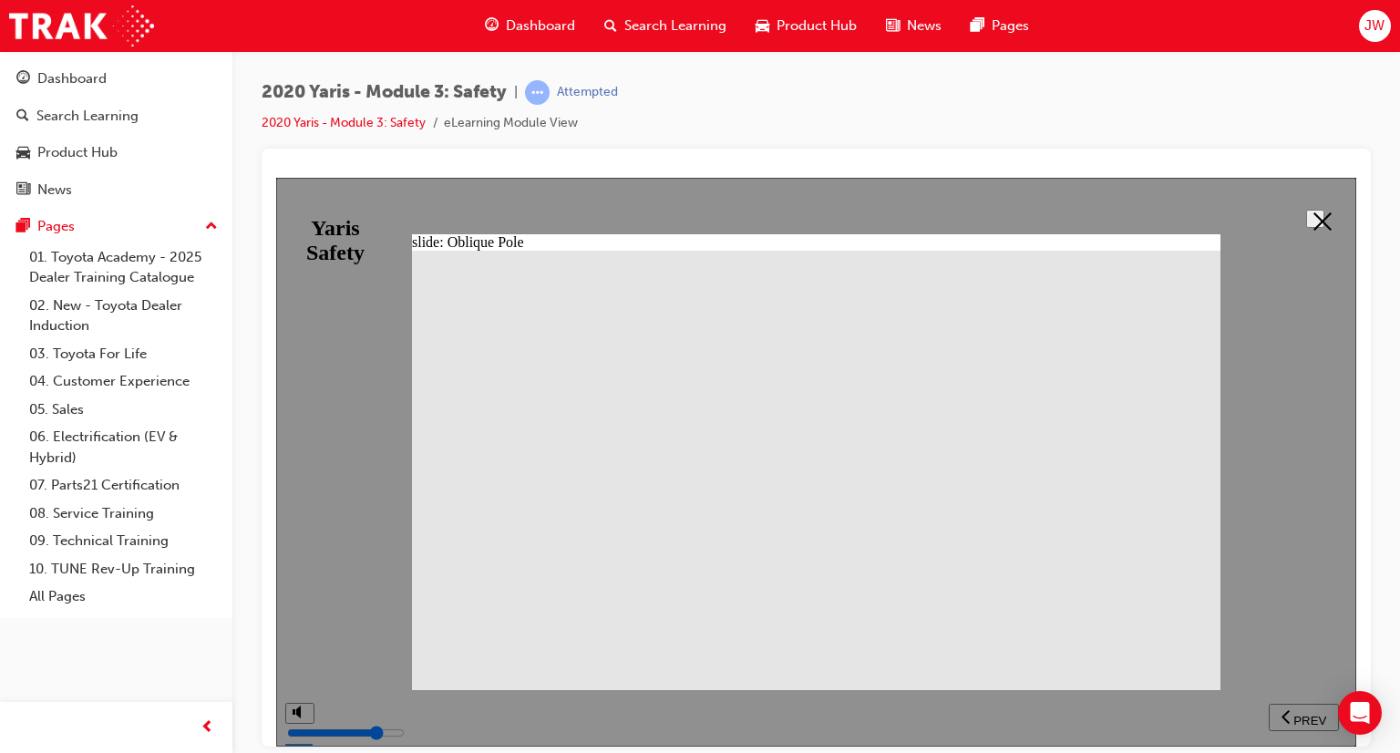
click at [1306, 226] on button at bounding box center [1315, 218] width 18 height 18
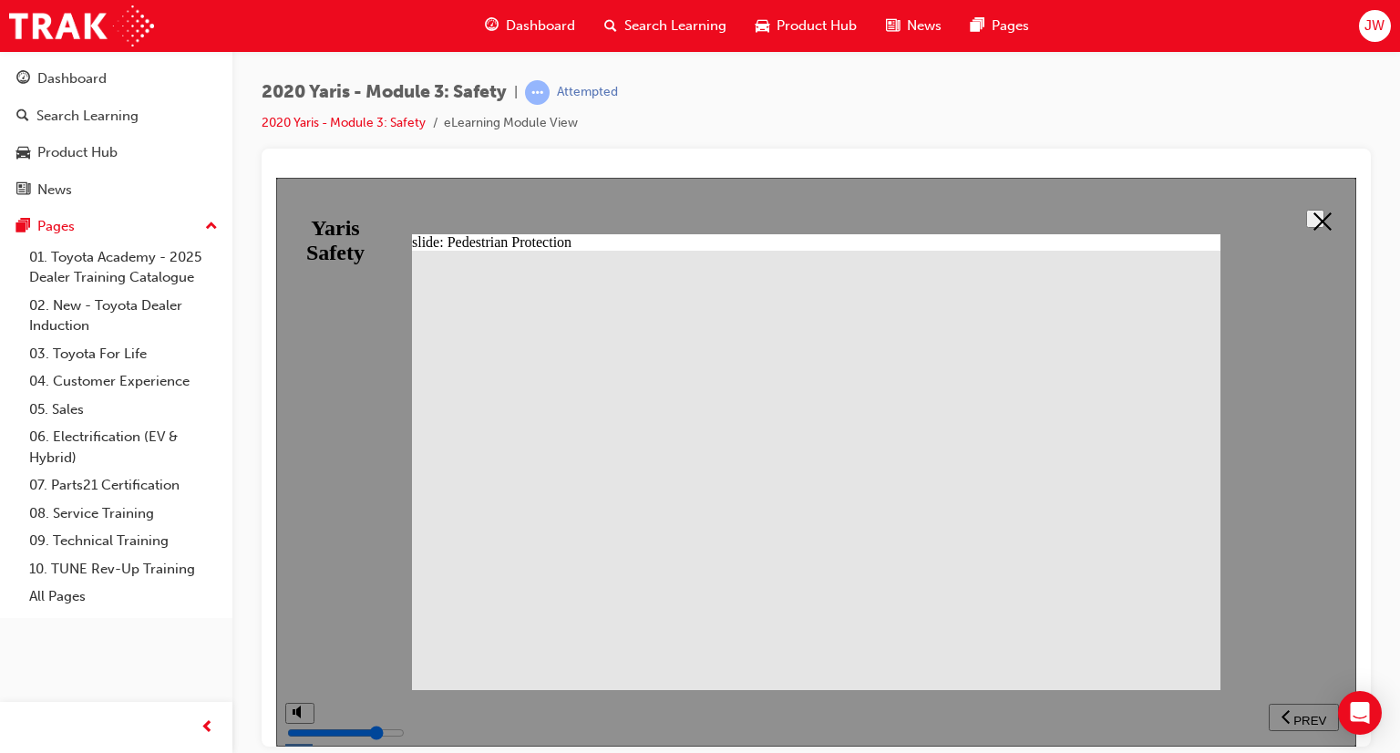
click at [1324, 209] on button at bounding box center [1315, 218] width 18 height 18
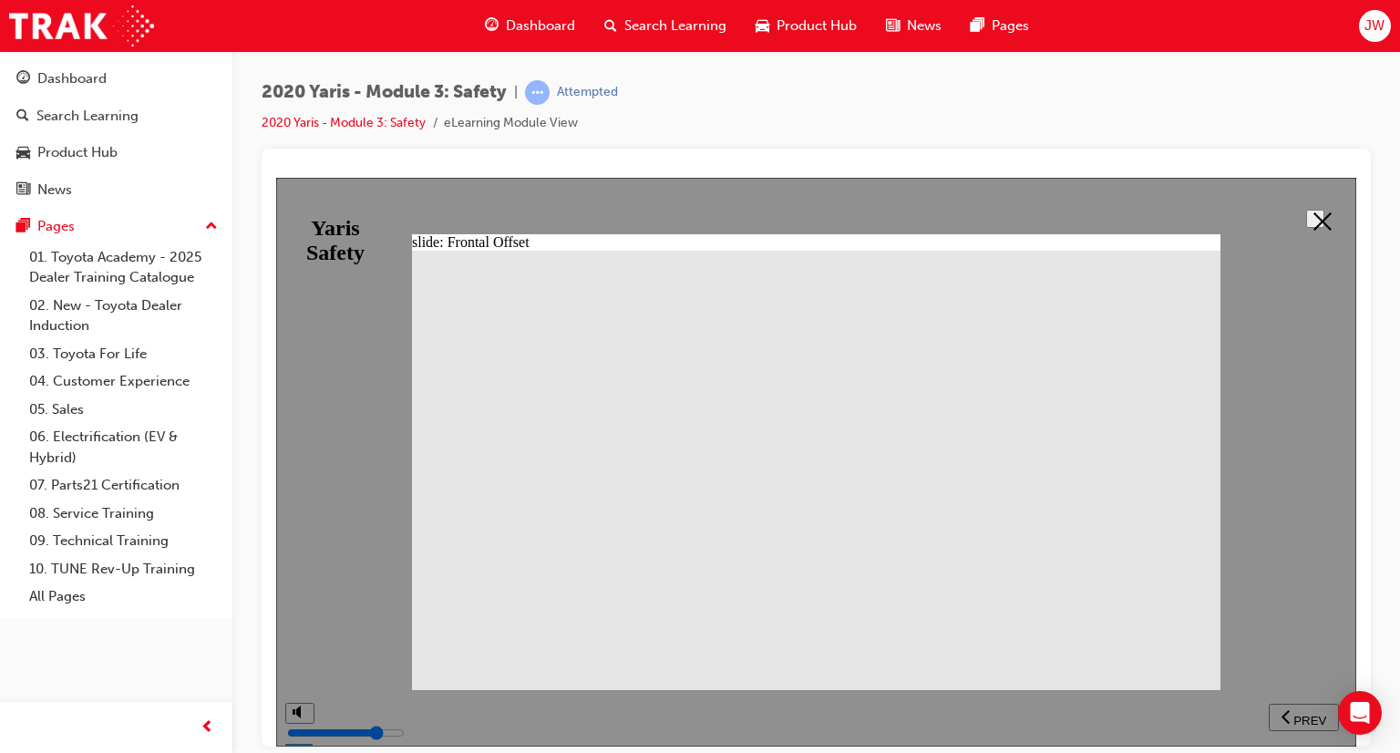
click at [1306, 209] on button at bounding box center [1315, 218] width 18 height 18
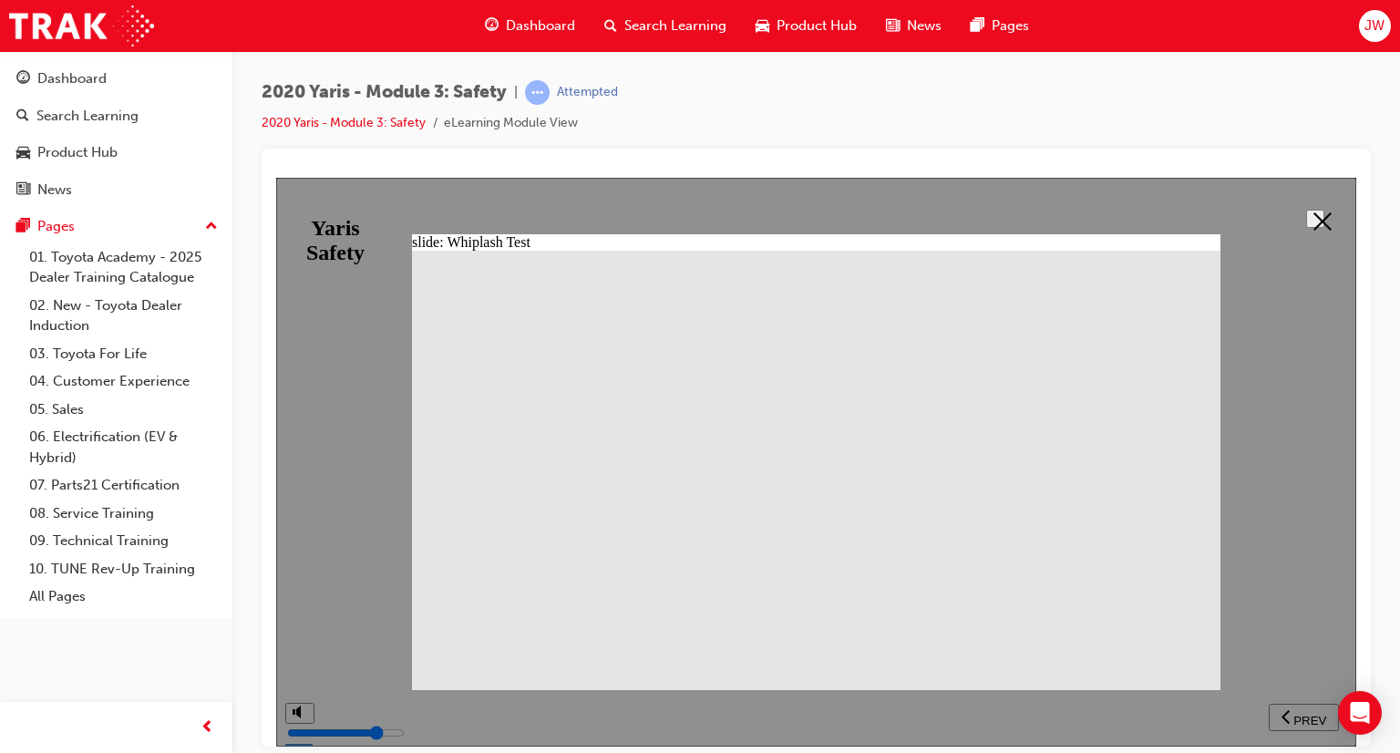
click at [1323, 218] on icon at bounding box center [1322, 220] width 18 height 18
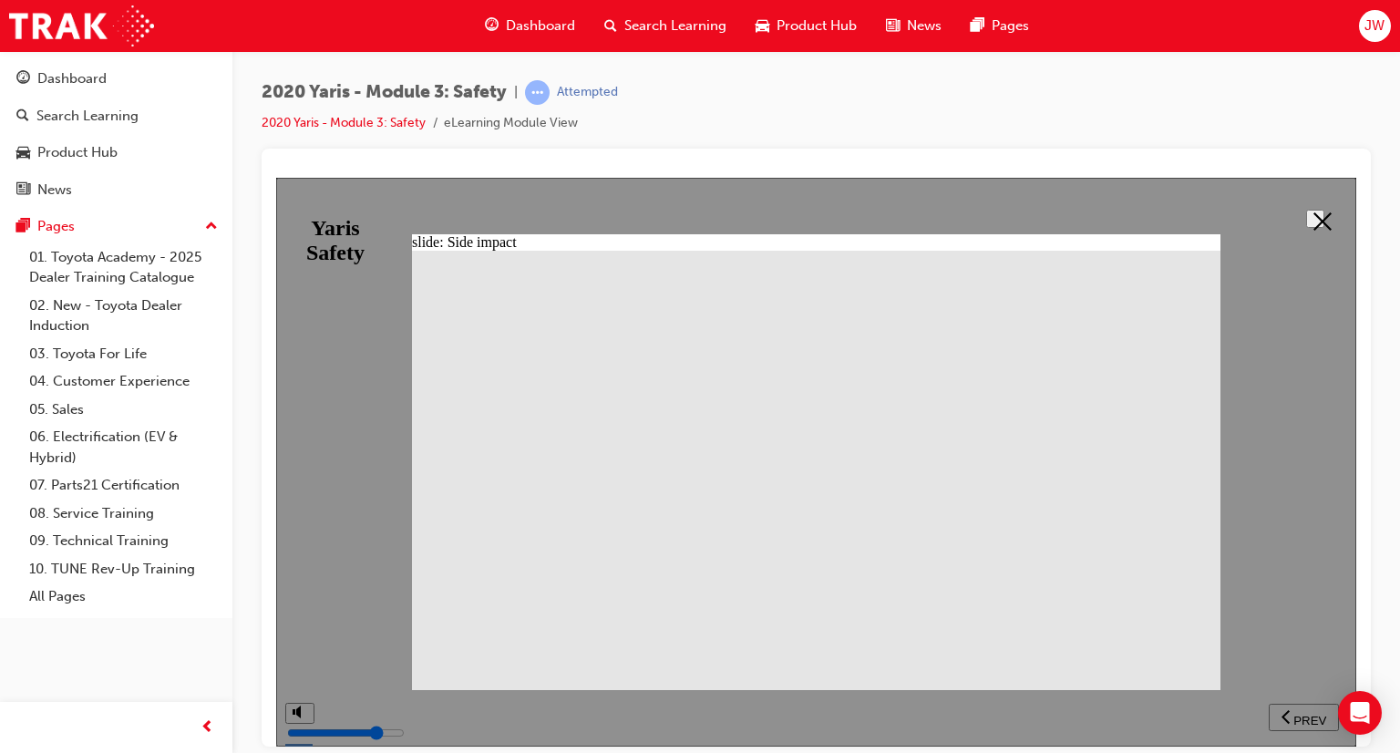
click at [1322, 221] on icon at bounding box center [1322, 220] width 18 height 18
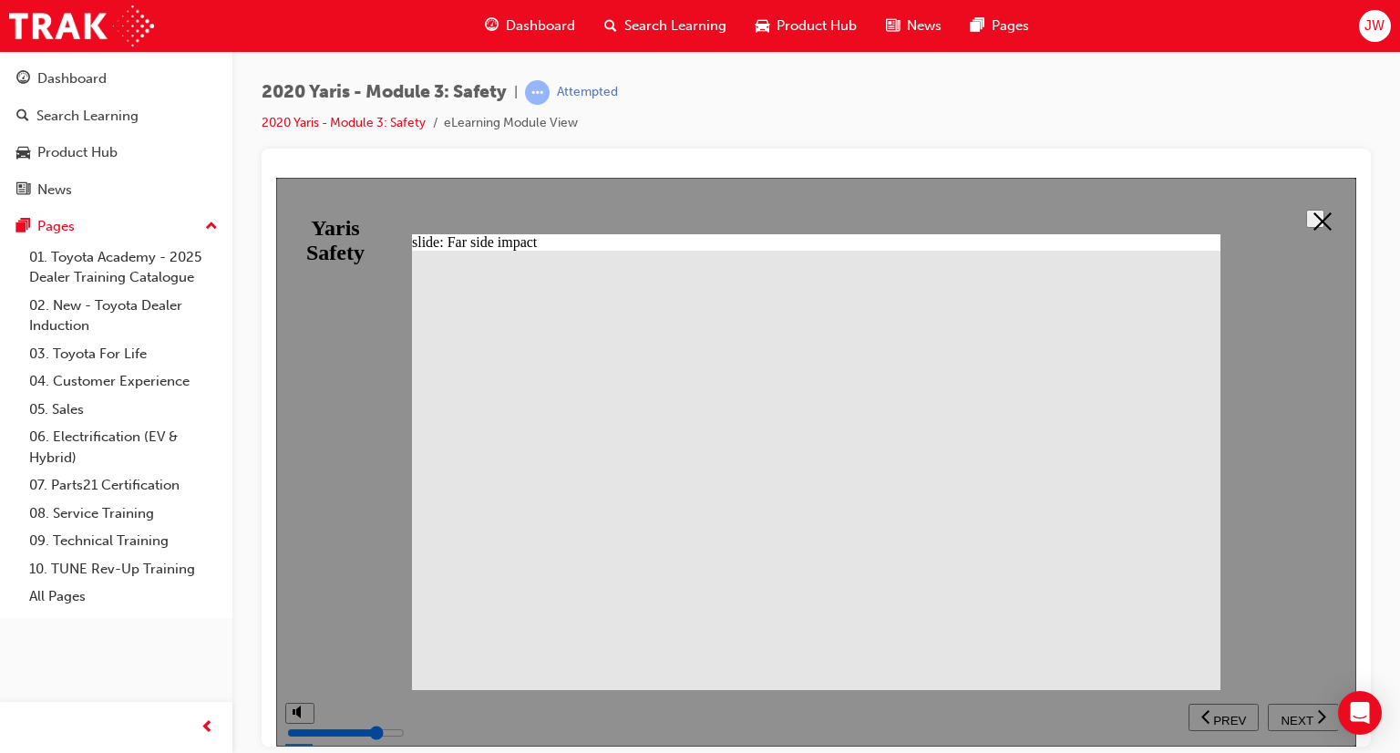
click at [1306, 222] on button at bounding box center [1315, 218] width 18 height 18
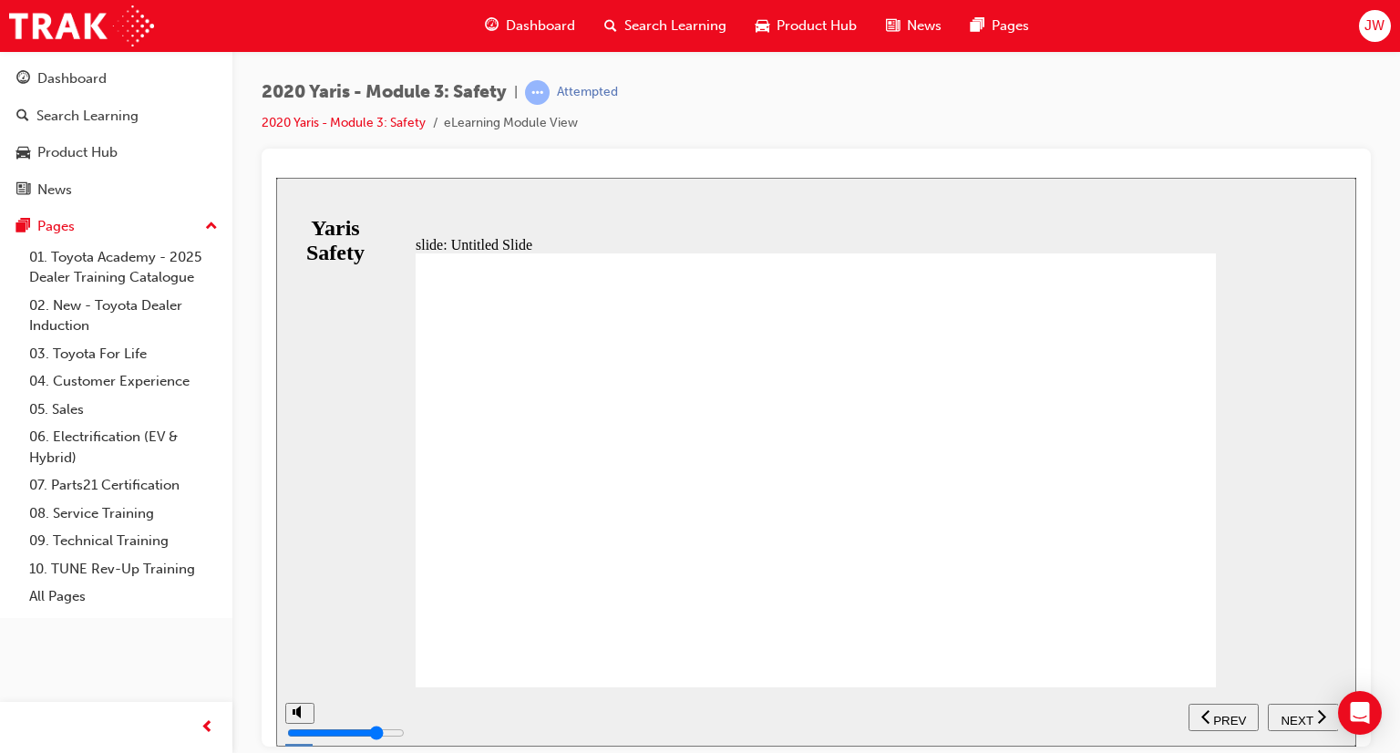
click at [1293, 722] on span "NEXT" at bounding box center [1297, 720] width 32 height 14
click at [1300, 721] on span "NEXT" at bounding box center [1297, 720] width 32 height 14
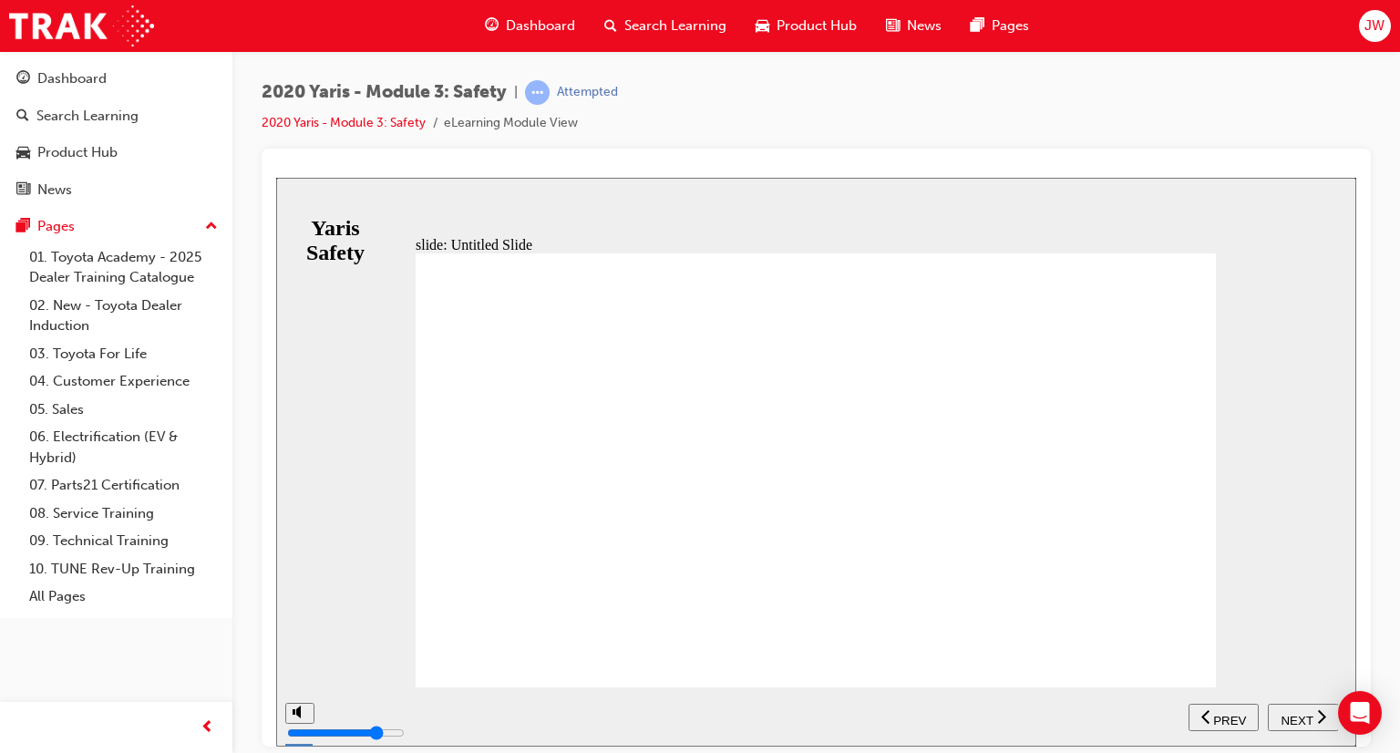
click at [1287, 707] on div "NEXT" at bounding box center [1303, 716] width 57 height 19
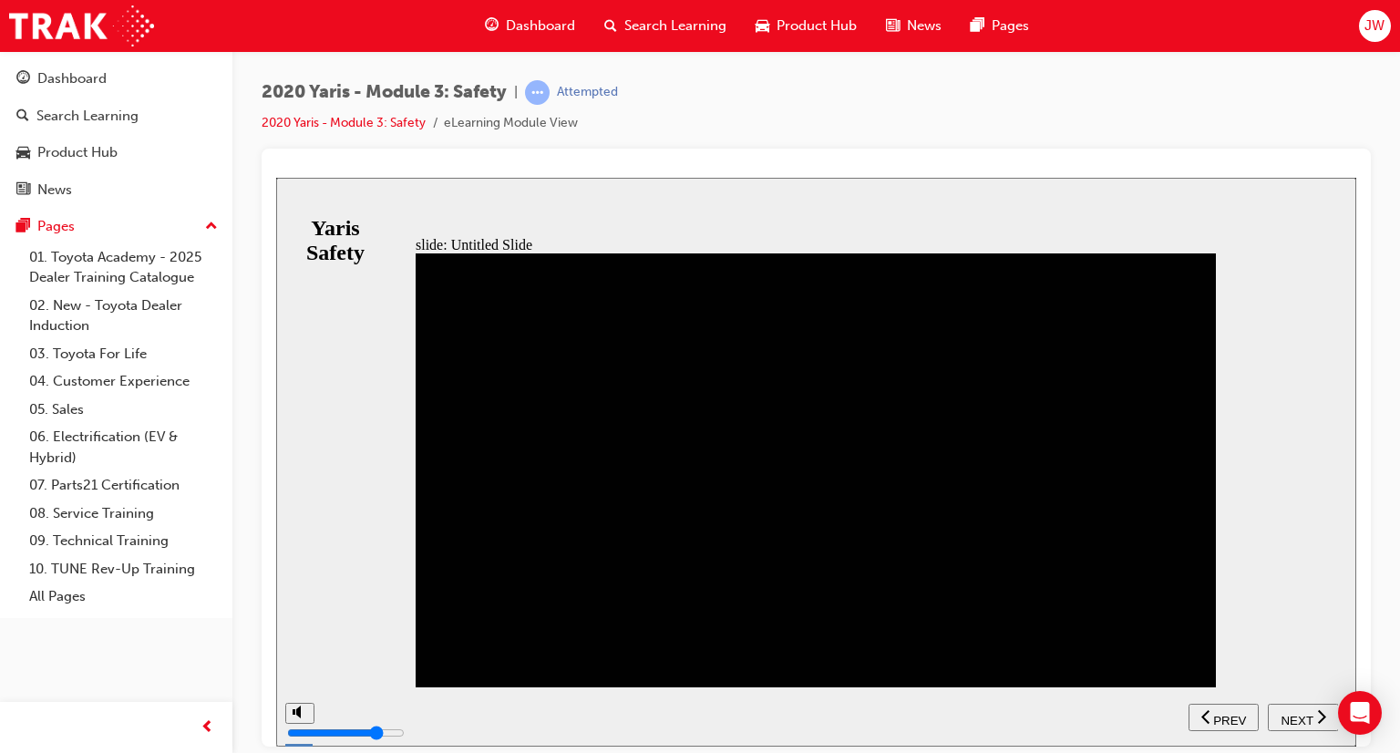
click at [1291, 713] on span "NEXT" at bounding box center [1297, 720] width 32 height 14
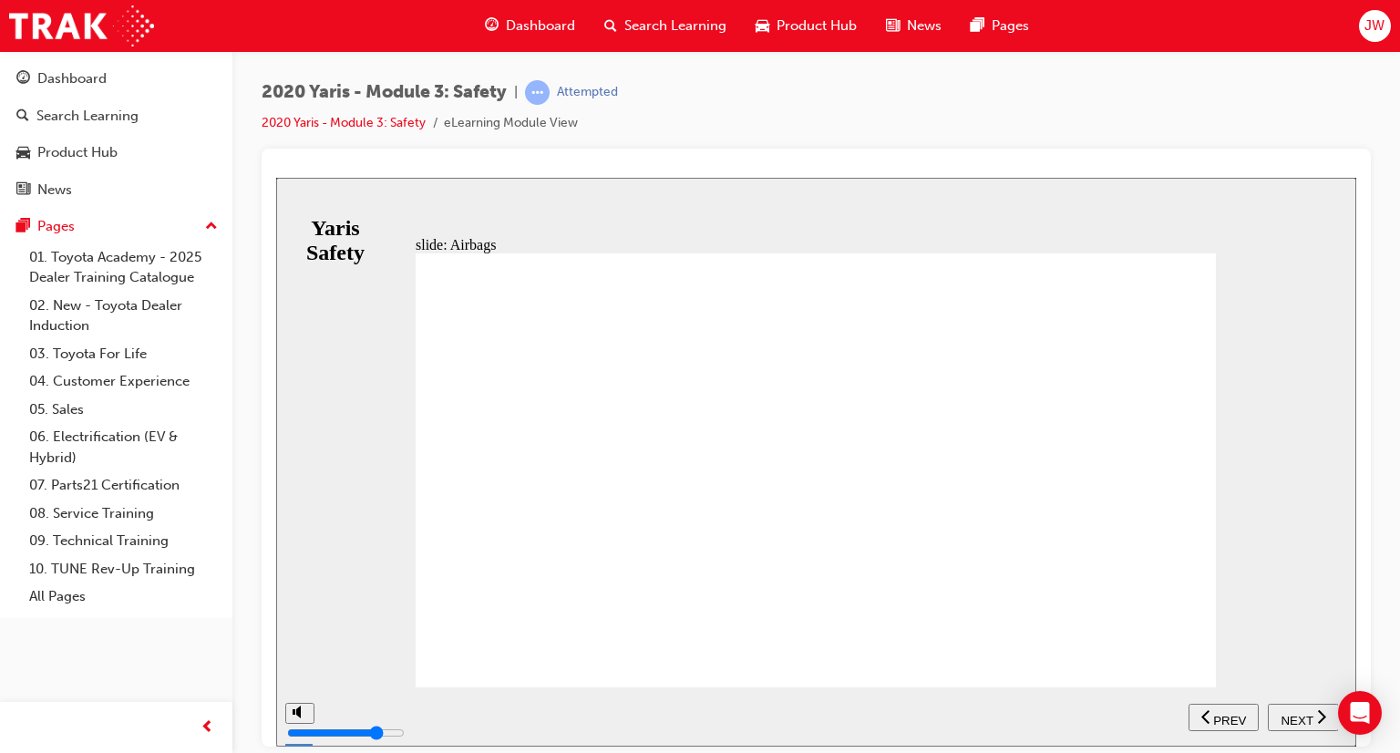
click at [1305, 716] on span "NEXT" at bounding box center [1297, 720] width 32 height 14
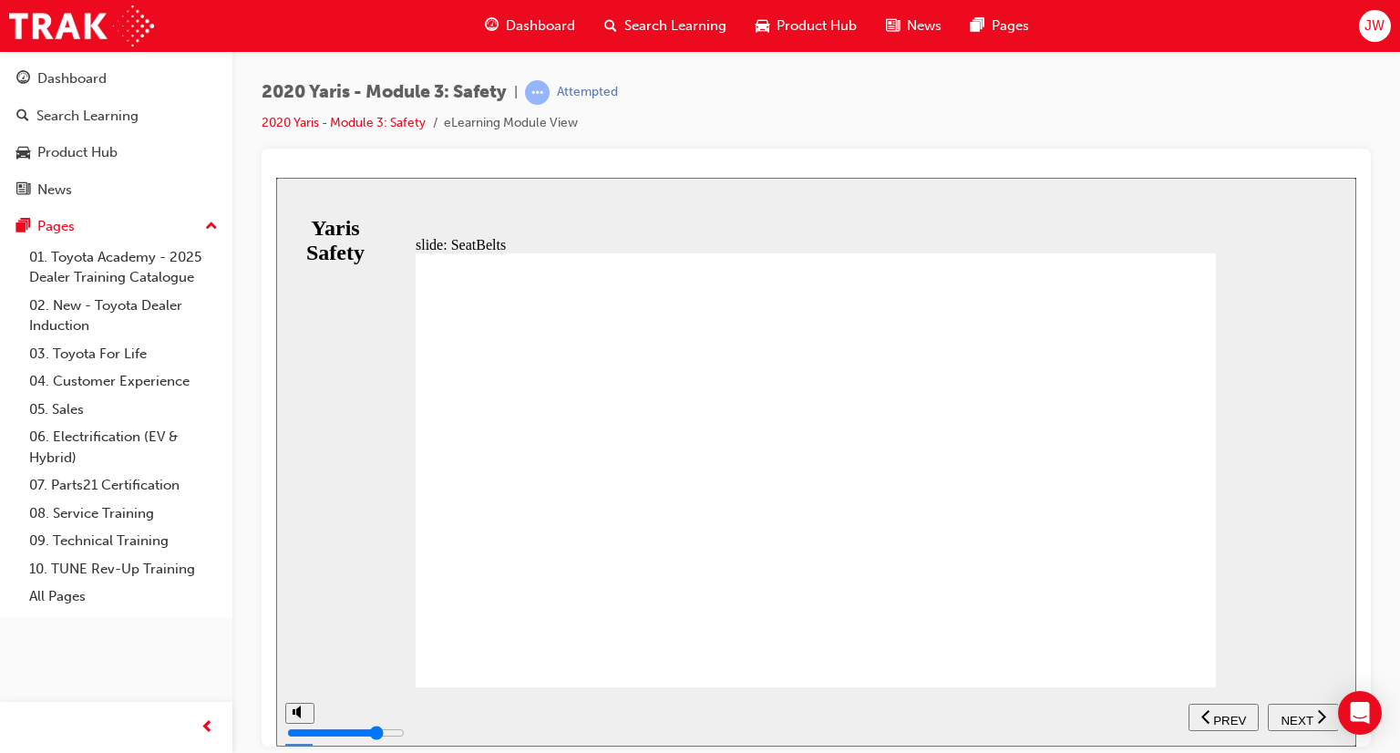
click at [1302, 724] on div "NEXT" at bounding box center [1303, 716] width 57 height 19
click at [1293, 718] on span "NEXT" at bounding box center [1297, 720] width 32 height 14
drag, startPoint x: 1293, startPoint y: 718, endPoint x: 1354, endPoint y: 626, distance: 110.5
click at [1354, 626] on div "slide: Untitled Slide Lets move on the active safety features on the New Yaris.…" at bounding box center [816, 461] width 1080 height 569
click at [1299, 725] on button "NEXT" at bounding box center [1303, 716] width 71 height 27
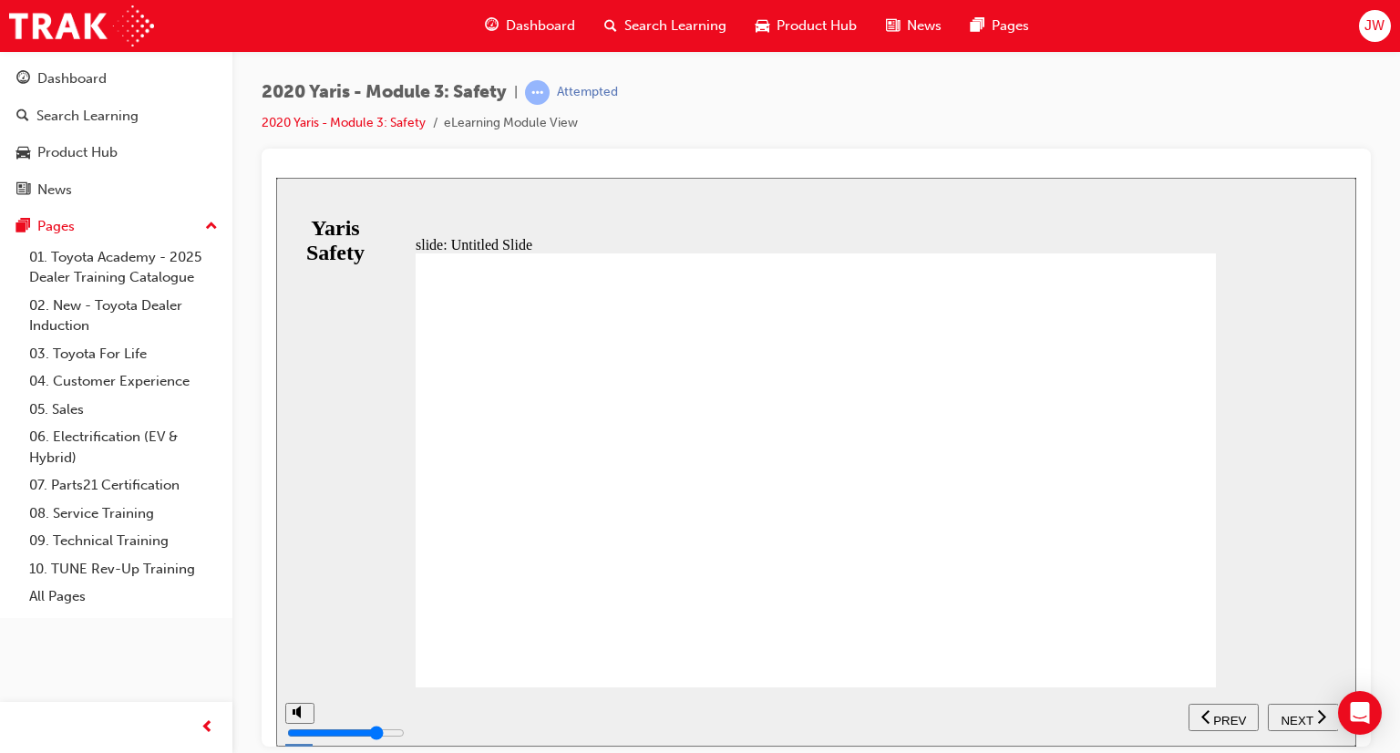
click at [1299, 725] on button "NEXT" at bounding box center [1303, 716] width 71 height 27
click at [1293, 725] on button "NEXT" at bounding box center [1303, 716] width 71 height 27
click at [1293, 727] on button "NEXT" at bounding box center [1303, 716] width 71 height 27
click at [1293, 727] on button "PREV" at bounding box center [1304, 716] width 70 height 27
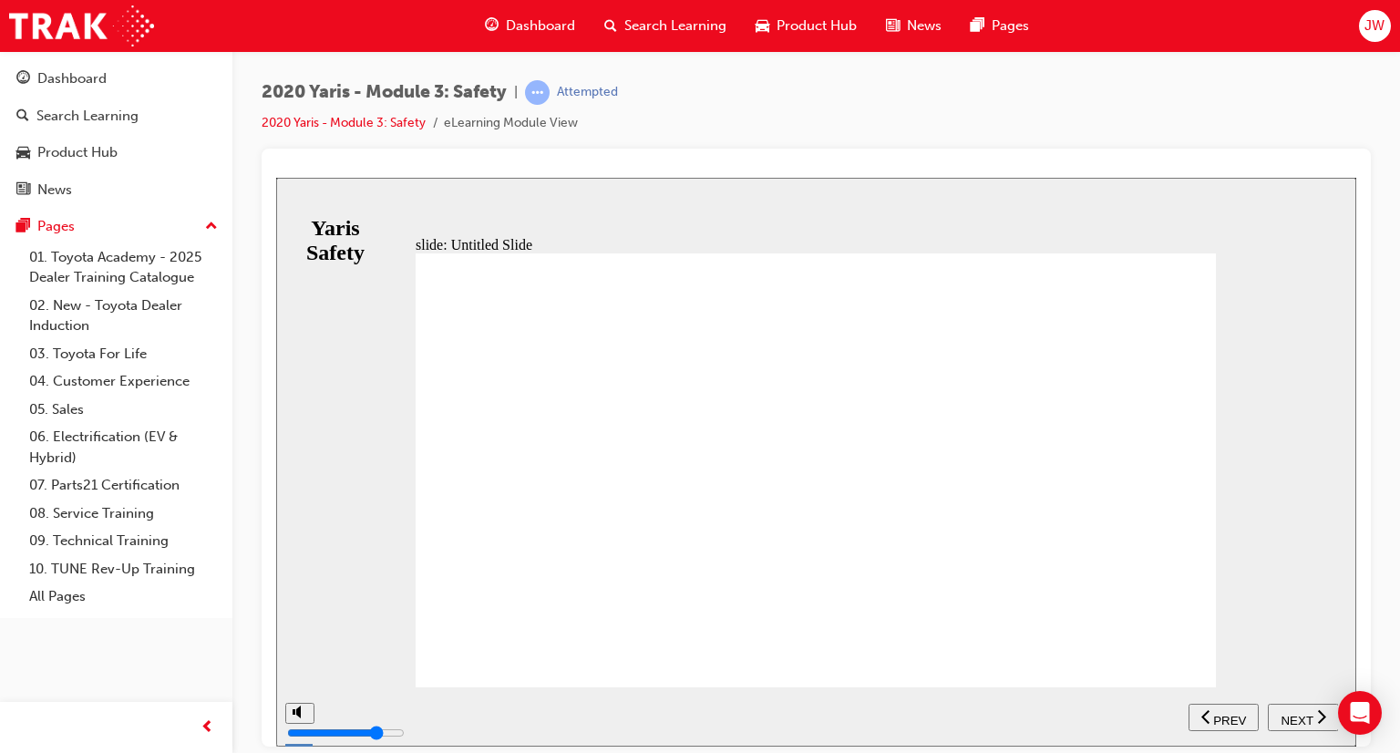
click at [1293, 727] on button "NEXT" at bounding box center [1303, 716] width 71 height 27
click at [1293, 727] on button "PREV" at bounding box center [1304, 716] width 70 height 27
click at [1312, 714] on div "NEXT" at bounding box center [1303, 716] width 57 height 19
click at [1312, 717] on span "PREV" at bounding box center [1309, 720] width 33 height 14
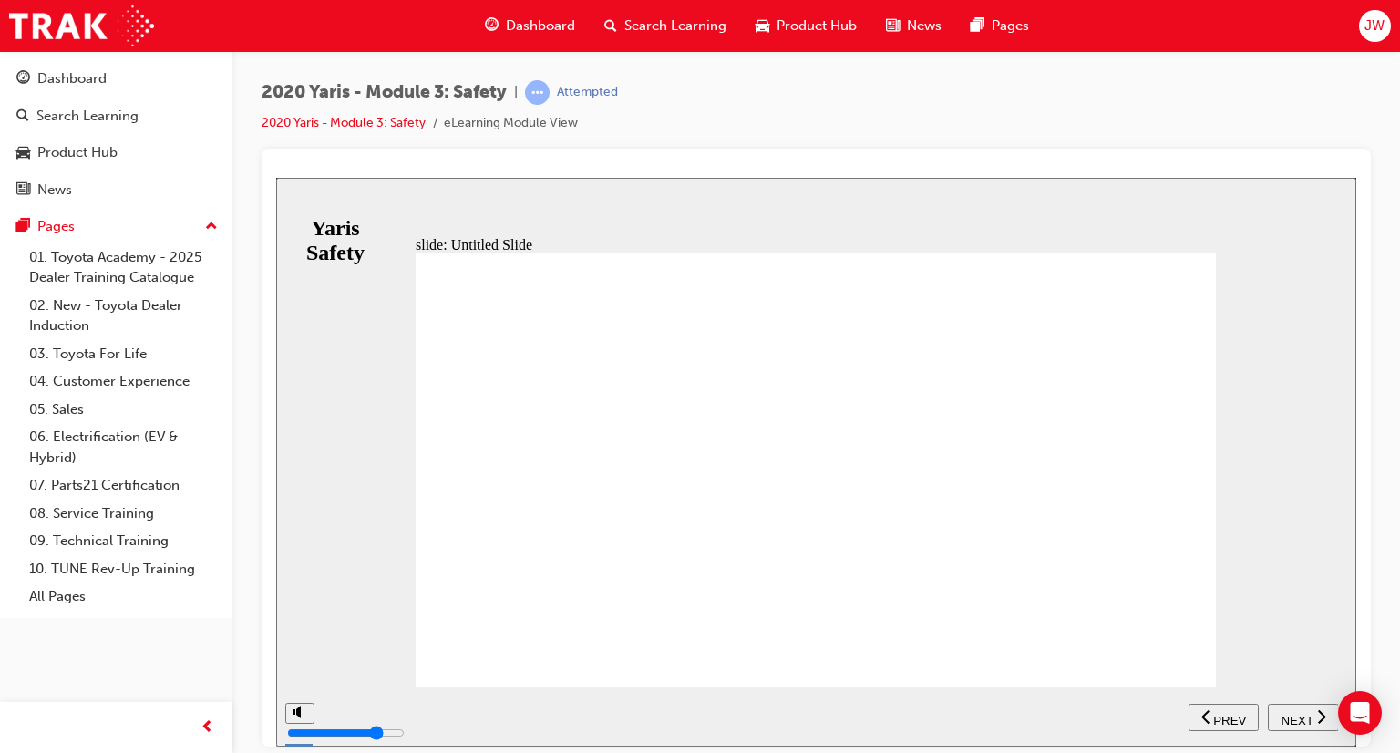
click at [1311, 717] on span "NEXT" at bounding box center [1297, 720] width 32 height 14
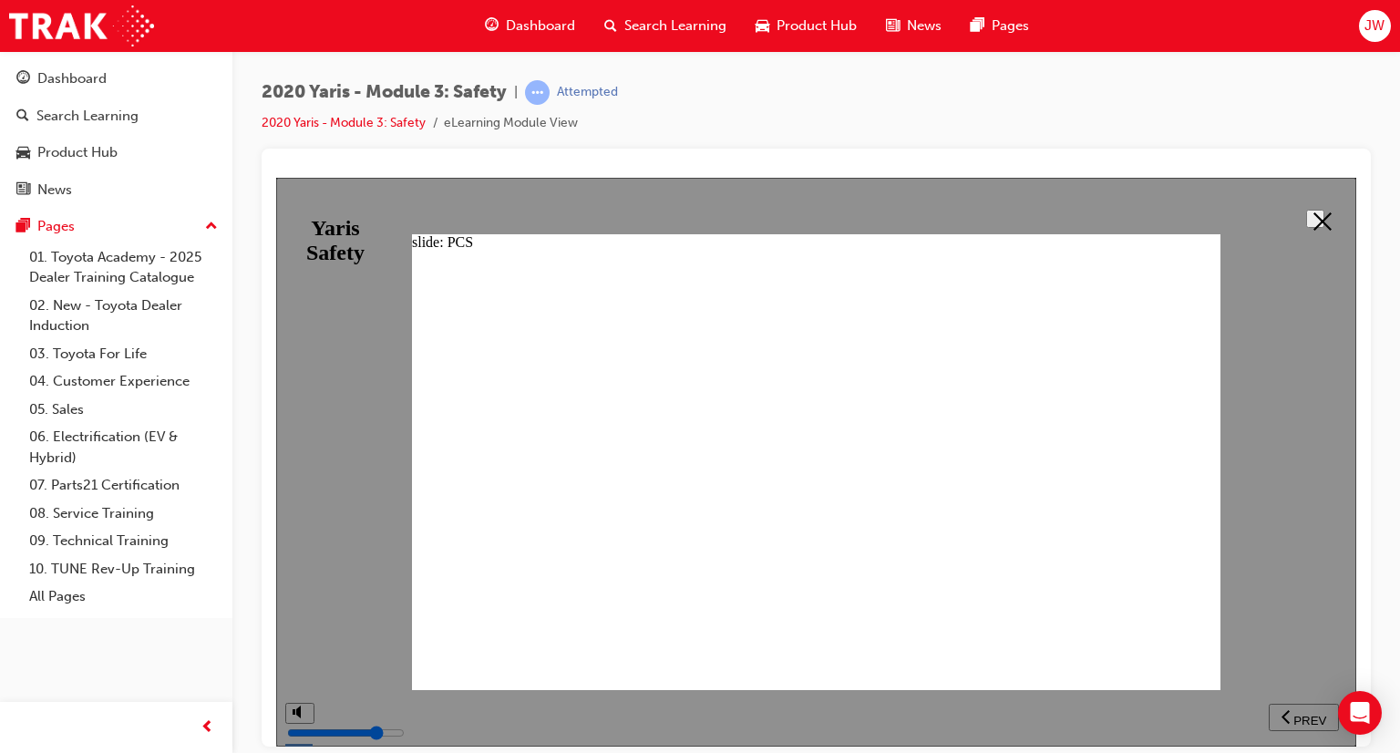
click at [1313, 221] on icon at bounding box center [1322, 220] width 18 height 18
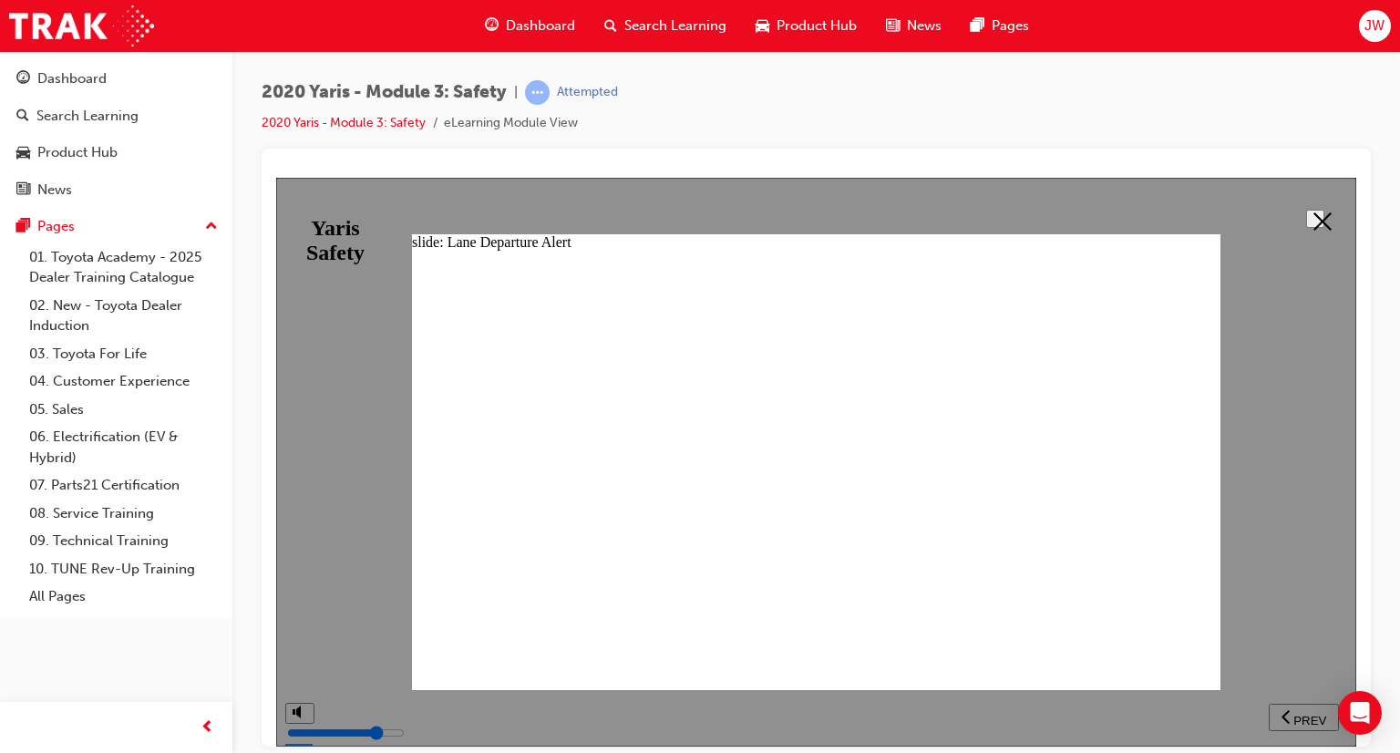
click at [1313, 211] on icon at bounding box center [1322, 220] width 18 height 18
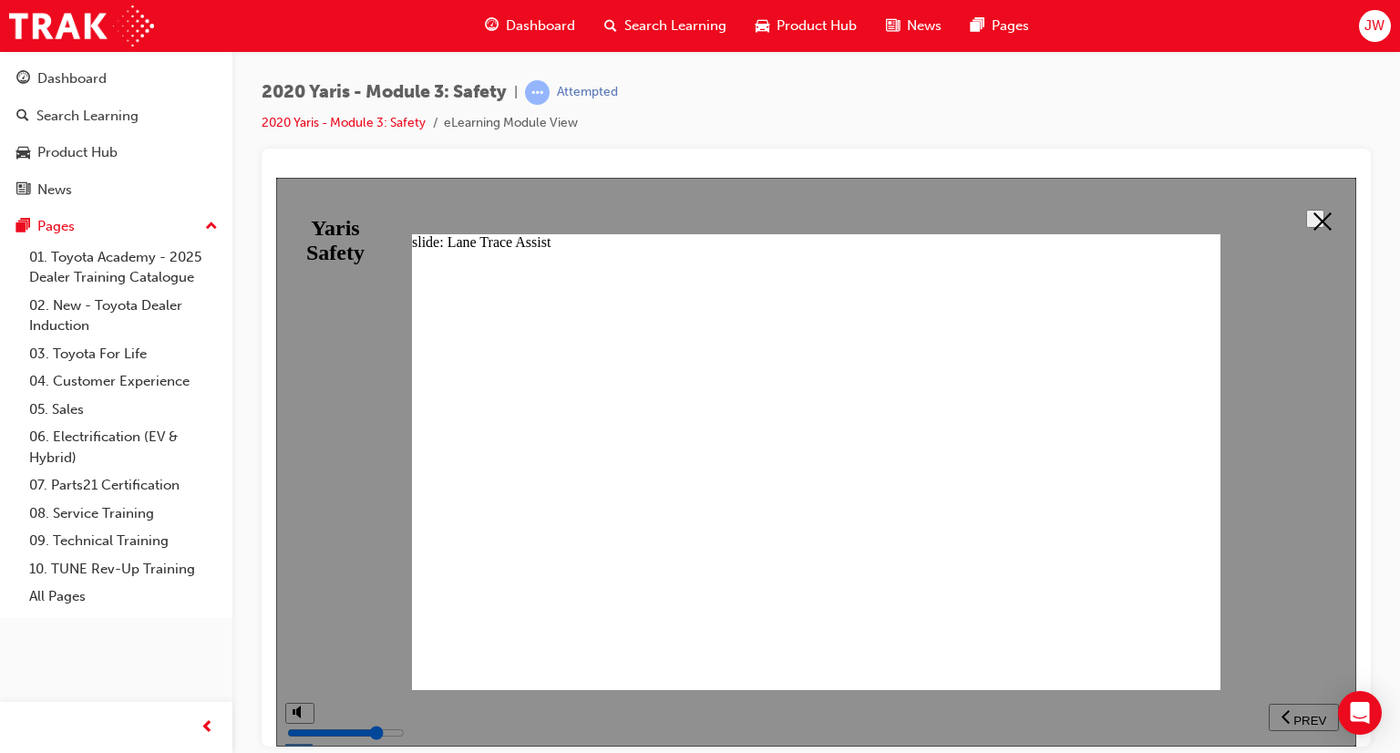
click at [1310, 227] on button at bounding box center [1315, 218] width 18 height 18
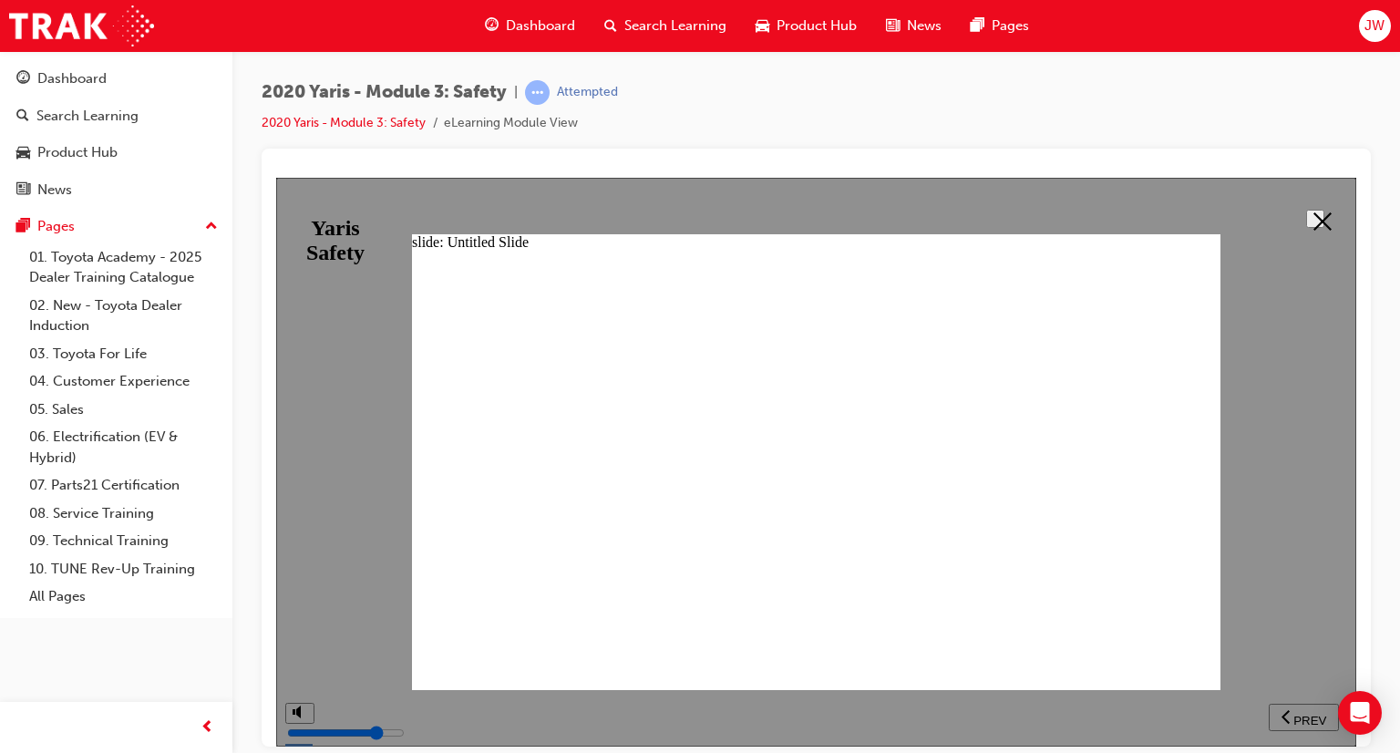
click at [1319, 215] on icon at bounding box center [1322, 220] width 18 height 18
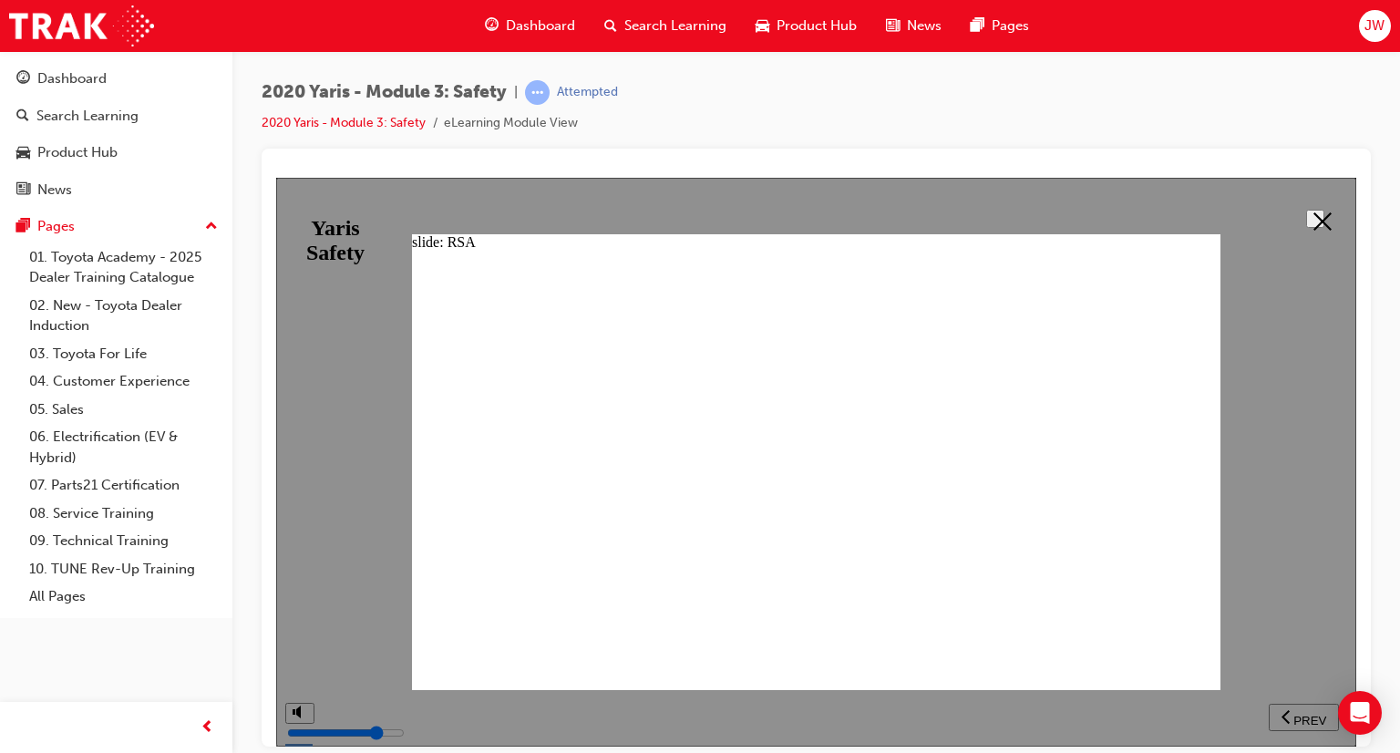
click at [1313, 215] on polygon at bounding box center [1322, 220] width 18 height 18
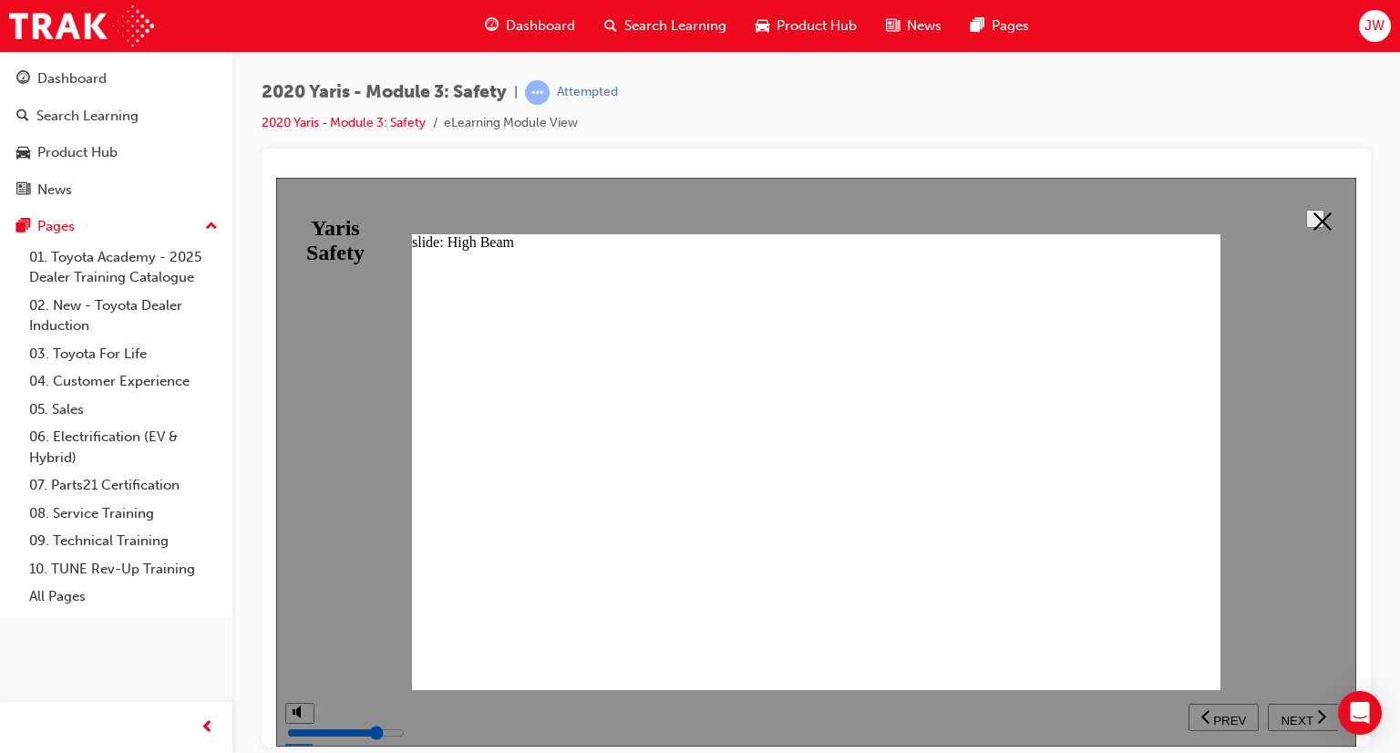
click at [1313, 218] on icon at bounding box center [1322, 220] width 18 height 18
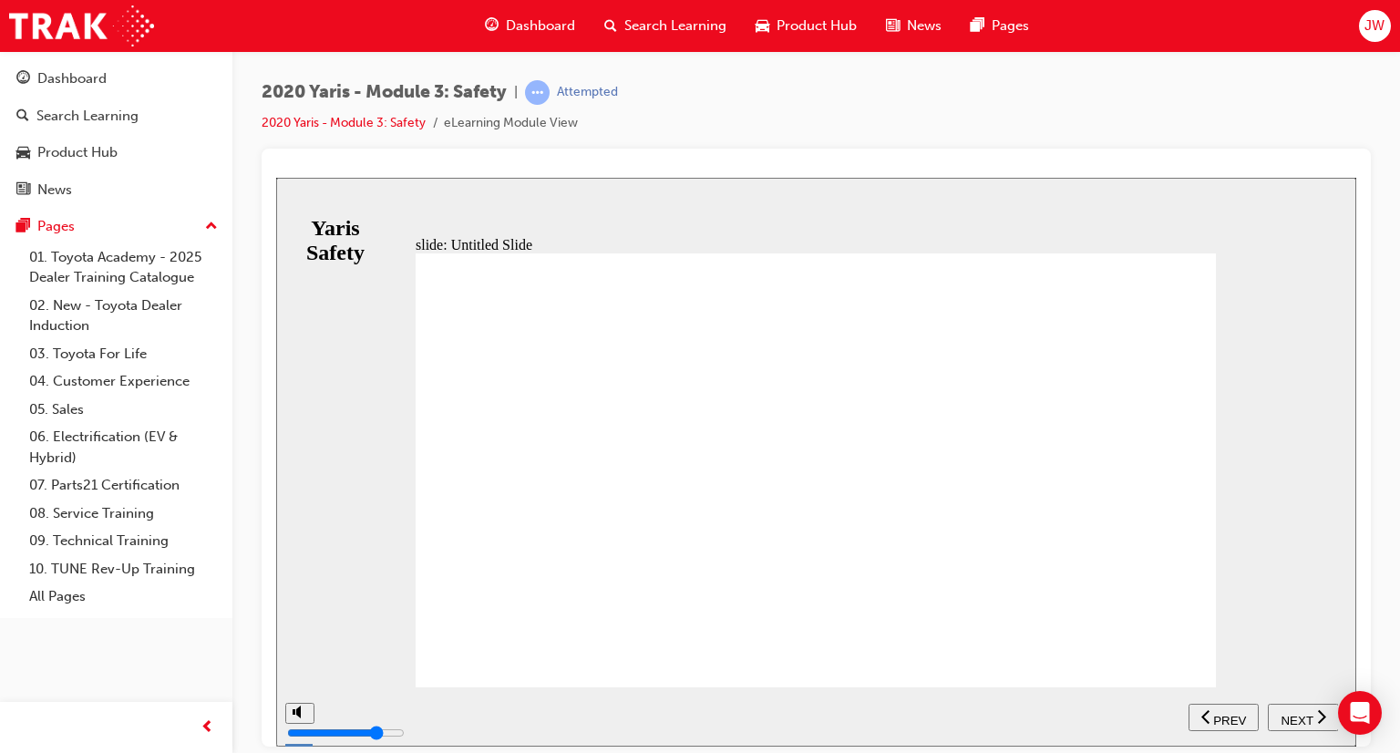
click at [1301, 718] on span "NEXT" at bounding box center [1297, 720] width 32 height 14
click at [1312, 717] on div "NEXT" at bounding box center [1303, 716] width 57 height 19
click at [1298, 719] on span "NEXT" at bounding box center [1297, 720] width 32 height 14
drag, startPoint x: 1299, startPoint y: 719, endPoint x: 1312, endPoint y: 715, distance: 14.4
click at [1312, 715] on div "NEXT" at bounding box center [1303, 716] width 57 height 19
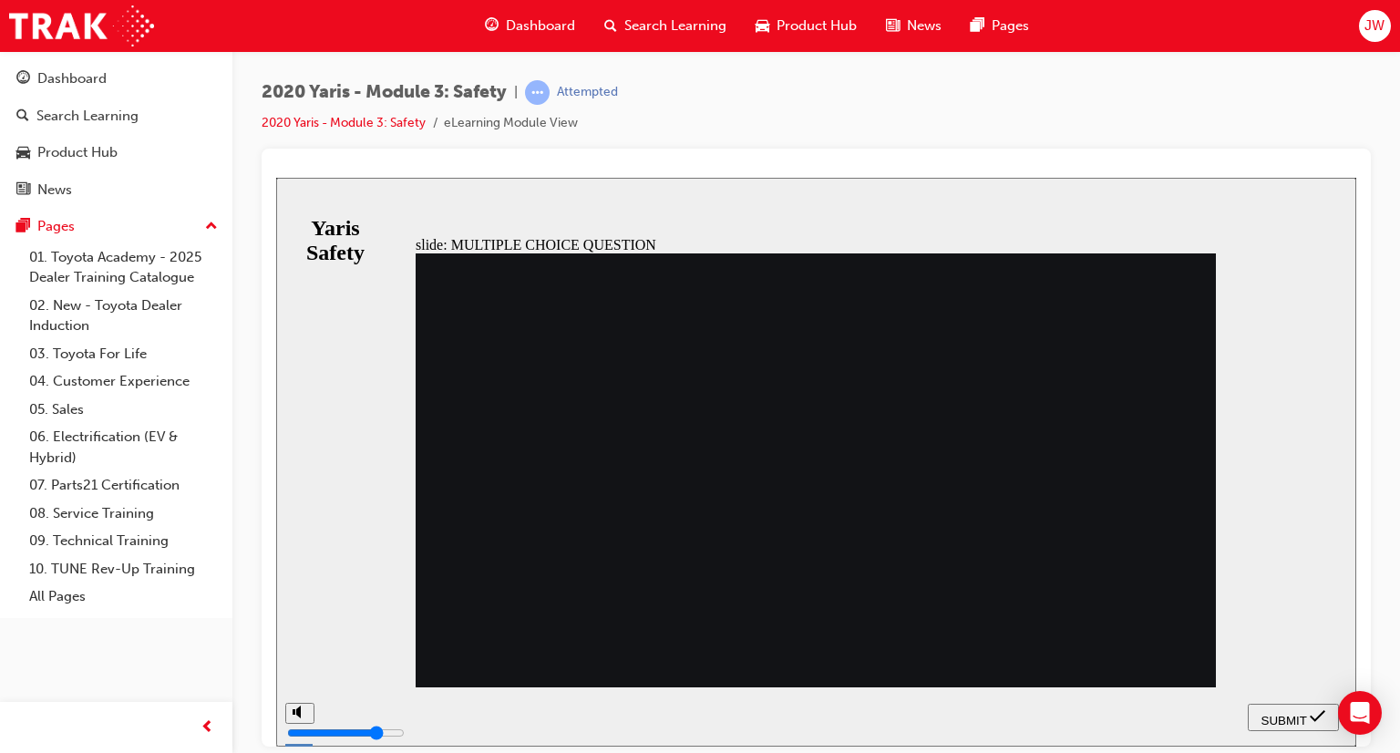
radio input "true"
click at [1277, 721] on span "SUBMIT" at bounding box center [1284, 720] width 46 height 14
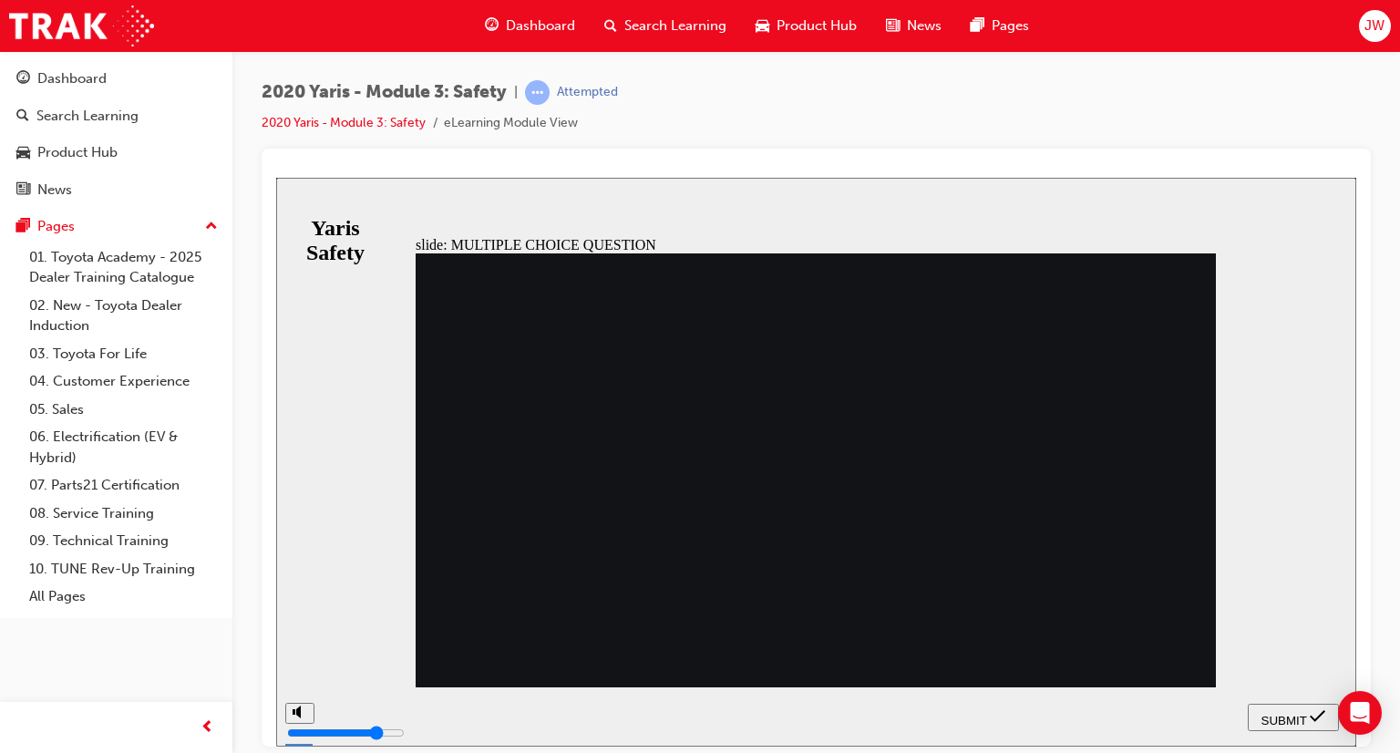
radio input "true"
click at [1305, 723] on div "SUBMIT" at bounding box center [1293, 716] width 77 height 19
radio input "true"
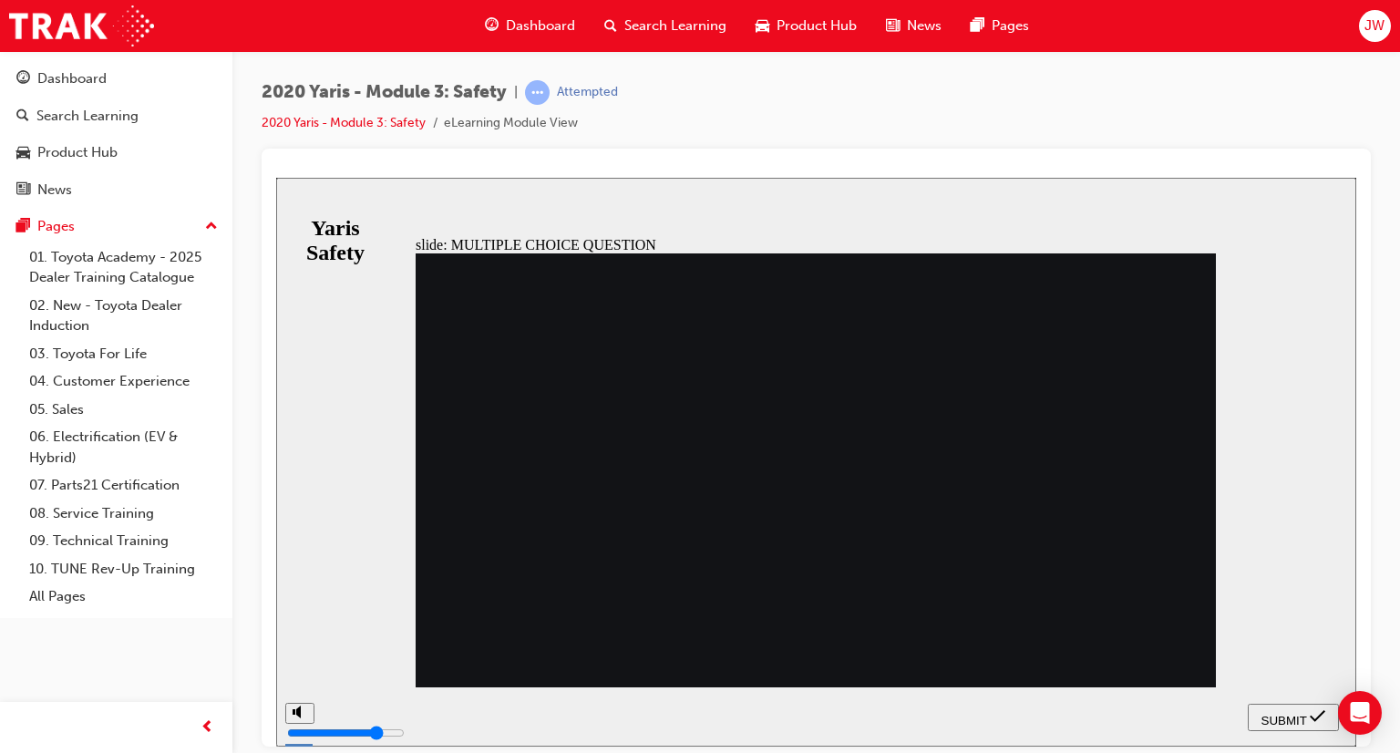
click at [1298, 713] on span "SUBMIT" at bounding box center [1284, 720] width 46 height 14
radio input "true"
click at [1277, 713] on span "SUBMIT" at bounding box center [1284, 720] width 46 height 14
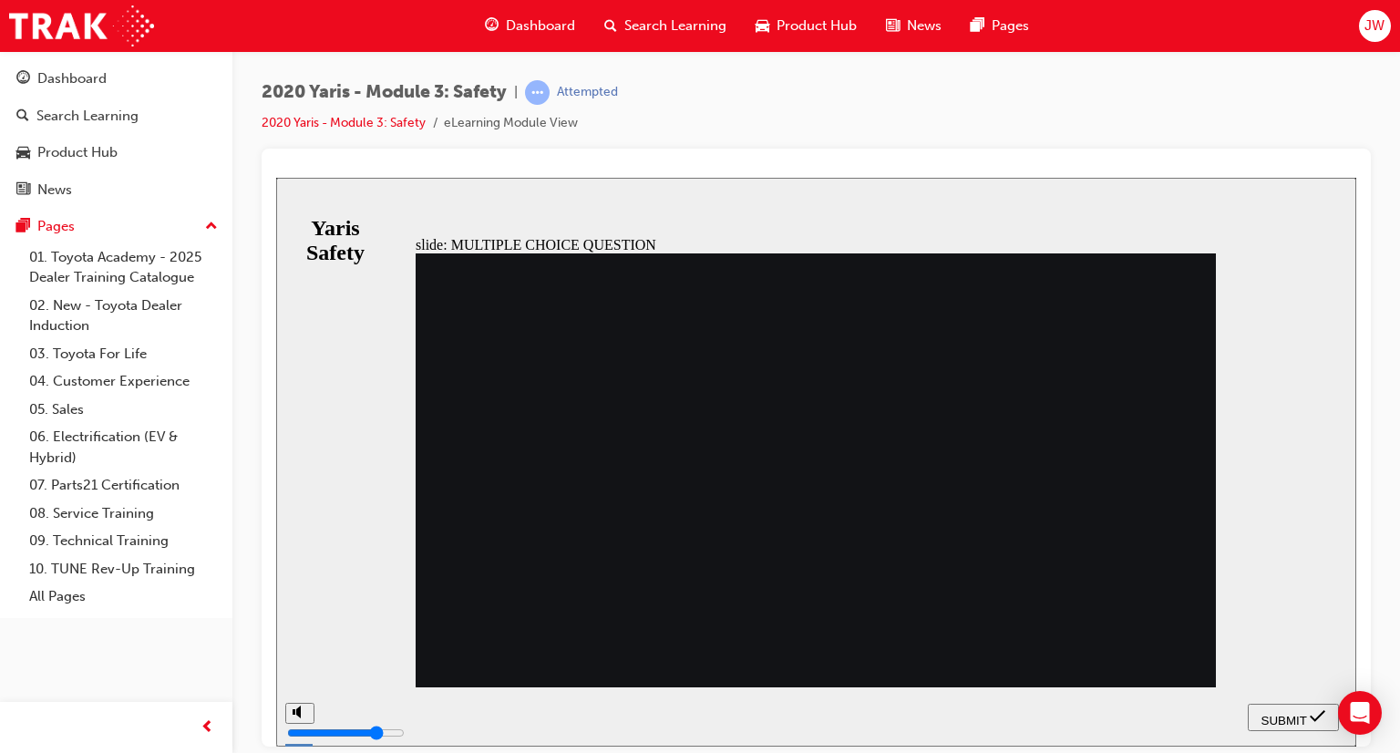
click at [1277, 711] on nav "SUBMIT NEXT PREV" at bounding box center [1293, 715] width 91 height 59
radio input "true"
click at [1299, 726] on button "SUBMIT" at bounding box center [1293, 716] width 91 height 27
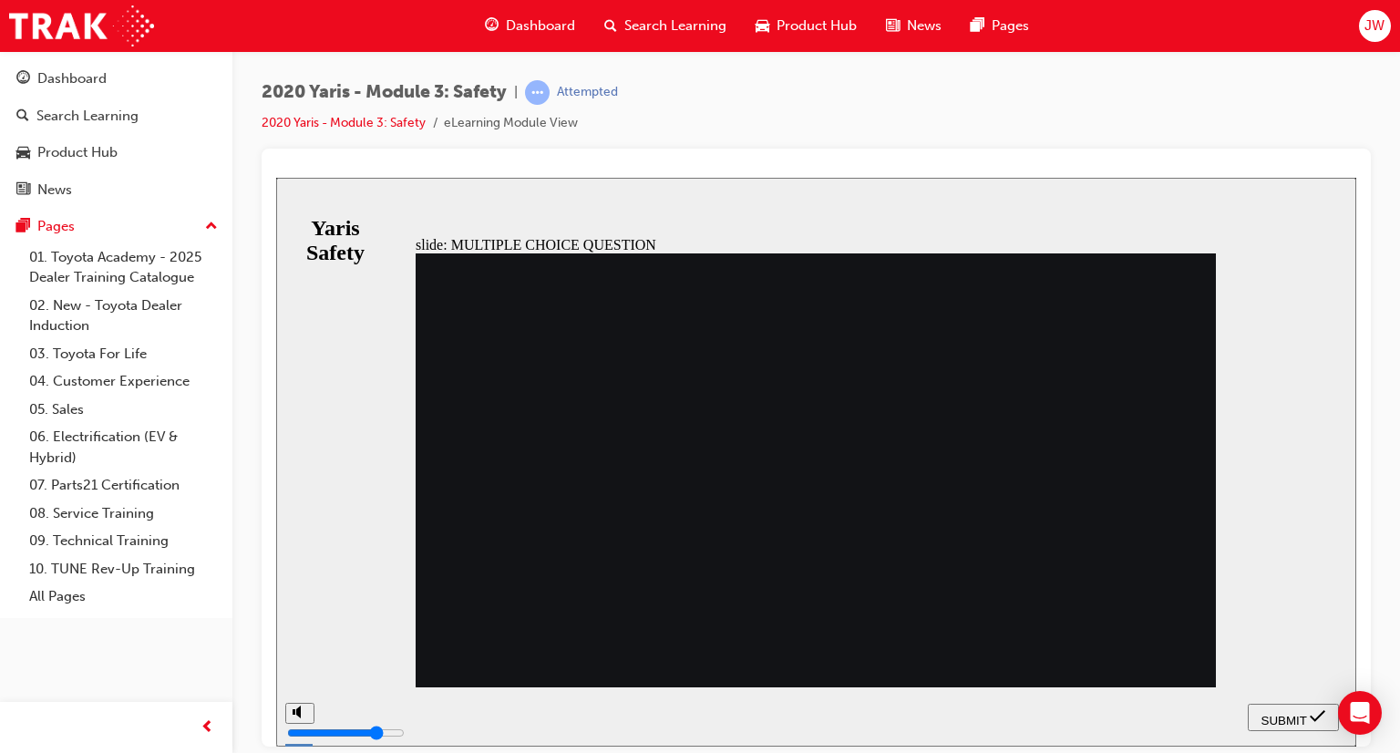
drag, startPoint x: 765, startPoint y: 389, endPoint x: 672, endPoint y: 546, distance: 182.3
click at [672, 546] on div "Quiz 5. What is the new feature added to the Pre-Collision System Detection Cap…" at bounding box center [816, 477] width 800 height 450
checkbox input "true"
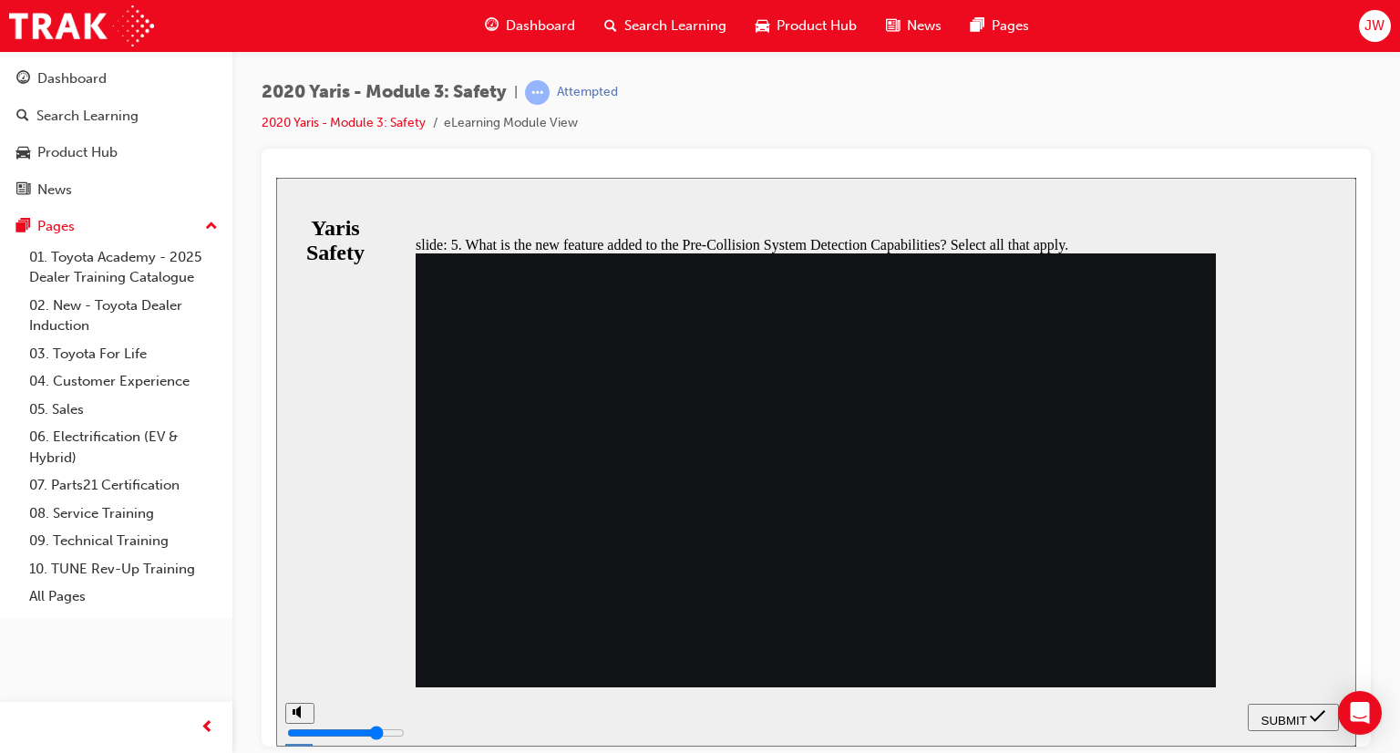
click at [1302, 721] on span "SUBMIT" at bounding box center [1284, 720] width 46 height 14
checkbox input "true"
click at [1280, 717] on span "SUBMIT" at bounding box center [1284, 720] width 46 height 14
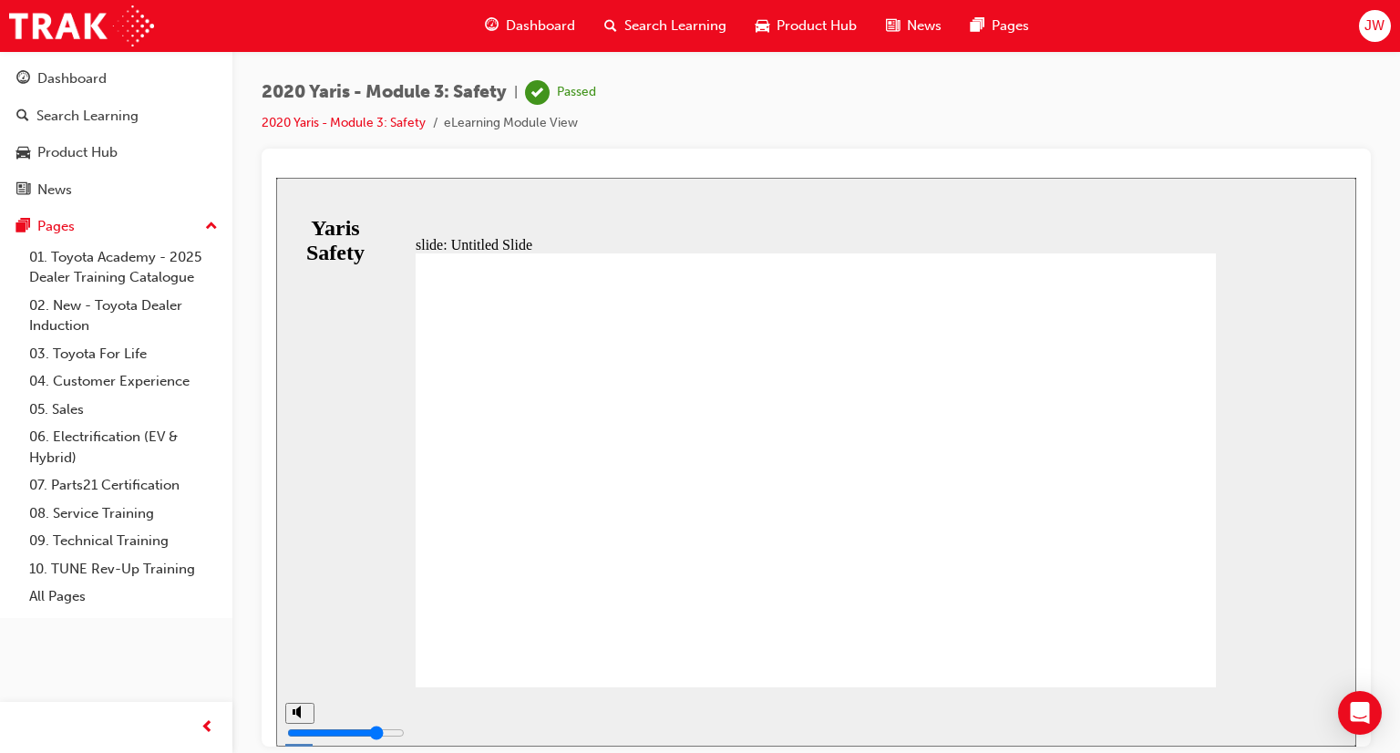
click at [521, 24] on span "Dashboard" at bounding box center [540, 25] width 69 height 21
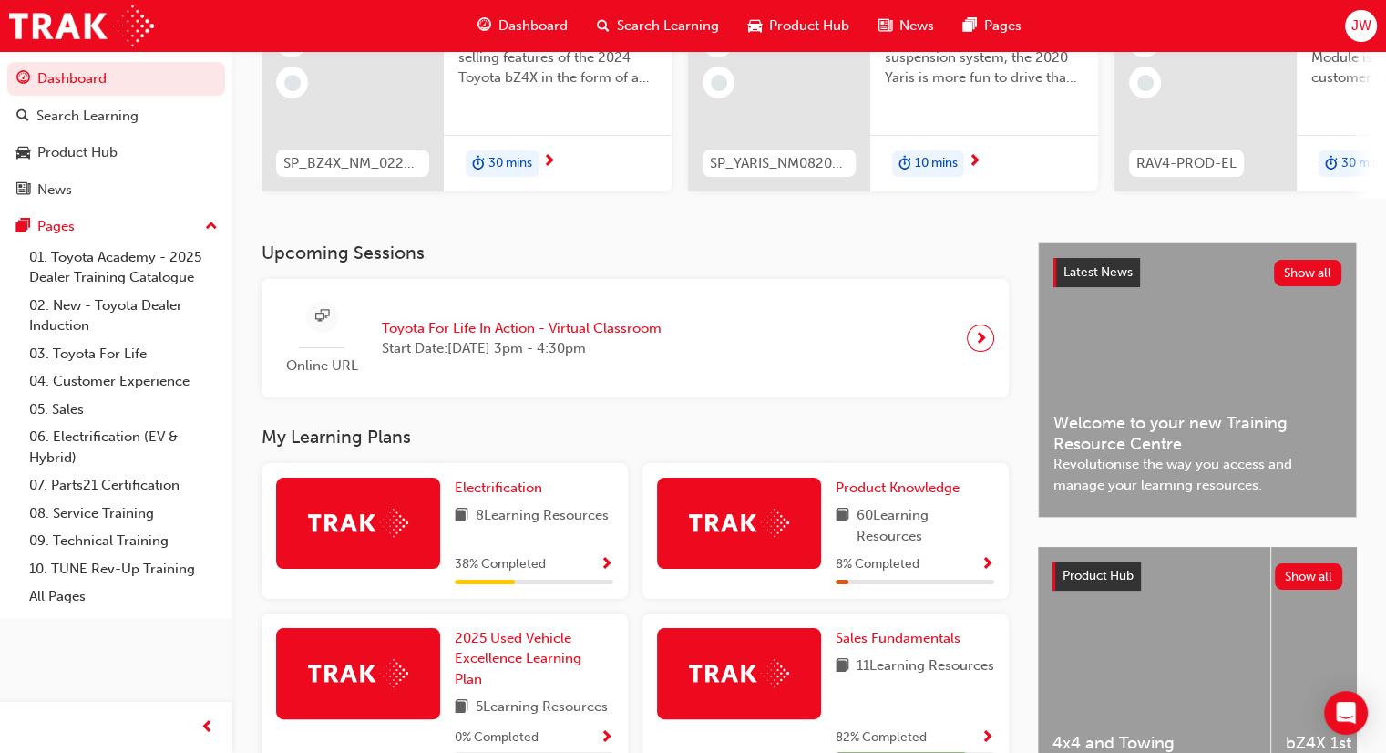
scroll to position [222, 0]
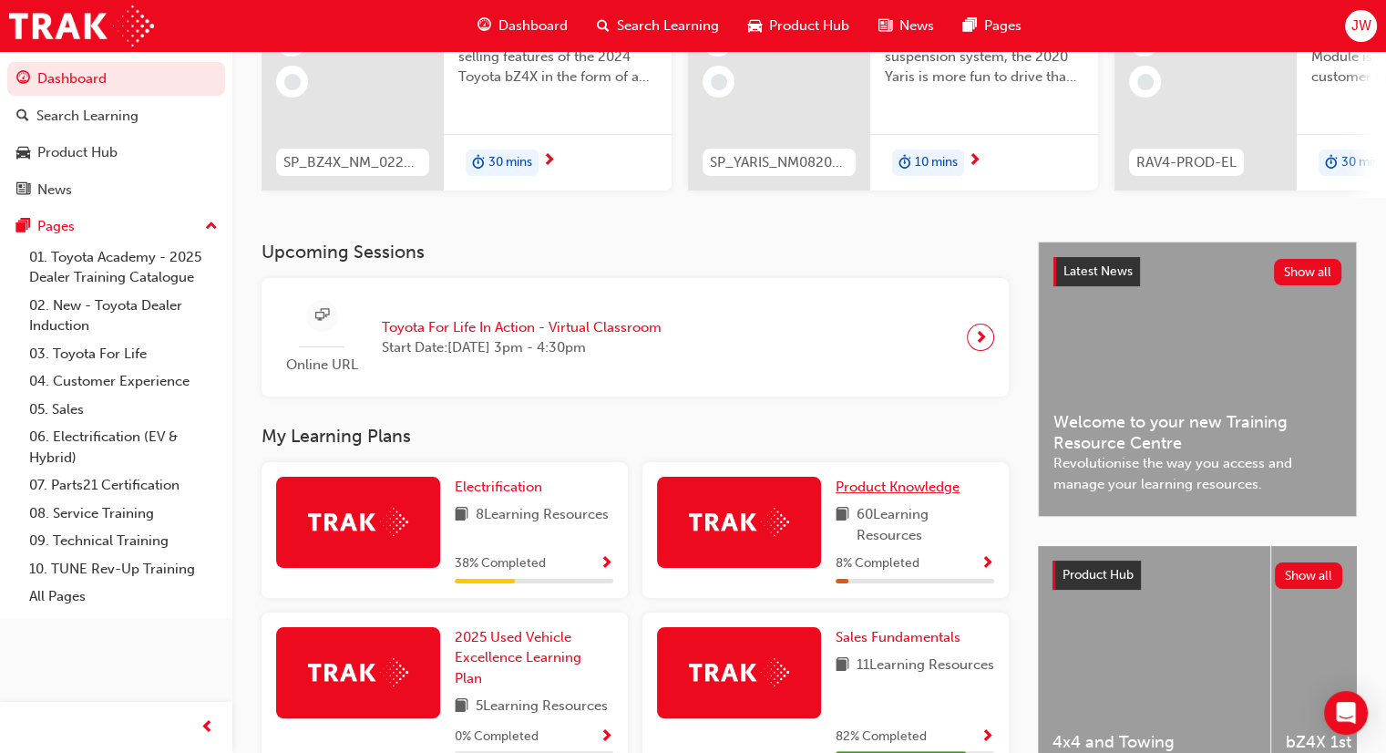
click at [911, 495] on span "Product Knowledge" at bounding box center [898, 486] width 124 height 16
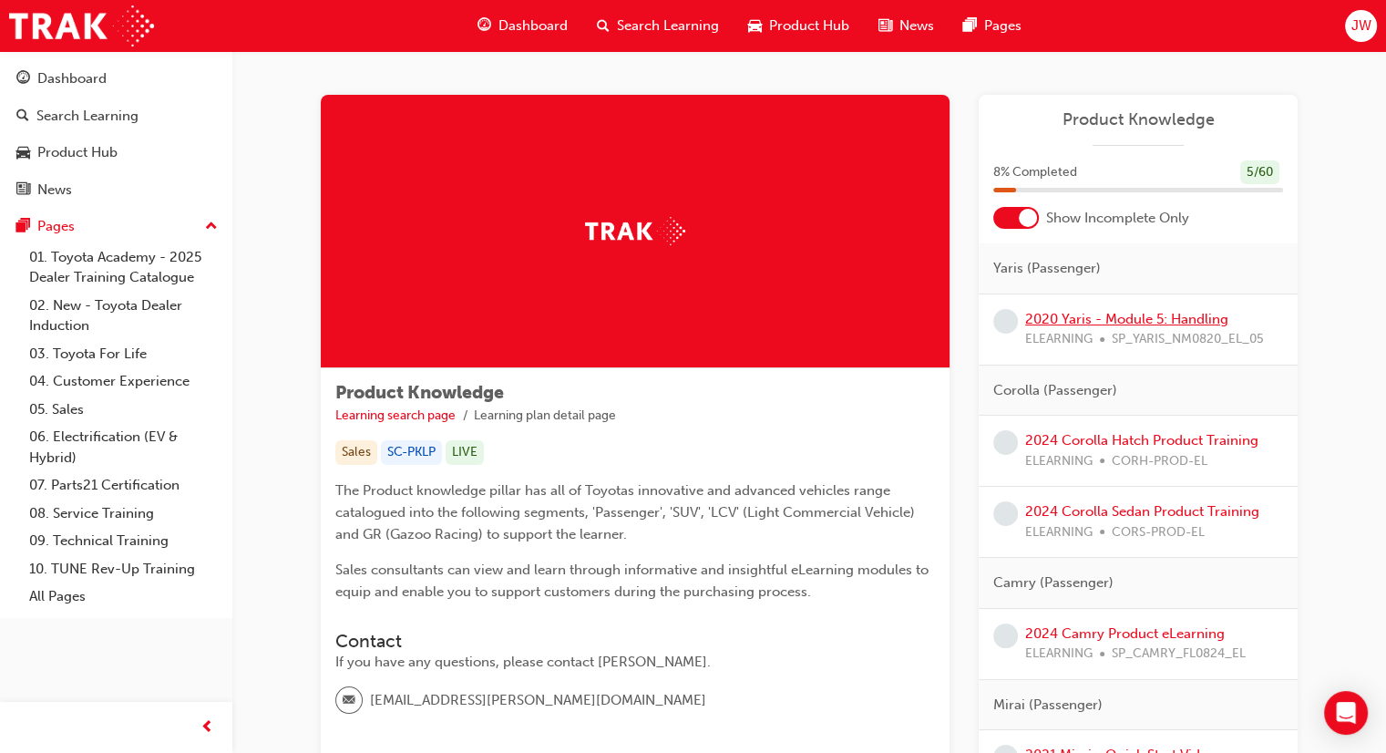
click at [1118, 315] on link "2020 Yaris - Module 5: Handling" at bounding box center [1126, 319] width 203 height 16
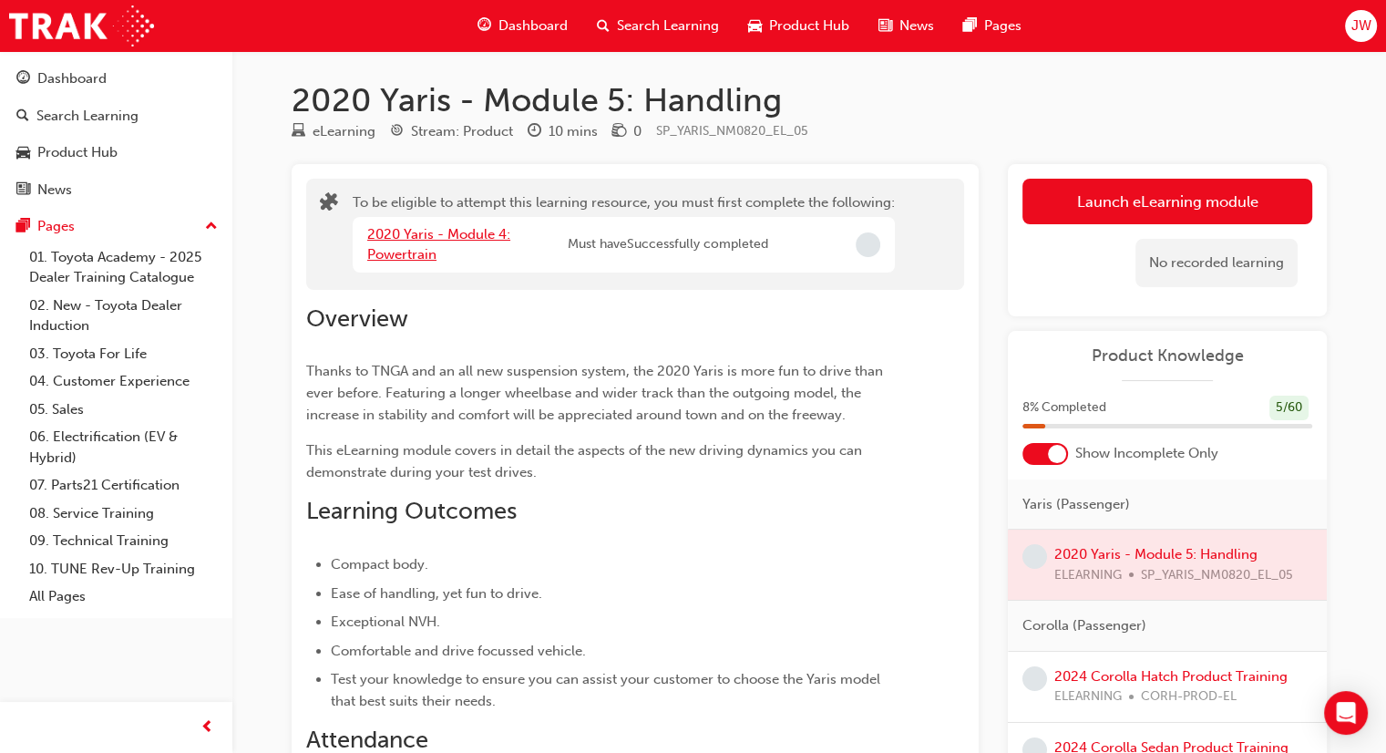
click at [489, 226] on link "2020 Yaris - Module 4: Powertrain" at bounding box center [438, 244] width 143 height 37
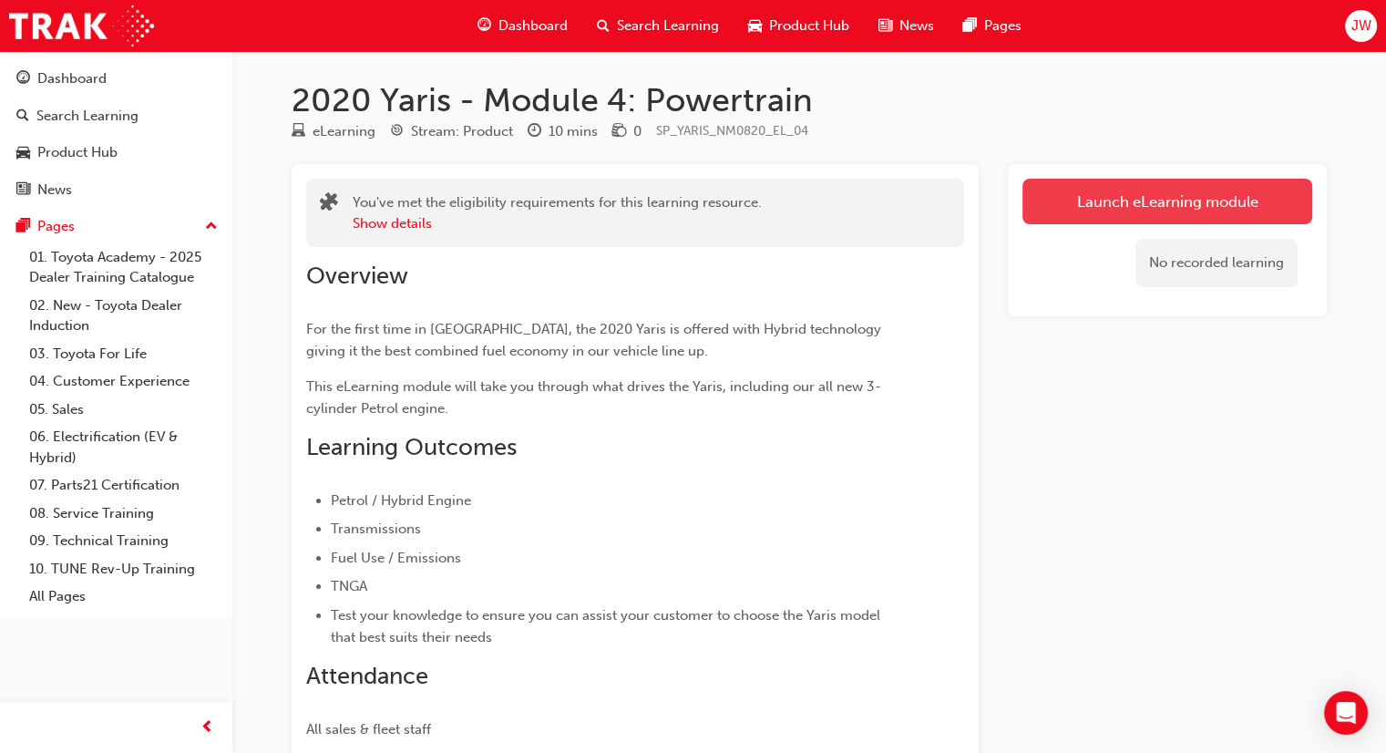
click at [1136, 209] on link "Launch eLearning module" at bounding box center [1168, 202] width 290 height 46
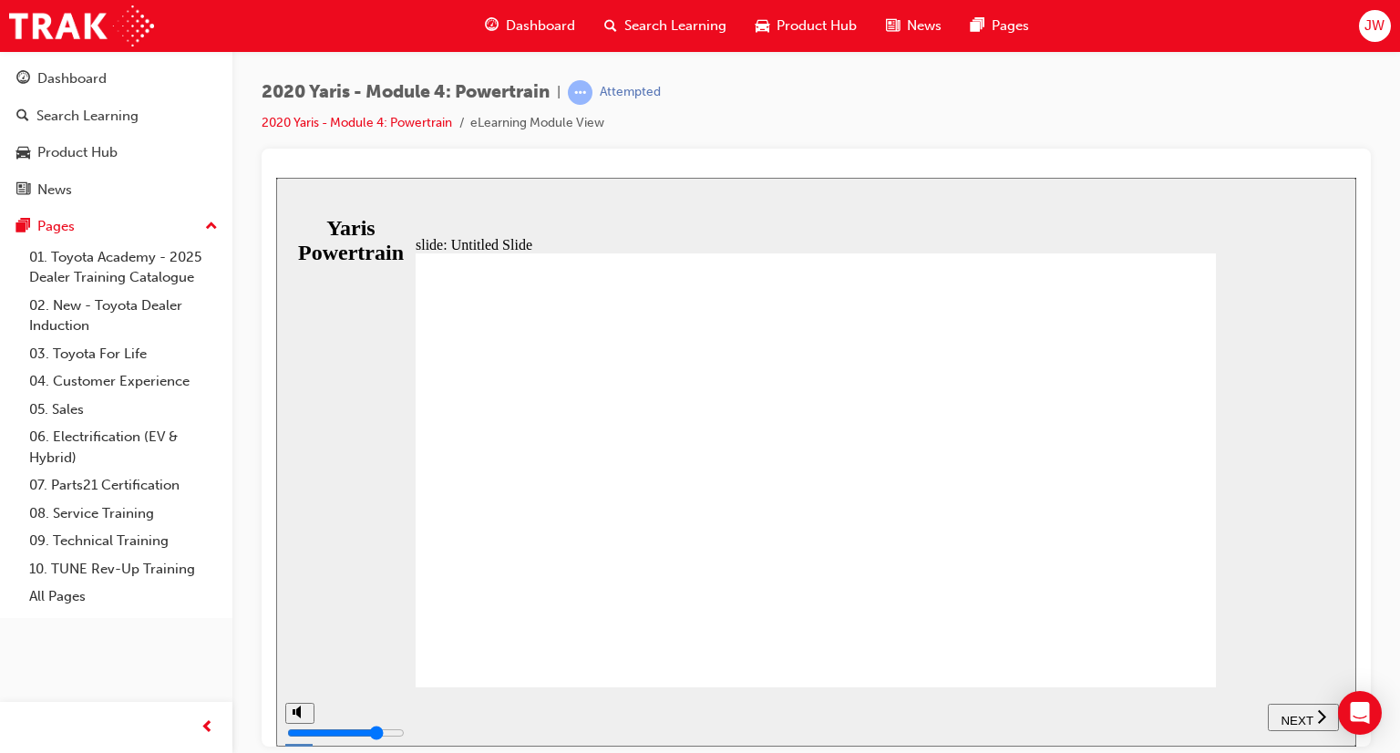
click at [1312, 726] on button "NEXT" at bounding box center [1303, 716] width 71 height 27
click at [1307, 713] on span "NEXT" at bounding box center [1297, 720] width 32 height 14
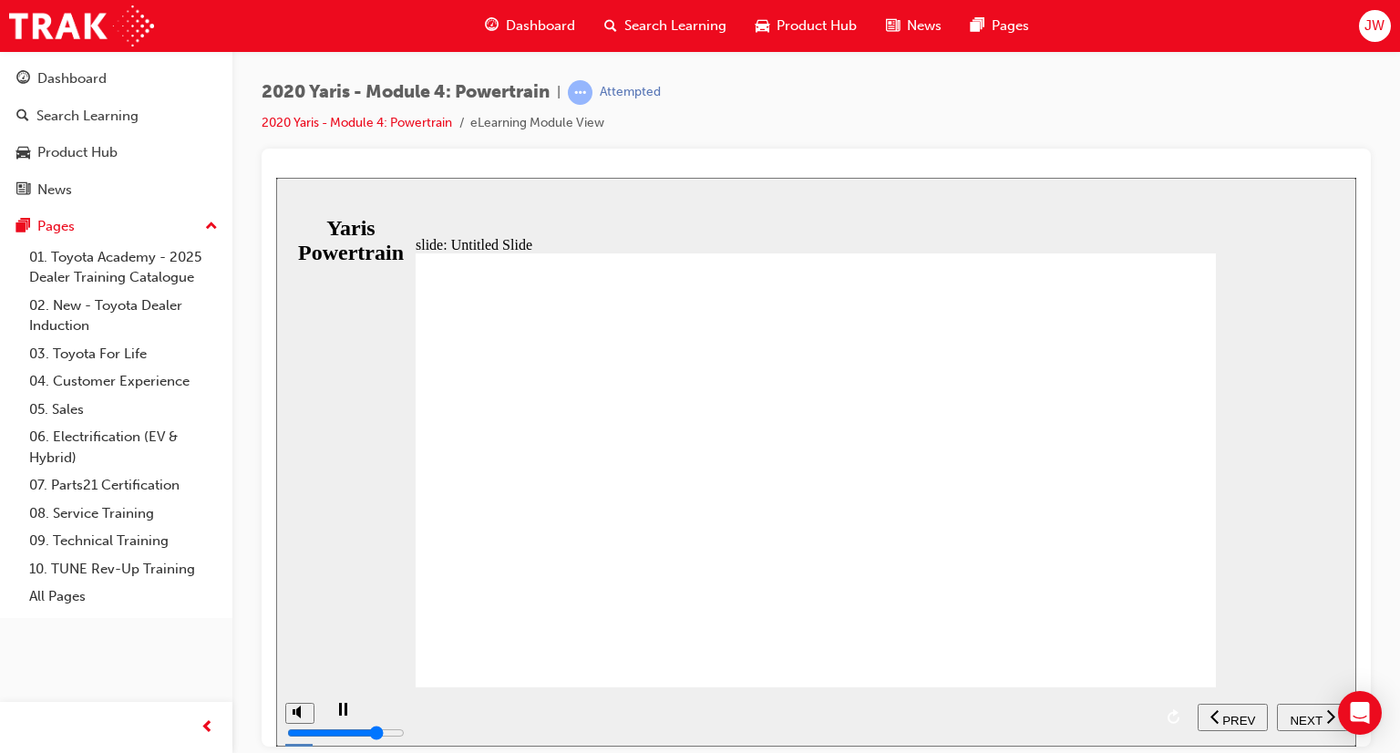
click at [1294, 717] on span "NEXT" at bounding box center [1306, 720] width 32 height 14
click at [1289, 715] on span "NEXT" at bounding box center [1297, 720] width 32 height 14
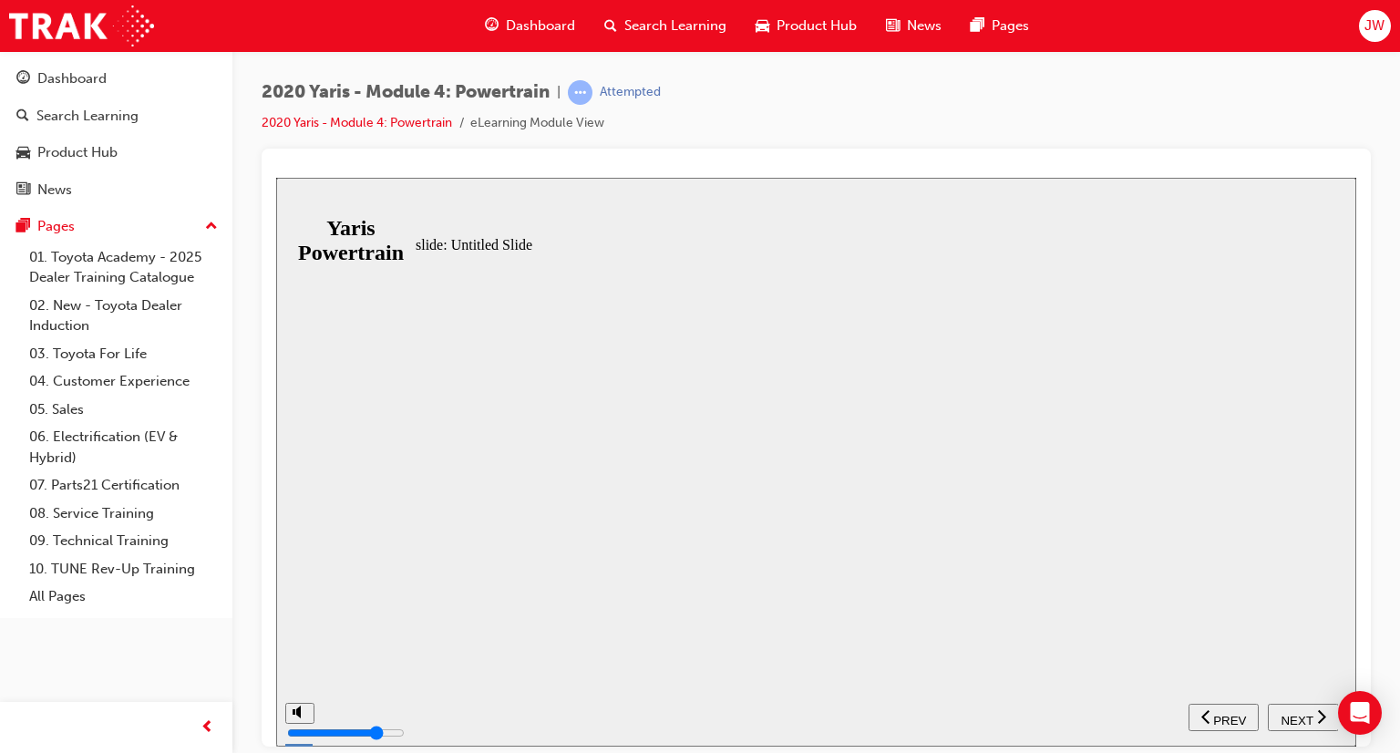
click at [1301, 718] on span "NEXT" at bounding box center [1297, 720] width 32 height 14
drag, startPoint x: 1301, startPoint y: 718, endPoint x: 1319, endPoint y: 721, distance: 17.5
click at [1319, 721] on icon "next" at bounding box center [1321, 715] width 9 height 16
click at [1310, 718] on span "NEXT" at bounding box center [1297, 720] width 32 height 14
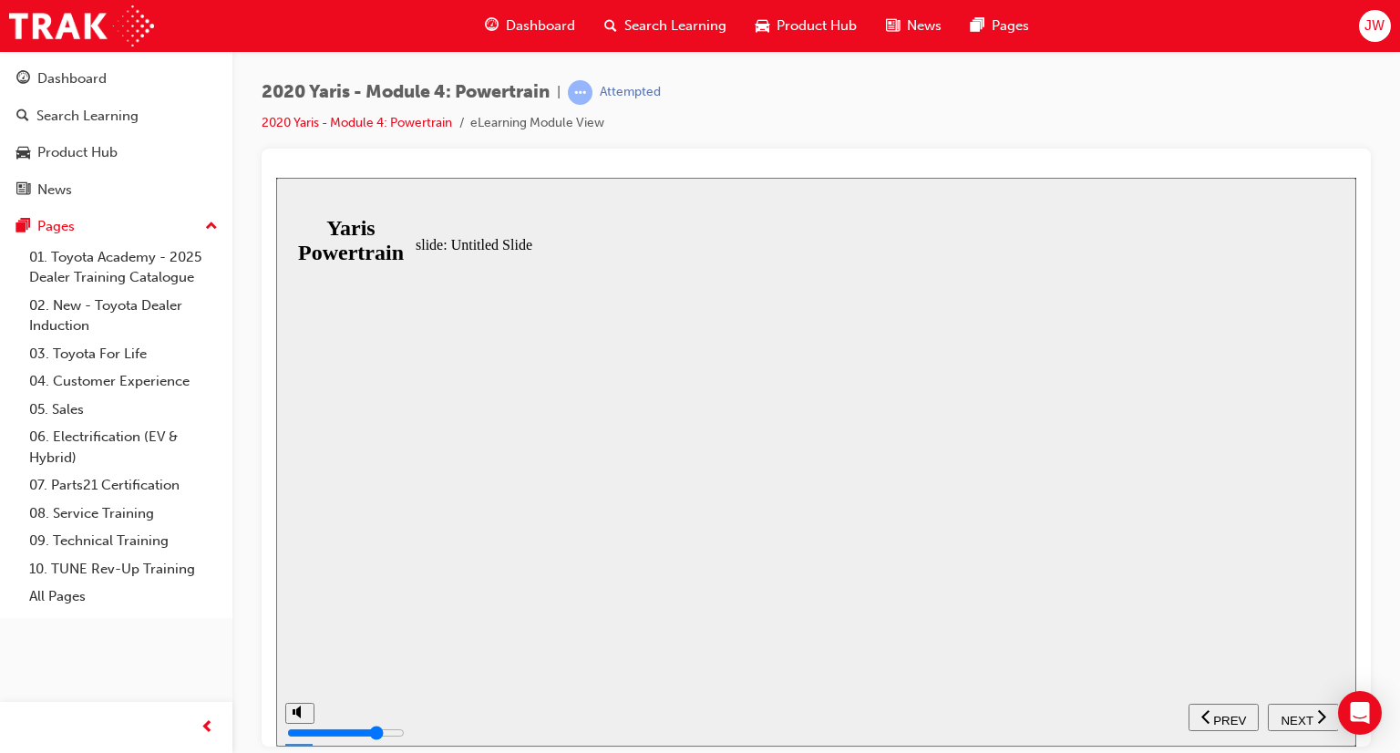
click at [1315, 716] on div "NEXT" at bounding box center [1303, 716] width 57 height 19
drag, startPoint x: 1315, startPoint y: 716, endPoint x: 889, endPoint y: 537, distance: 462.8
click at [889, 622] on div at bounding box center [816, 622] width 800 height 0
click at [1305, 714] on span "NEXT" at bounding box center [1297, 720] width 32 height 14
